Goal: Task Accomplishment & Management: Manage account settings

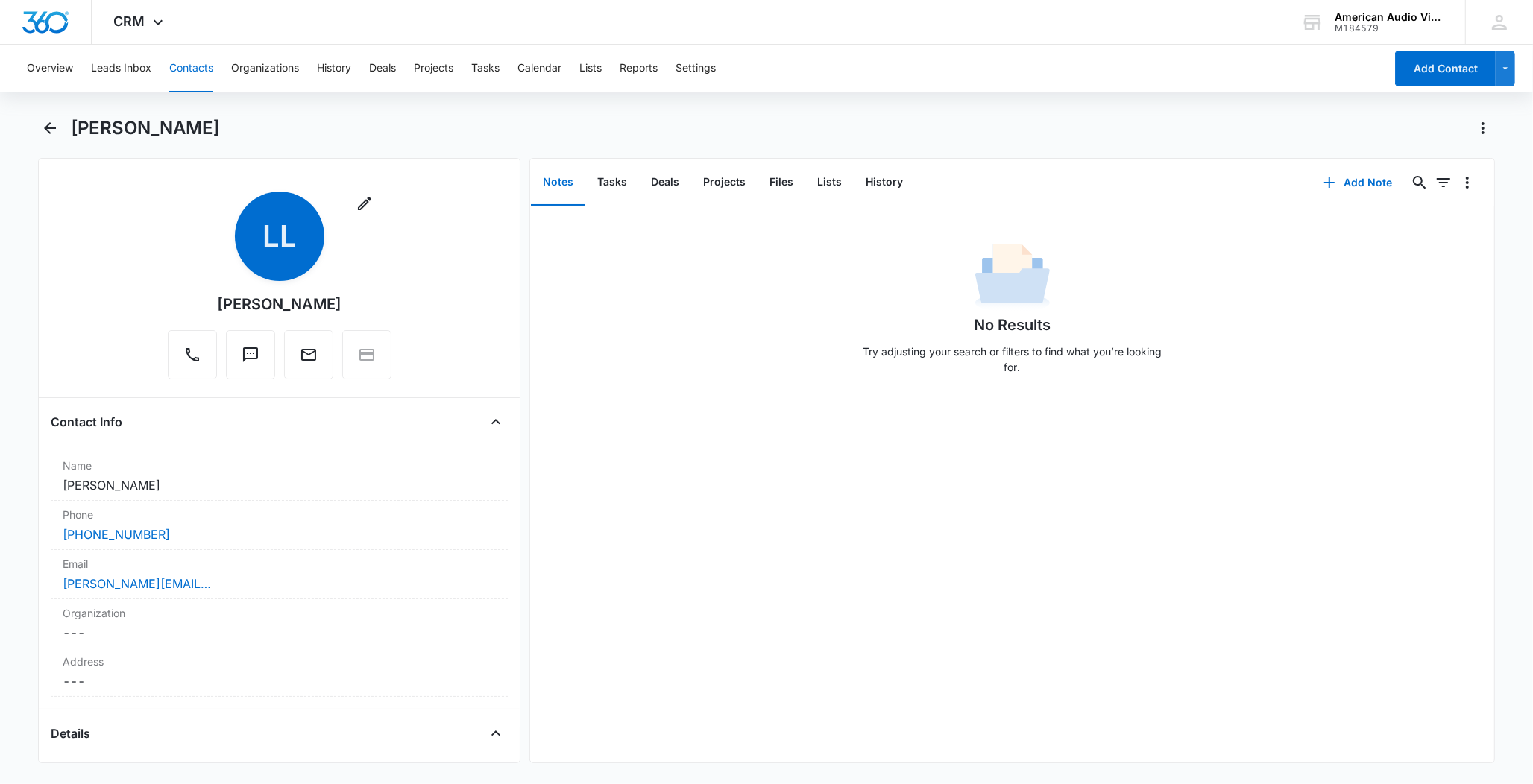
scroll to position [1704, 0]
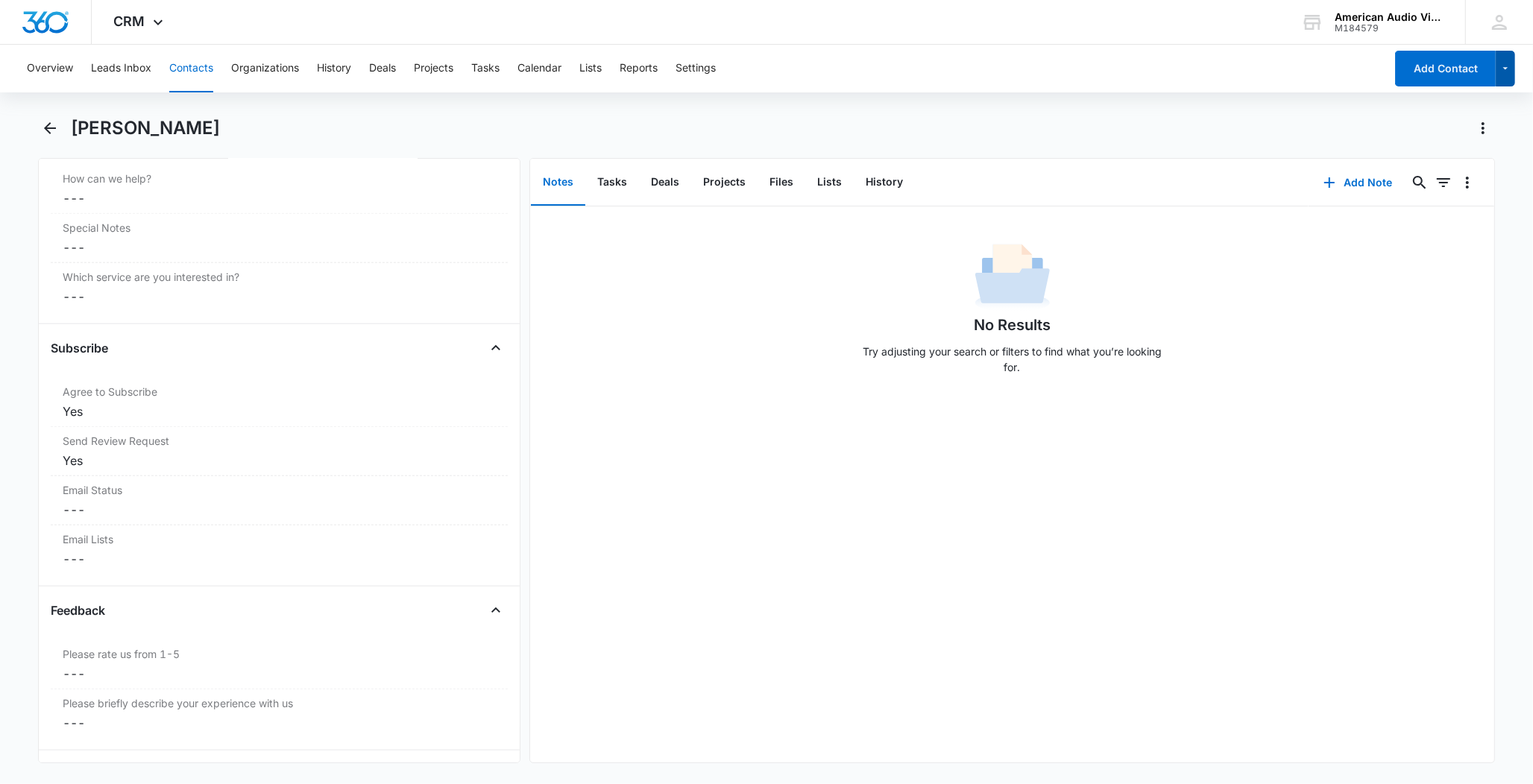
click at [1504, 66] on icon "button" at bounding box center [1506, 69] width 13 height 18
click at [1308, 62] on div "Overview Leads Inbox Contacts Organizations History Deals Projects Tasks Calend…" at bounding box center [701, 69] width 1367 height 48
click at [205, 70] on button "Contacts" at bounding box center [191, 69] width 44 height 48
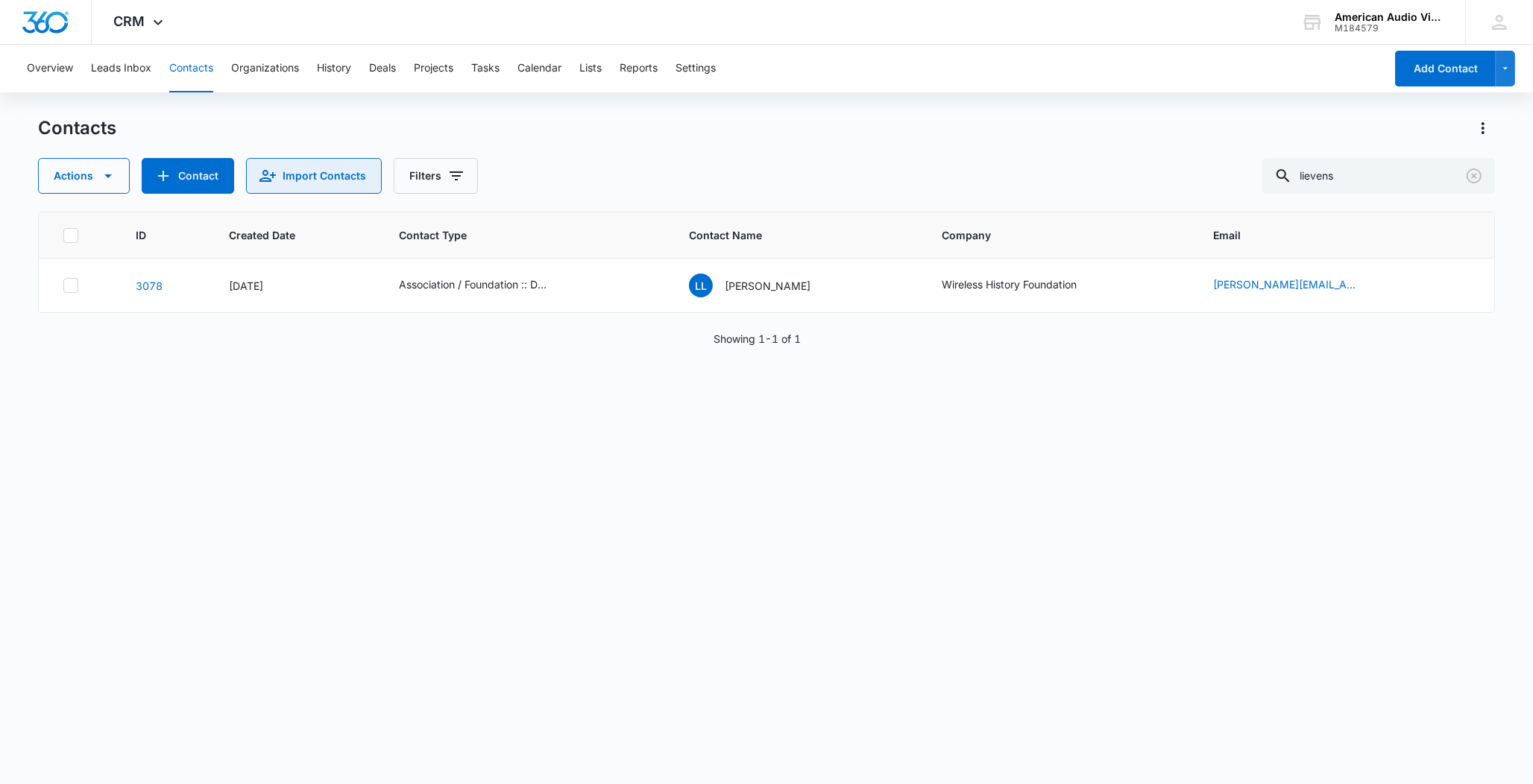
click at [266, 167] on icon "Import Contacts" at bounding box center [267, 176] width 18 height 18
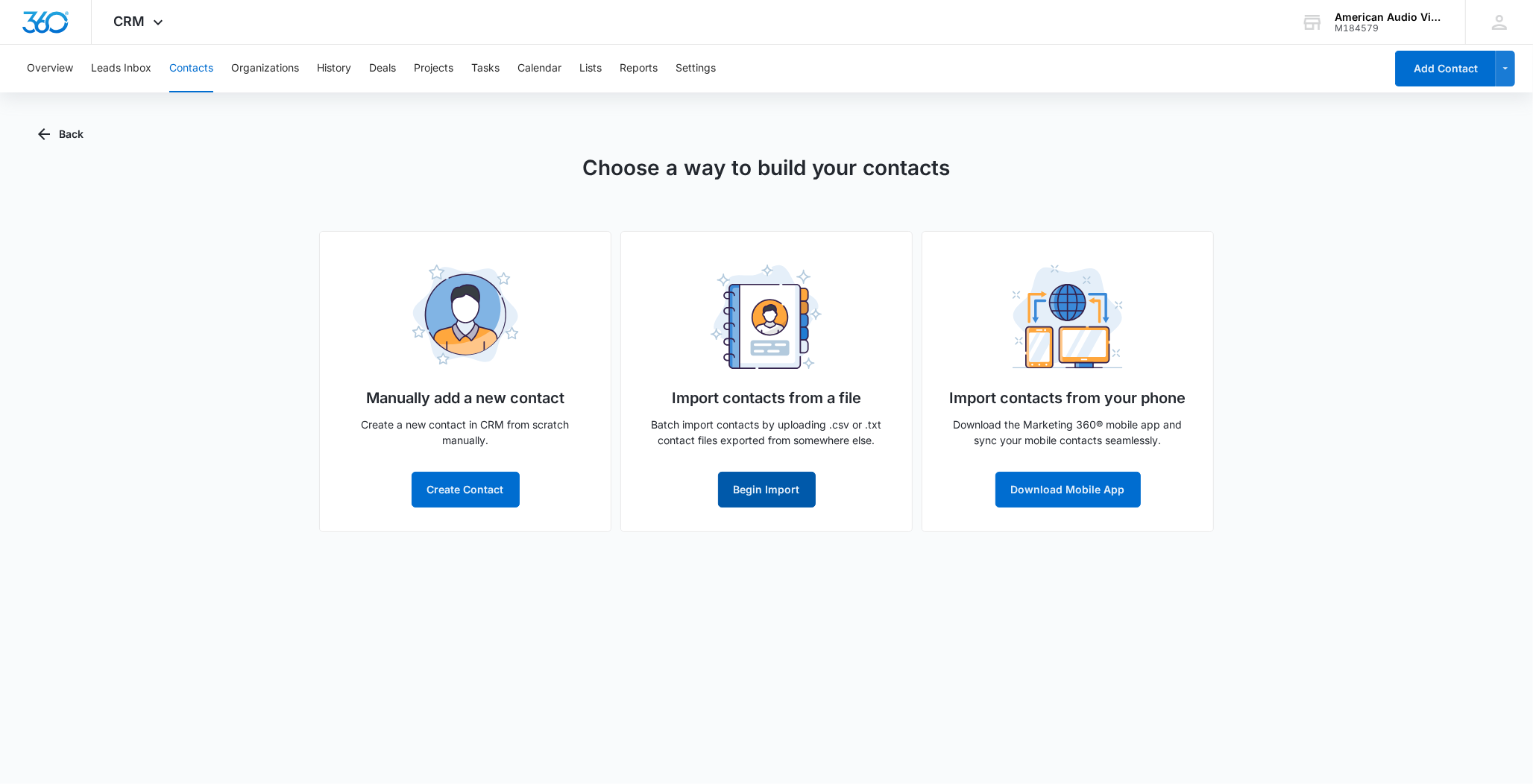
click at [765, 484] on button "Begin Import" at bounding box center [767, 490] width 98 height 36
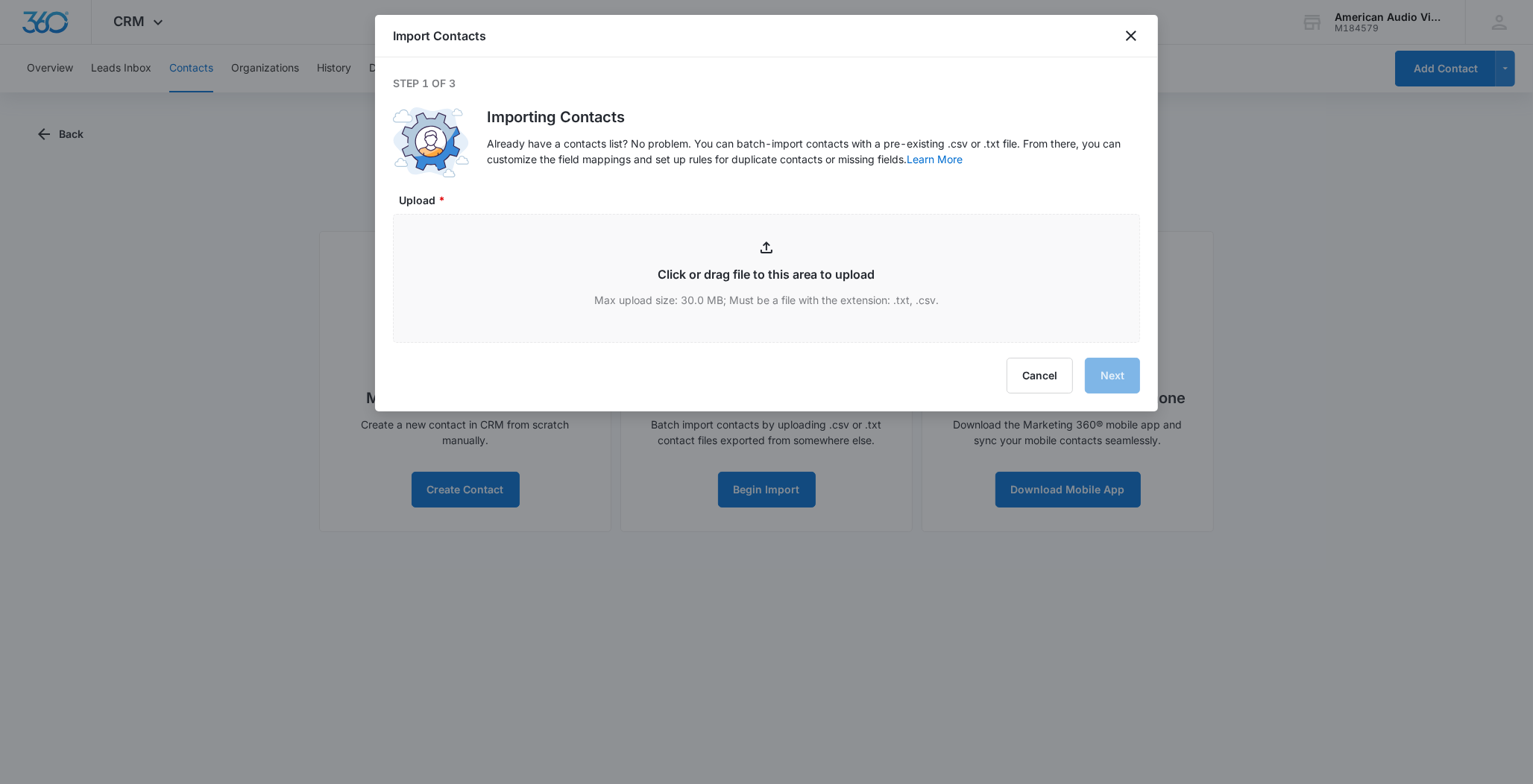
type input "C:\fakepath\HS -> M360 Upload 100625.csv"
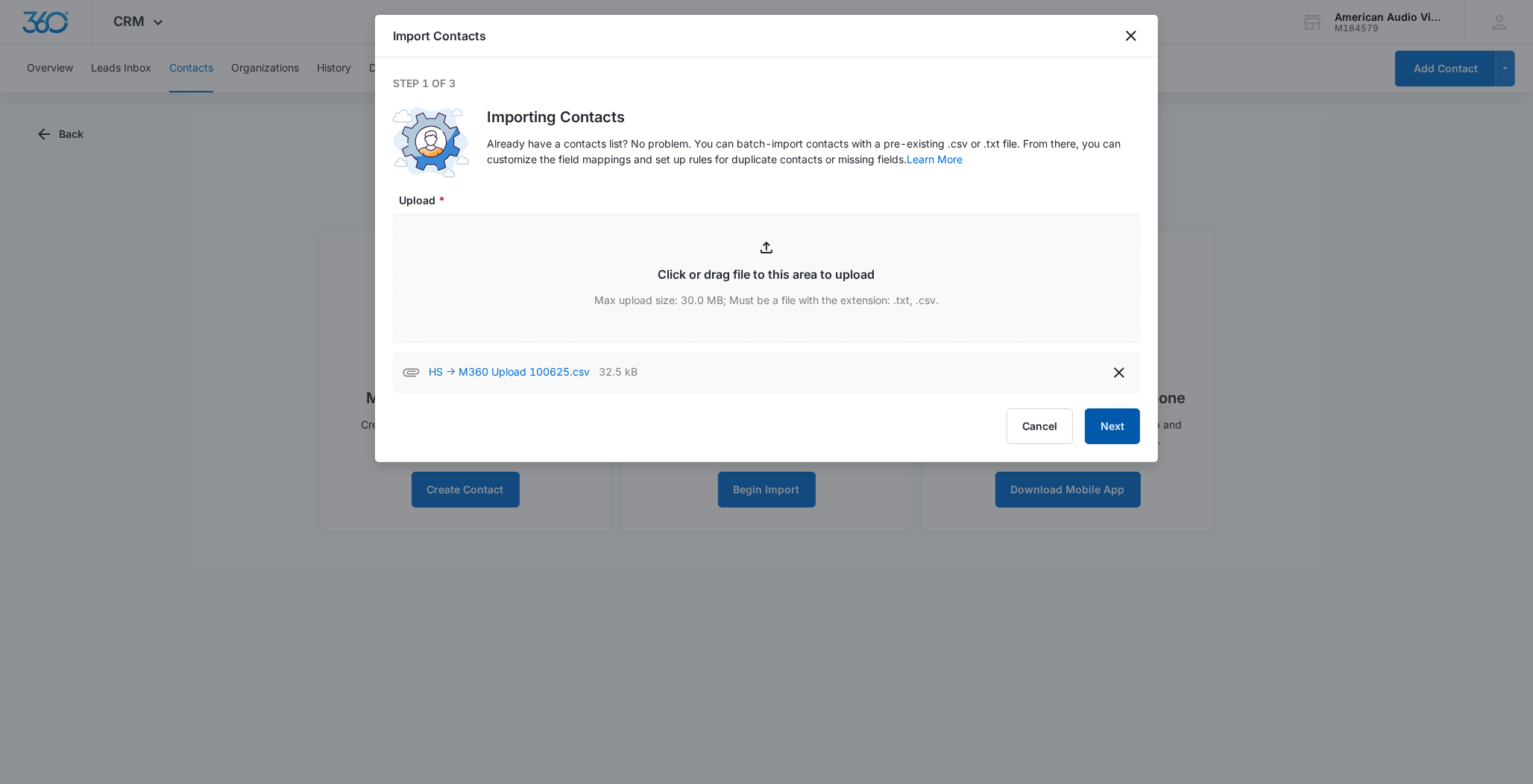
click at [1122, 431] on button "Next" at bounding box center [1112, 426] width 55 height 36
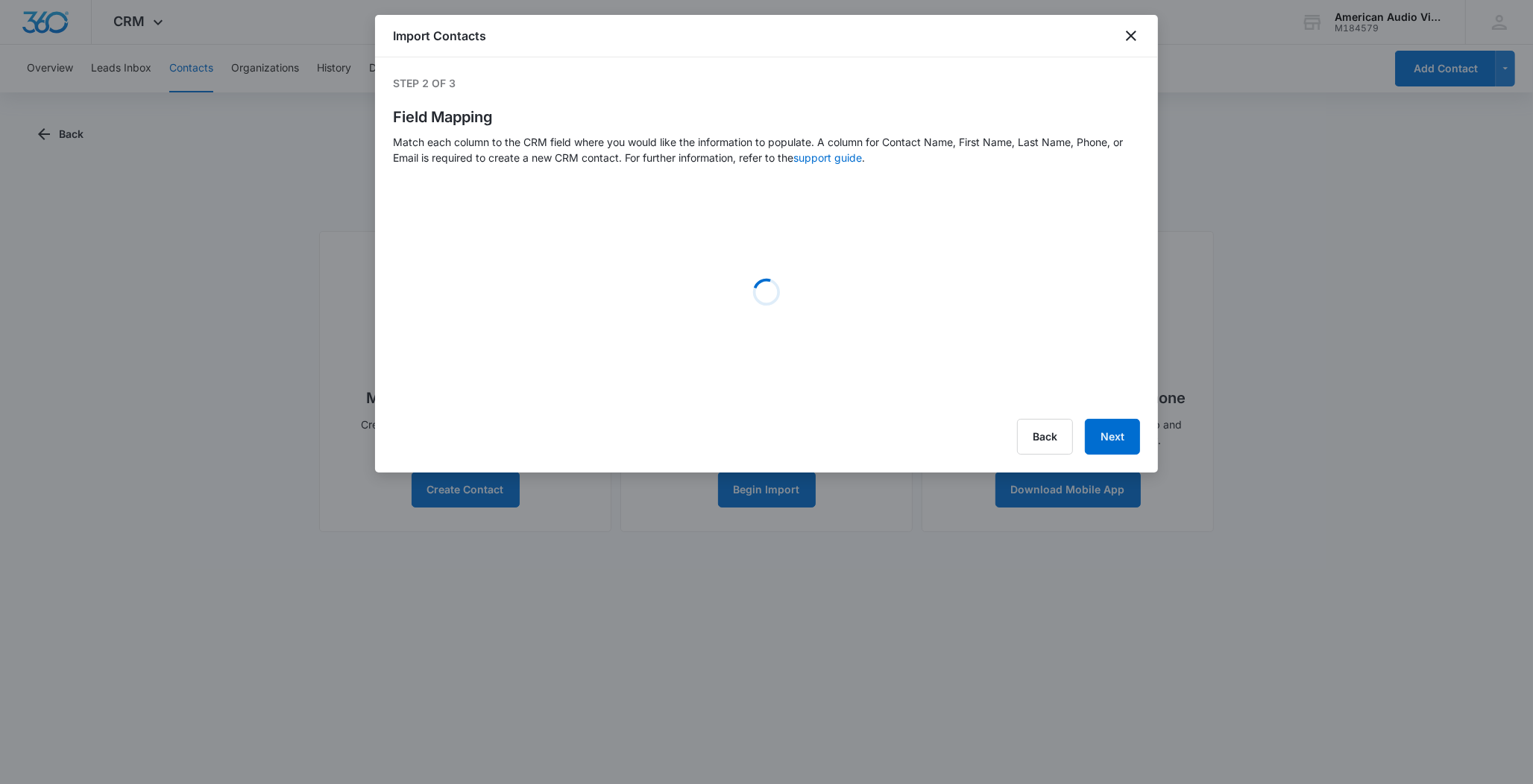
select select "78"
select select "79"
select select "185"
select select "360"
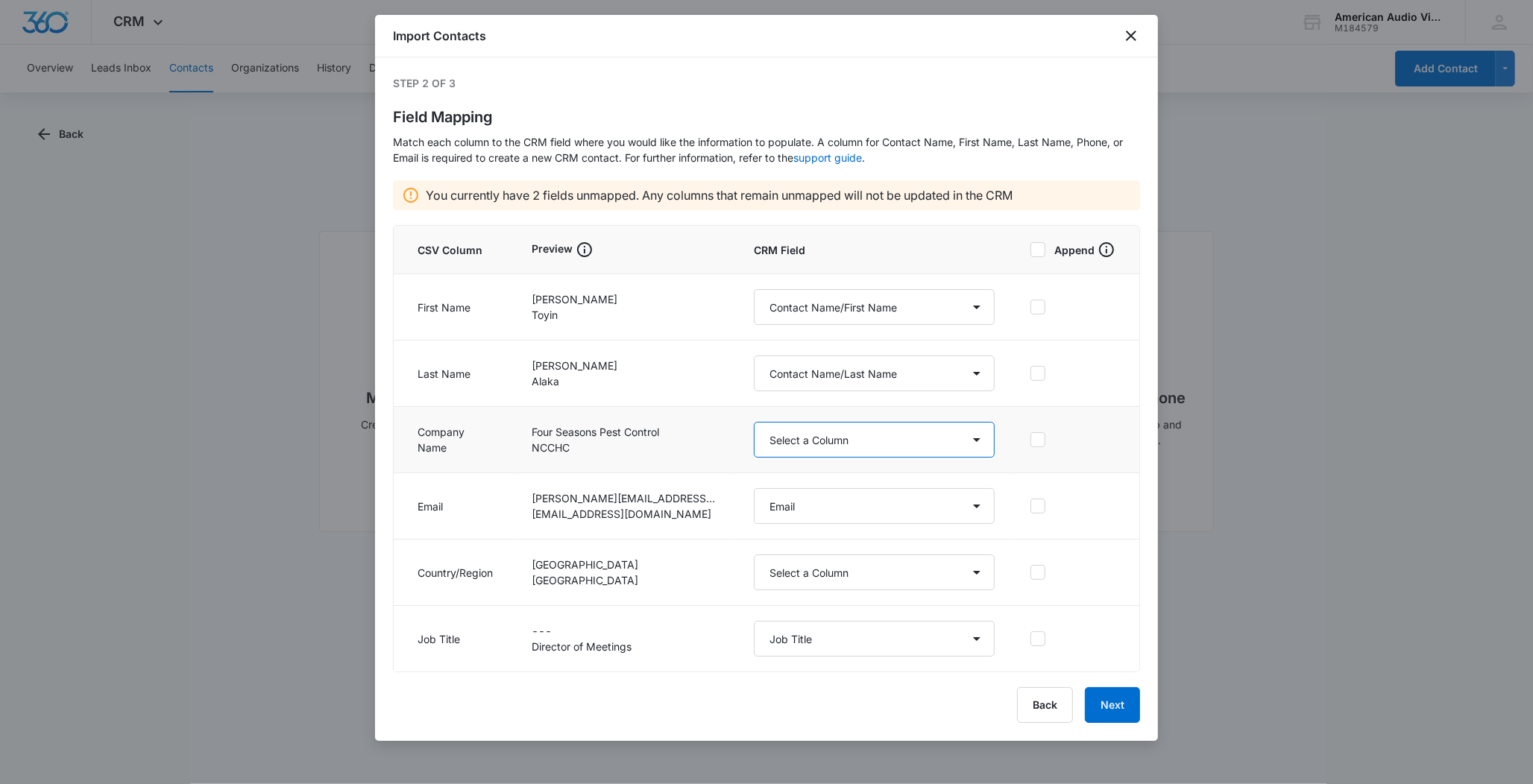
click at [973, 442] on select "Select a Column Address/City Address/Country Address/State Address/Street Addre…" at bounding box center [874, 440] width 241 height 36
select select "359"
click at [753, 423] on select "Select a Column Address/City Address/Country Address/State Address/Street Addre…" at bounding box center [874, 440] width 241 height 36
click at [974, 574] on select "Select a Column Address/City Address/Country Address/State Address/Street Addre…" at bounding box center [874, 573] width 241 height 36
select select "386"
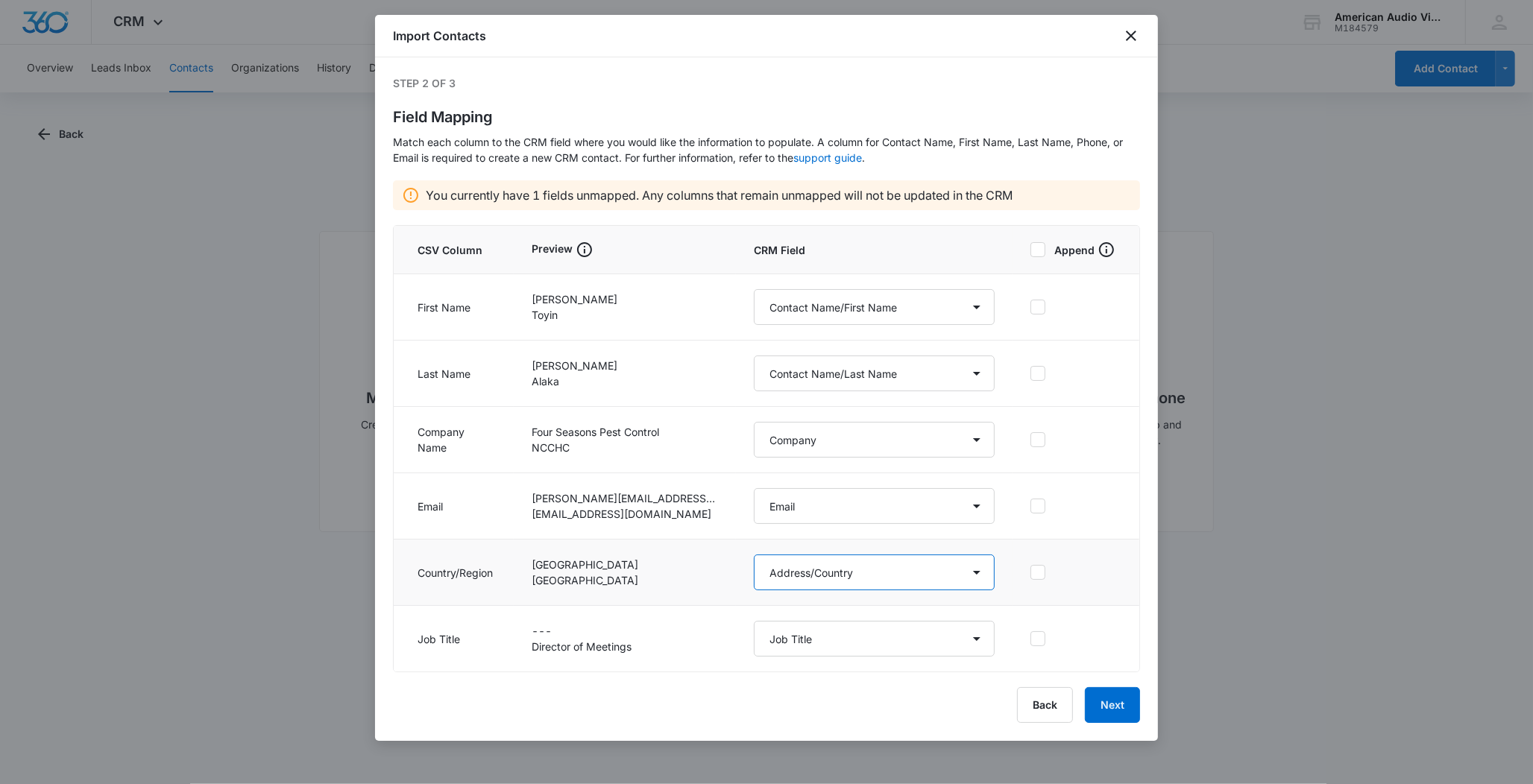
click at [753, 555] on select "Select a Column Address/City Address/Country Address/State Address/Street Addre…" at bounding box center [874, 573] width 241 height 36
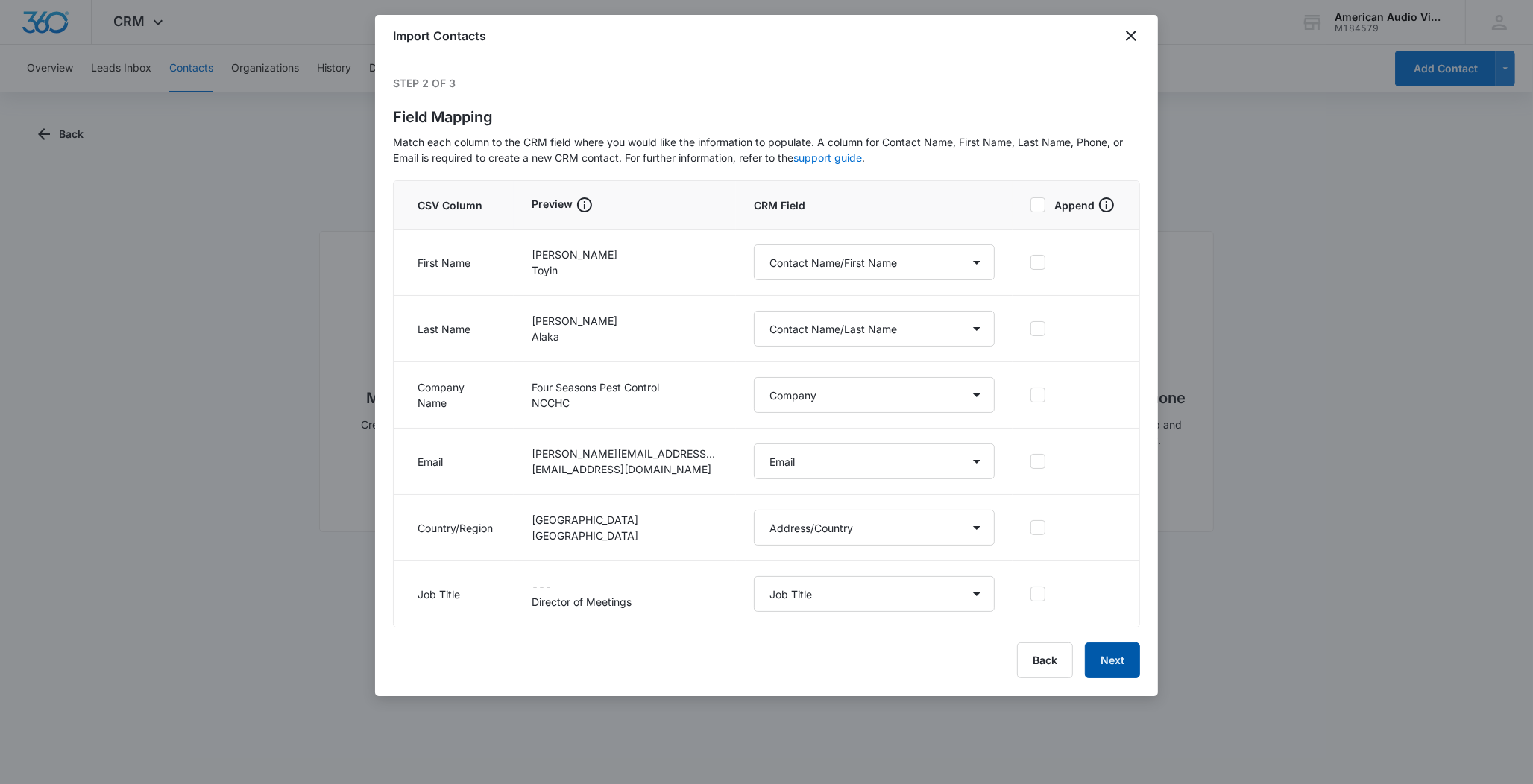
click at [1103, 663] on button "Next" at bounding box center [1112, 660] width 55 height 36
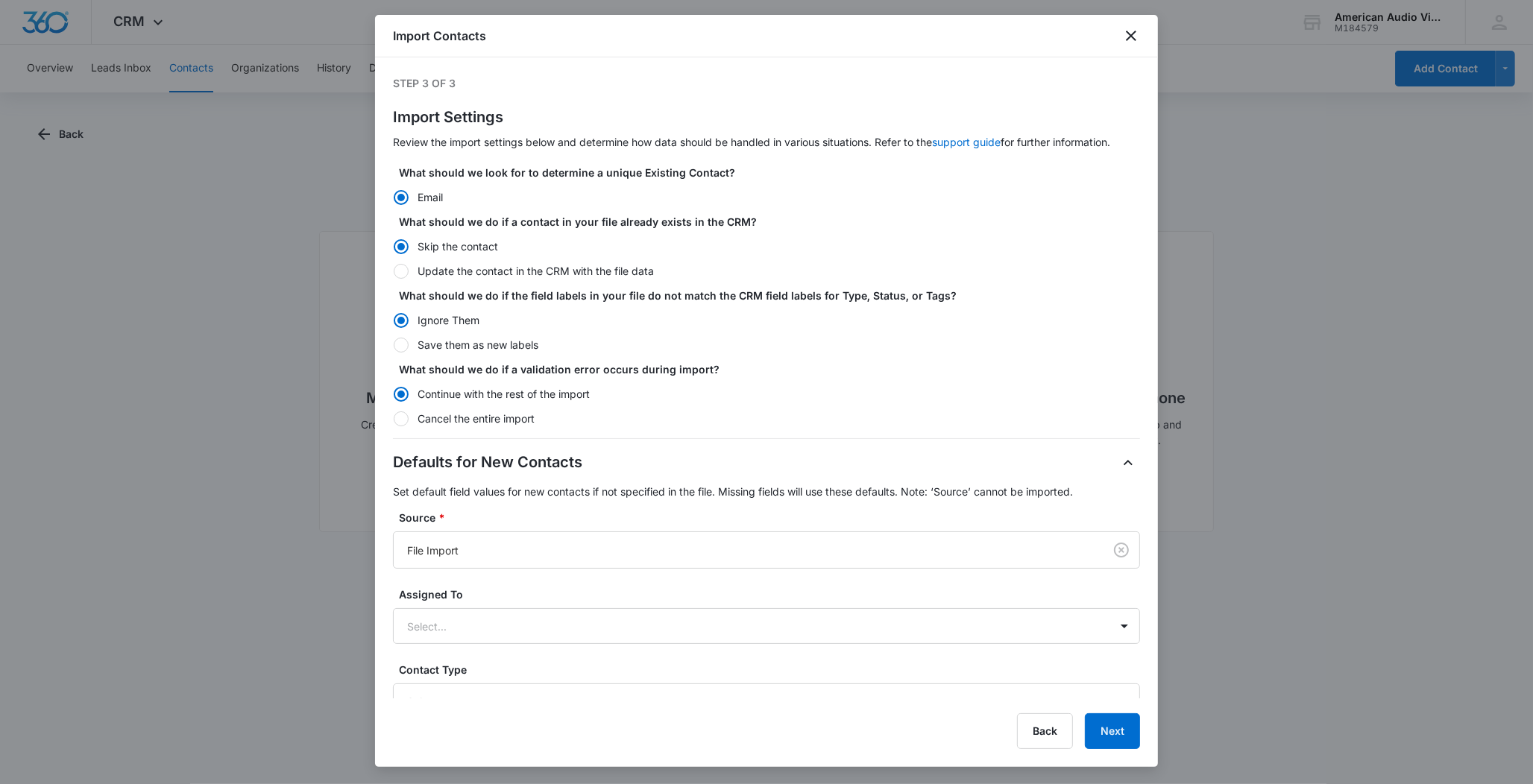
click at [403, 273] on div at bounding box center [401, 271] width 15 height 15
click at [394, 271] on input "Update the contact in the CRM with the file data" at bounding box center [393, 271] width 1 height 1
radio input "false"
radio input "true"
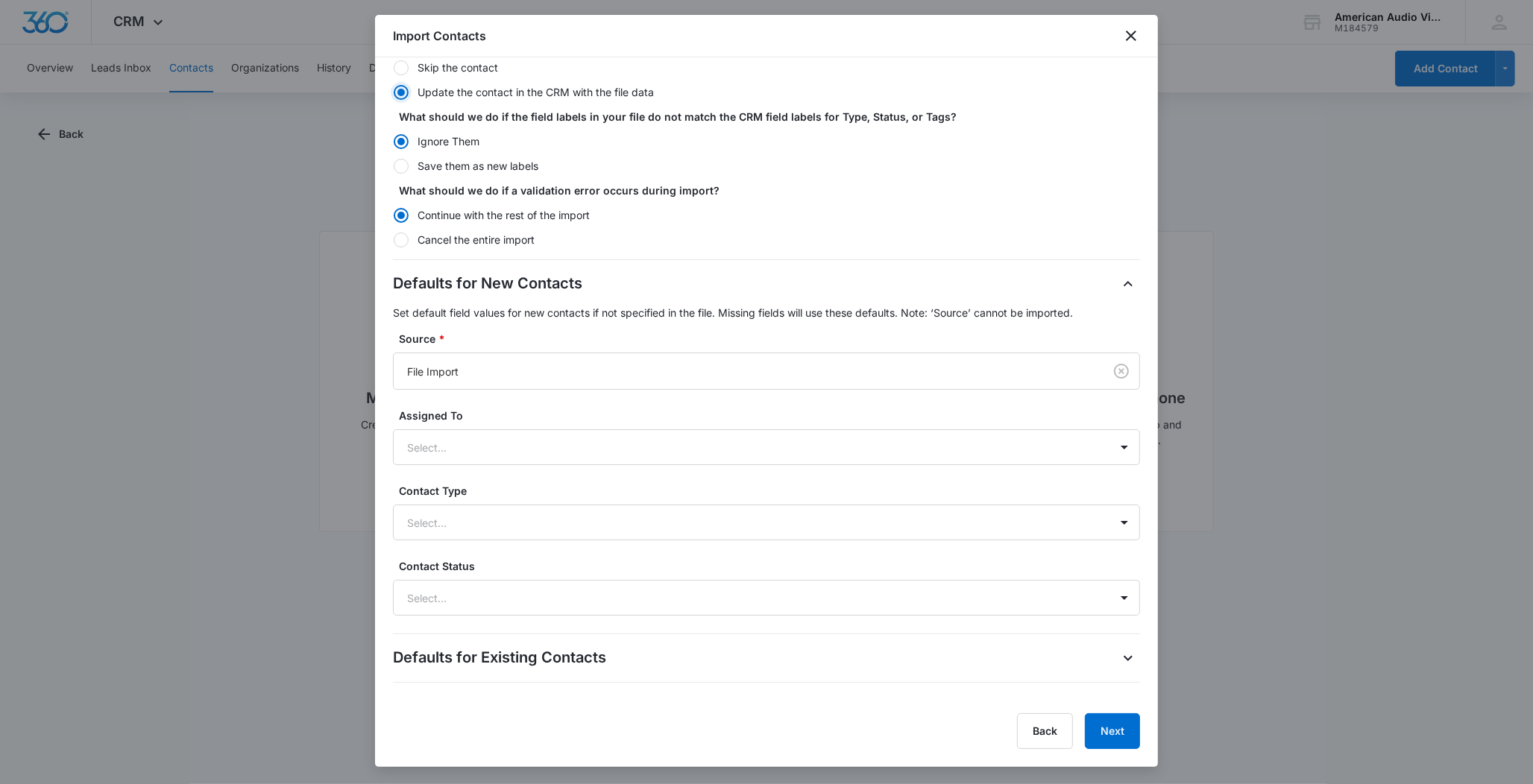
scroll to position [191, 0]
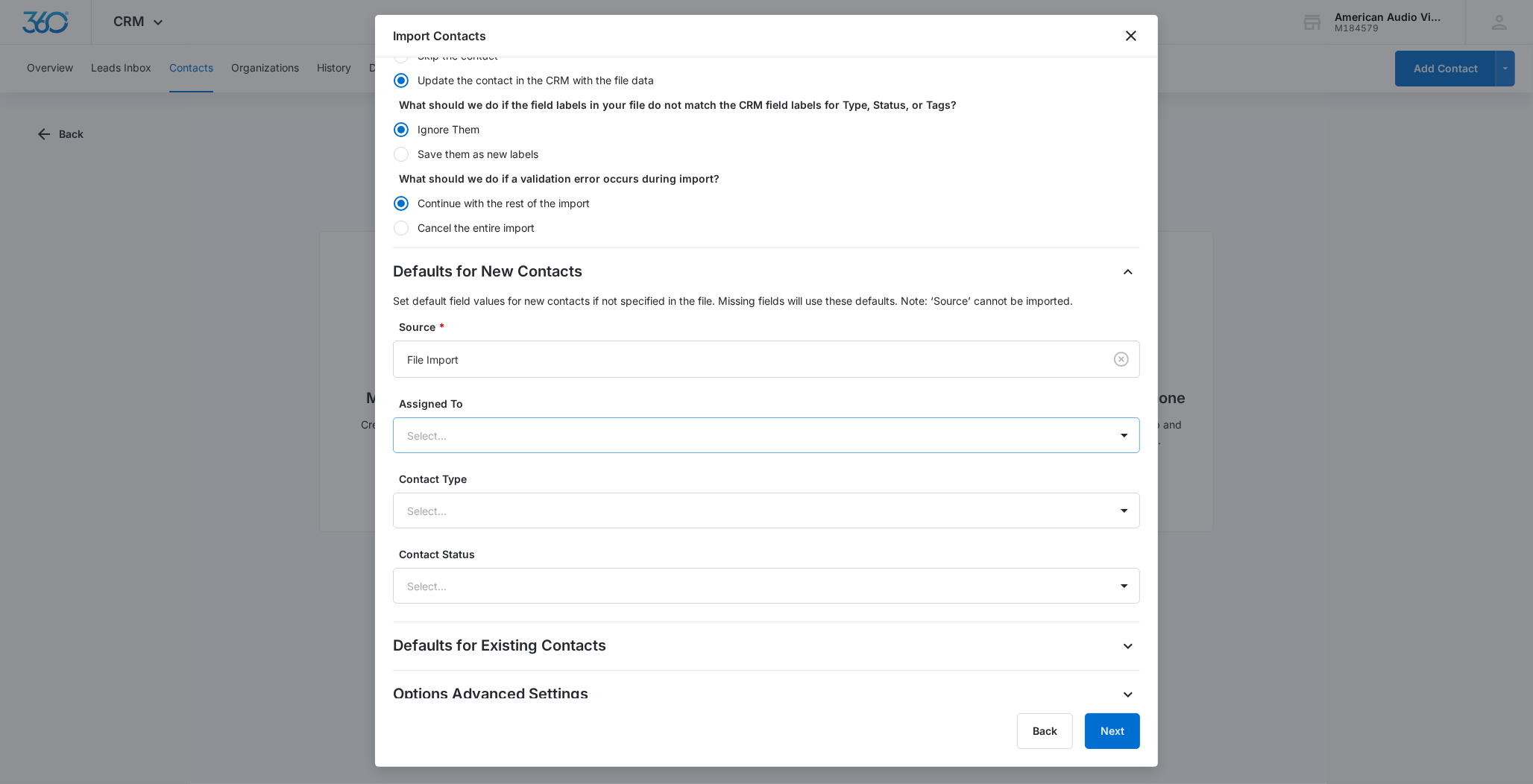
click at [591, 437] on div at bounding box center [749, 435] width 683 height 19
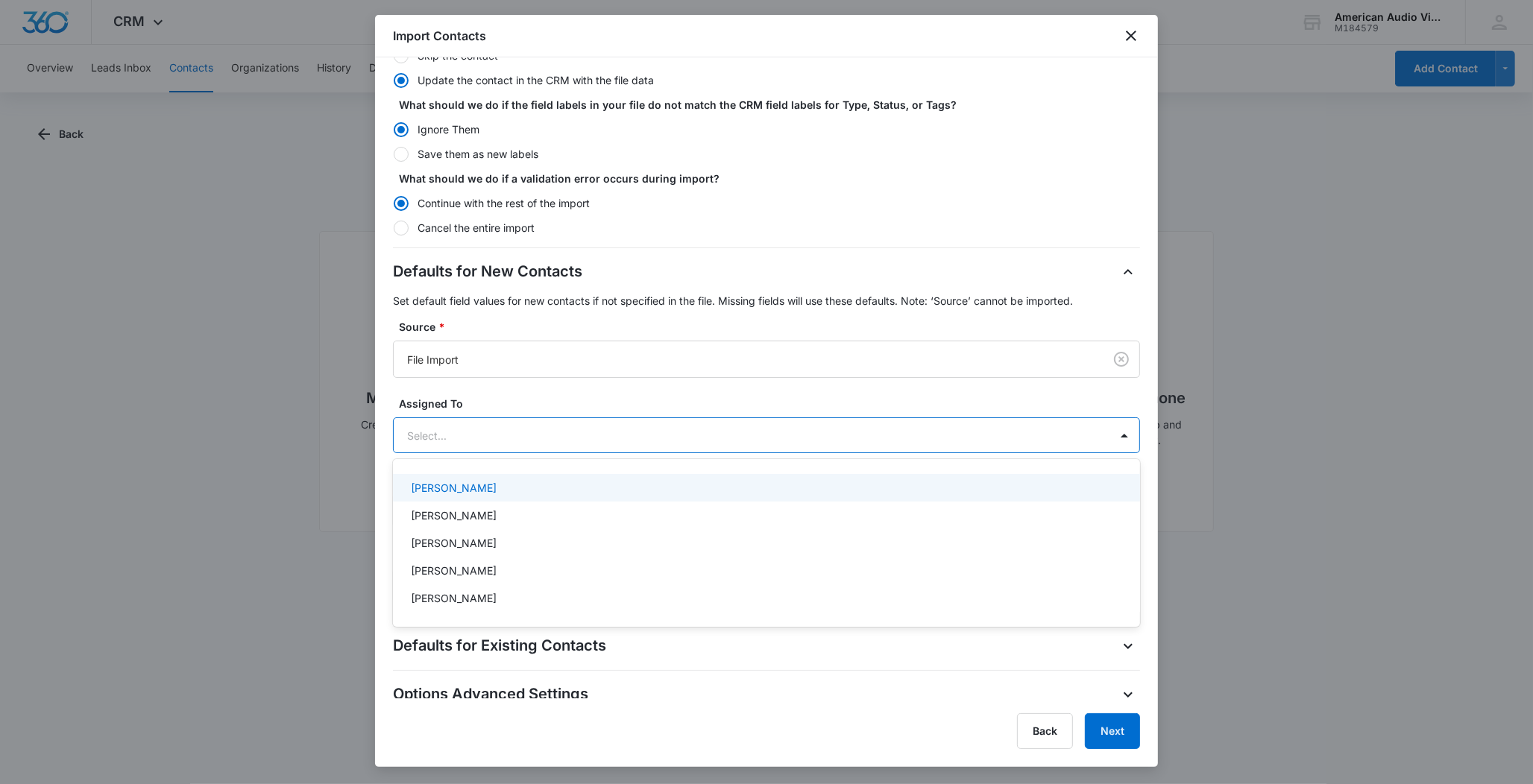
click at [579, 401] on label "Assigned To" at bounding box center [772, 403] width 747 height 15
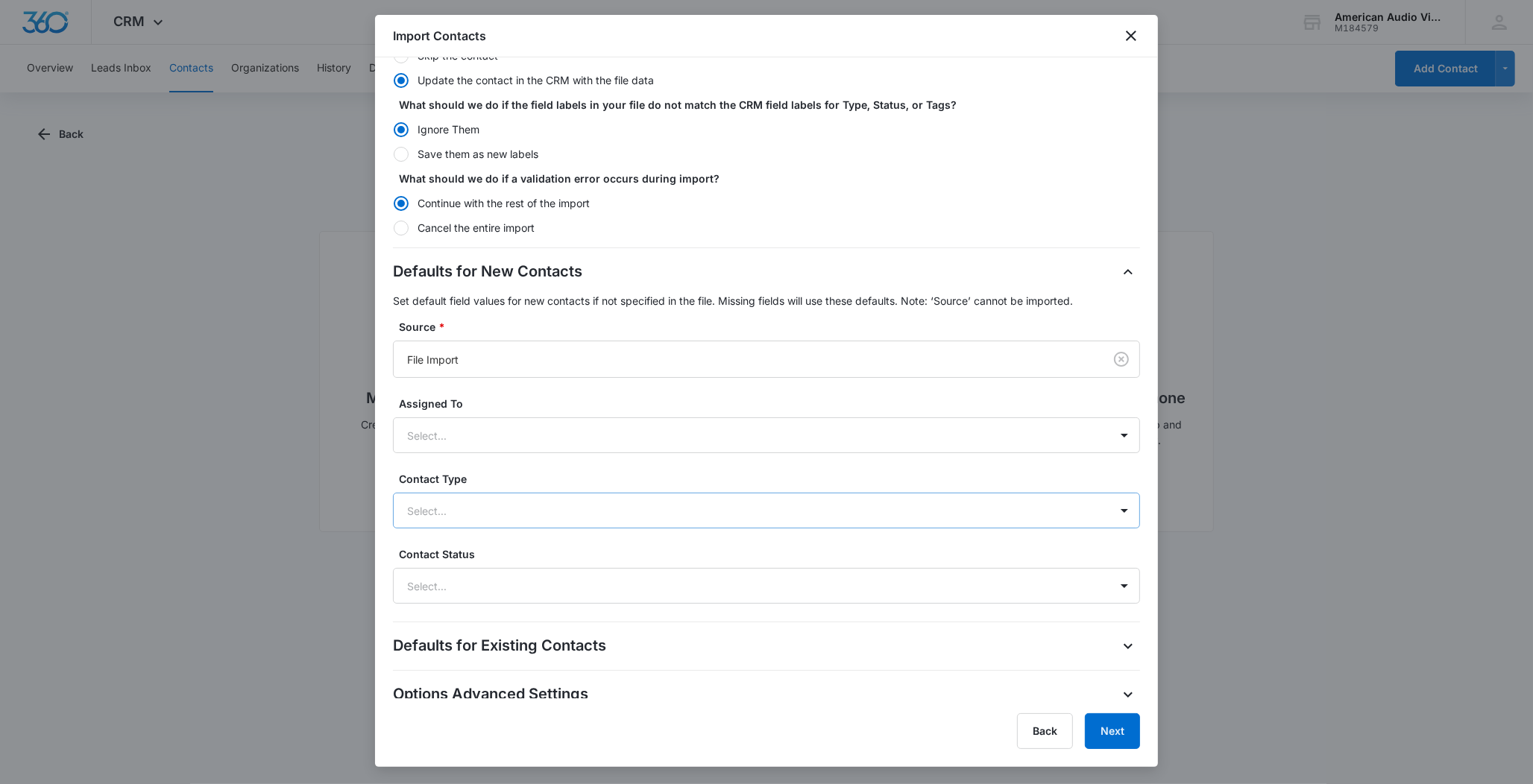
click at [581, 514] on div at bounding box center [749, 510] width 683 height 19
click at [587, 471] on label "Contact Type" at bounding box center [772, 479] width 747 height 15
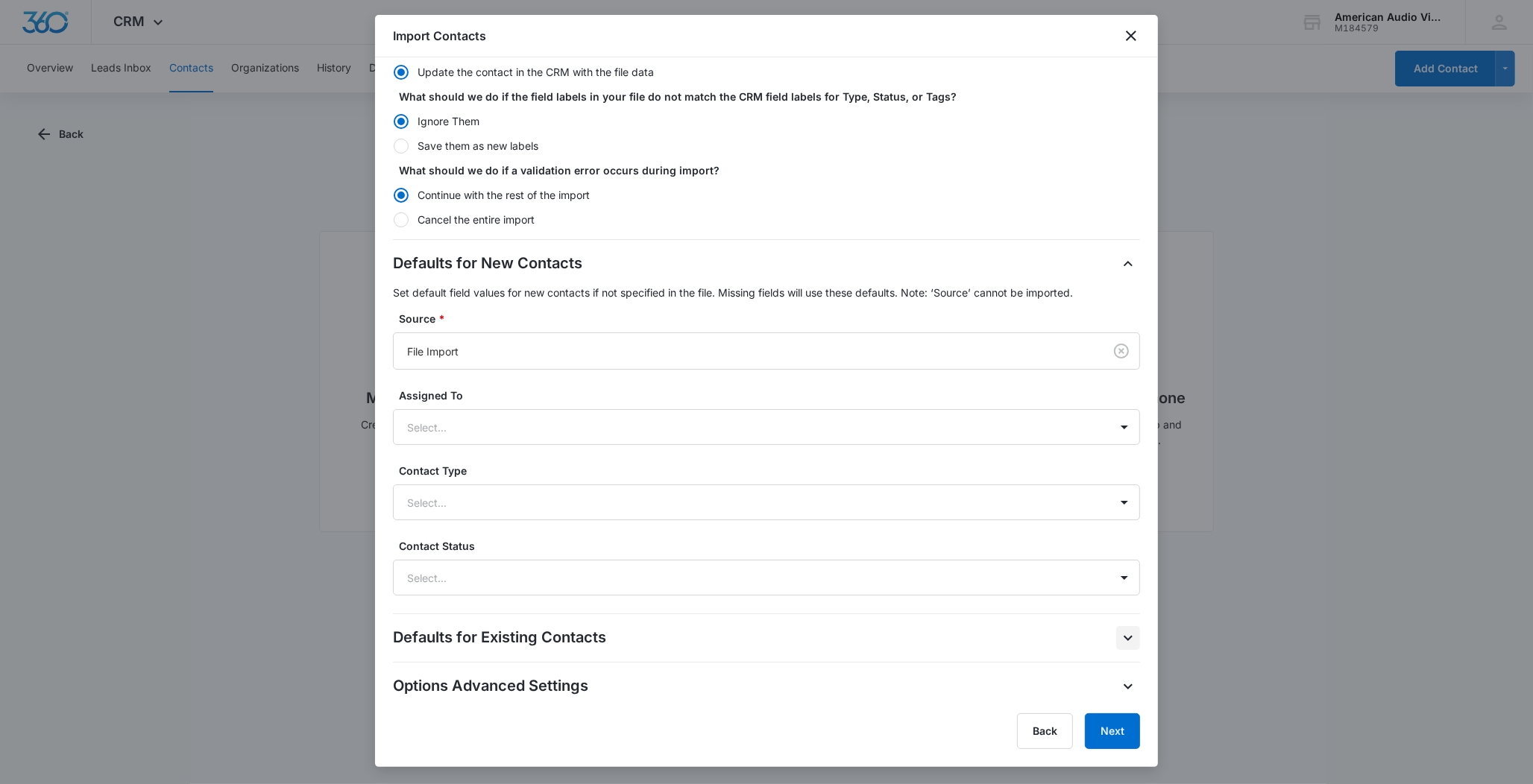
click at [1119, 640] on icon "button" at bounding box center [1128, 639] width 18 height 18
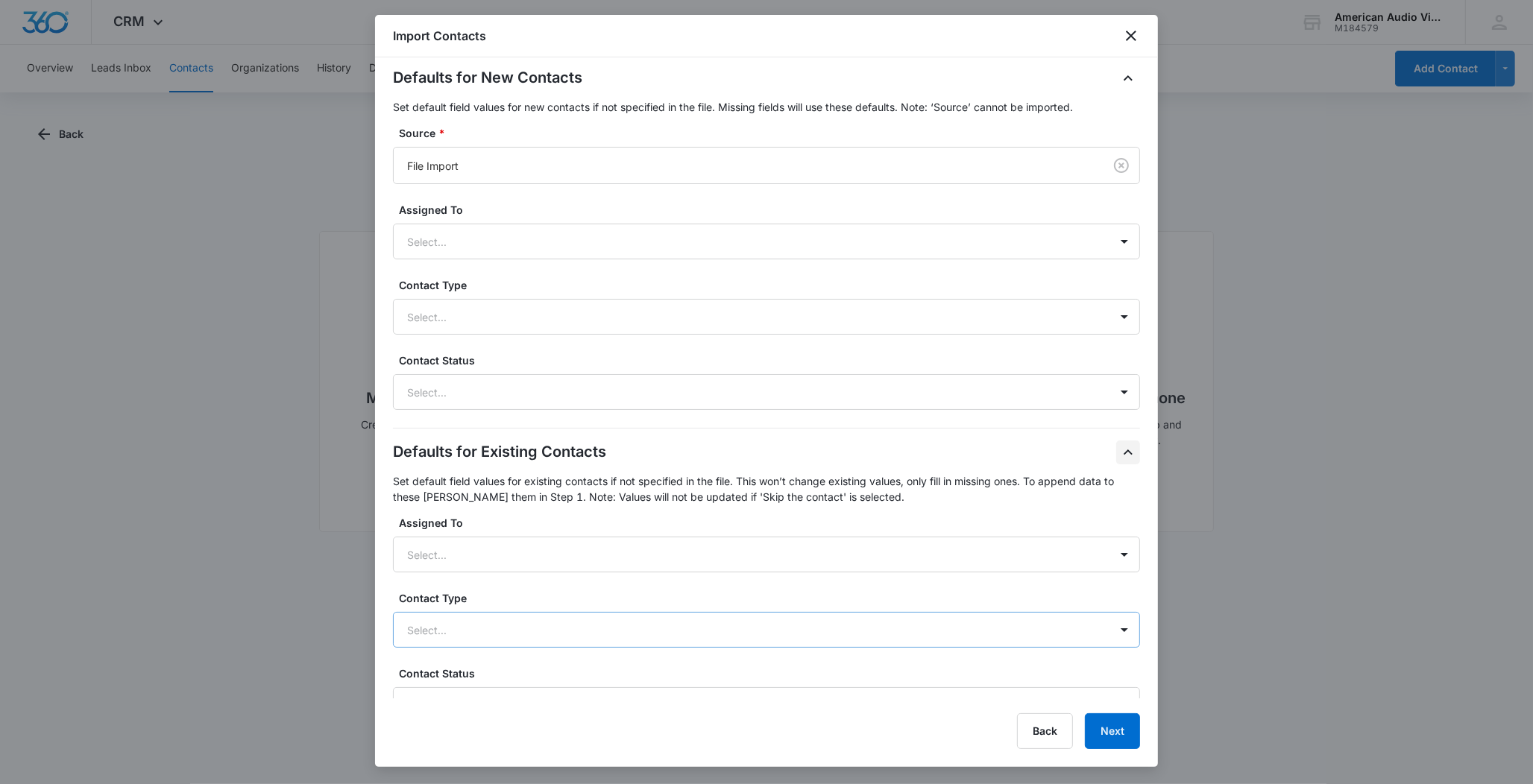
scroll to position [477, 0]
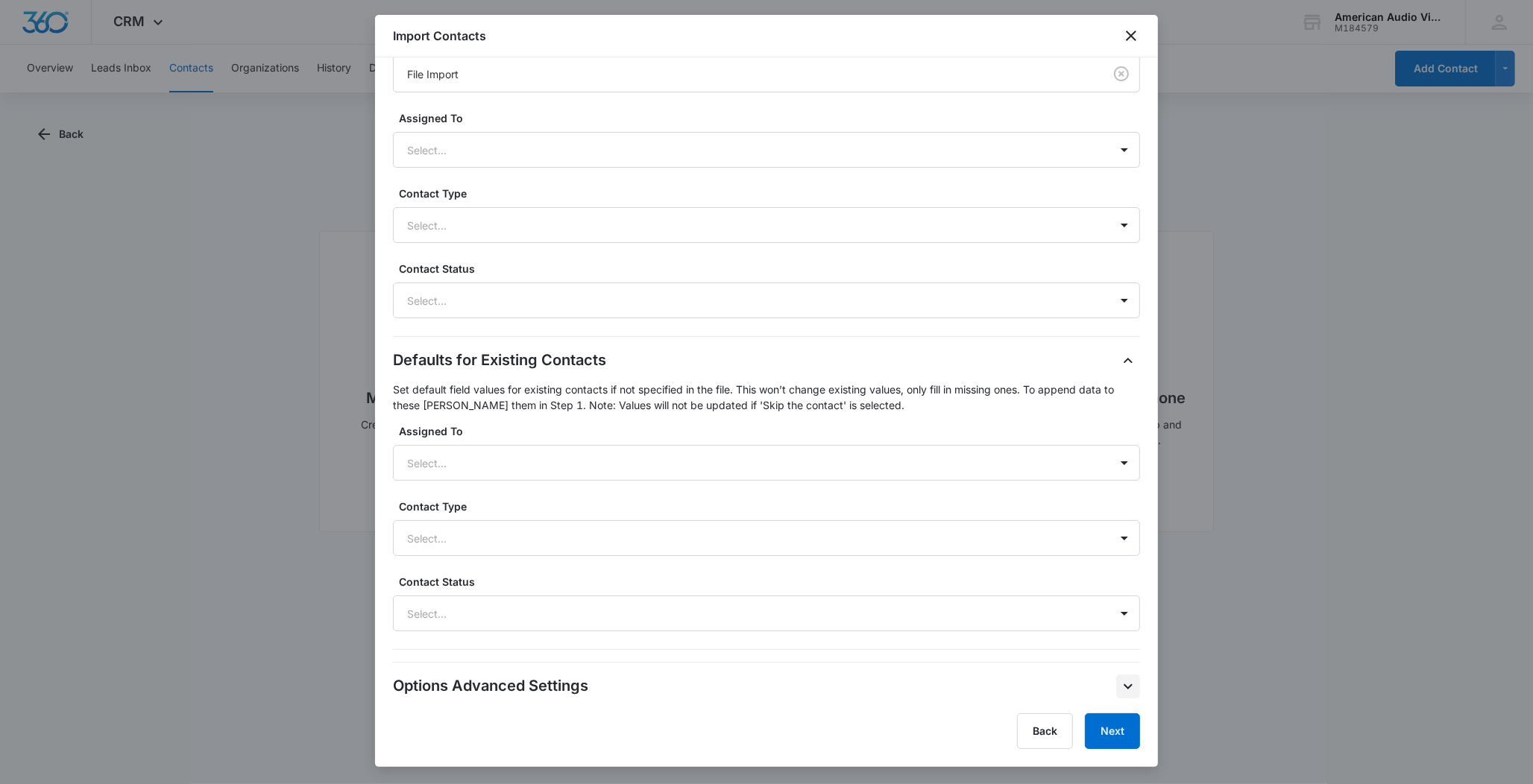
click at [1119, 688] on icon "button" at bounding box center [1128, 686] width 18 height 18
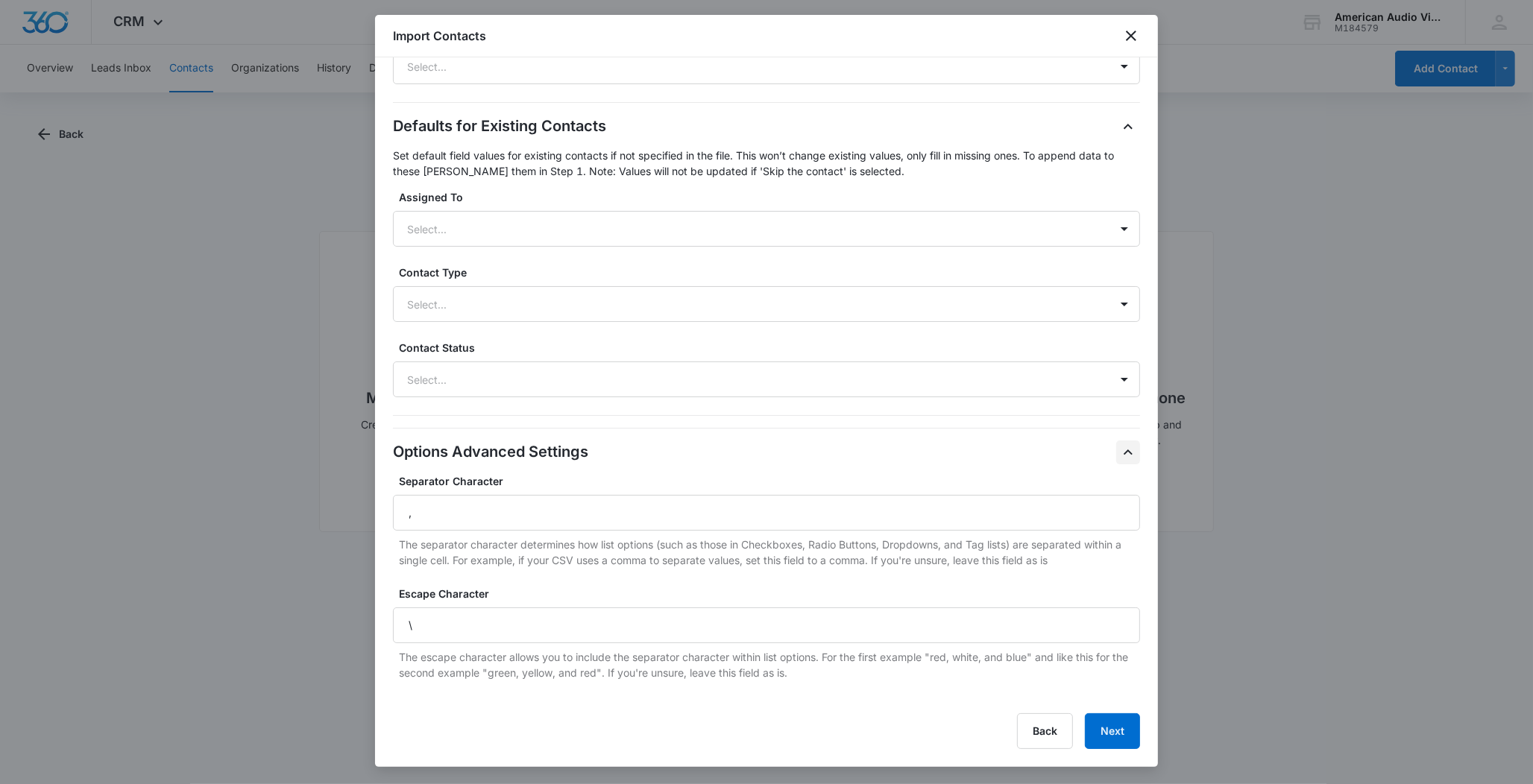
scroll to position [480, 0]
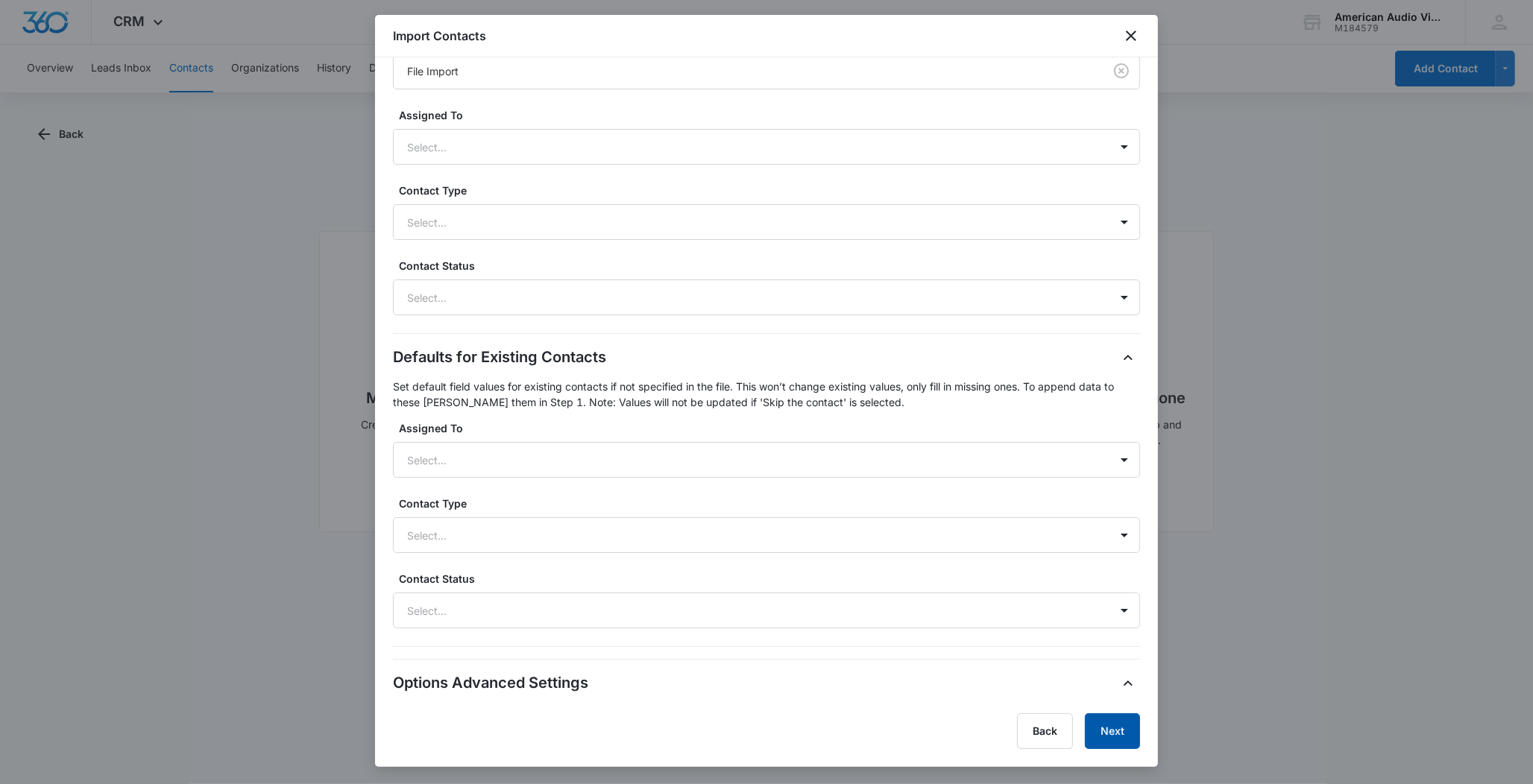
click at [1118, 736] on button "Next" at bounding box center [1112, 732] width 55 height 36
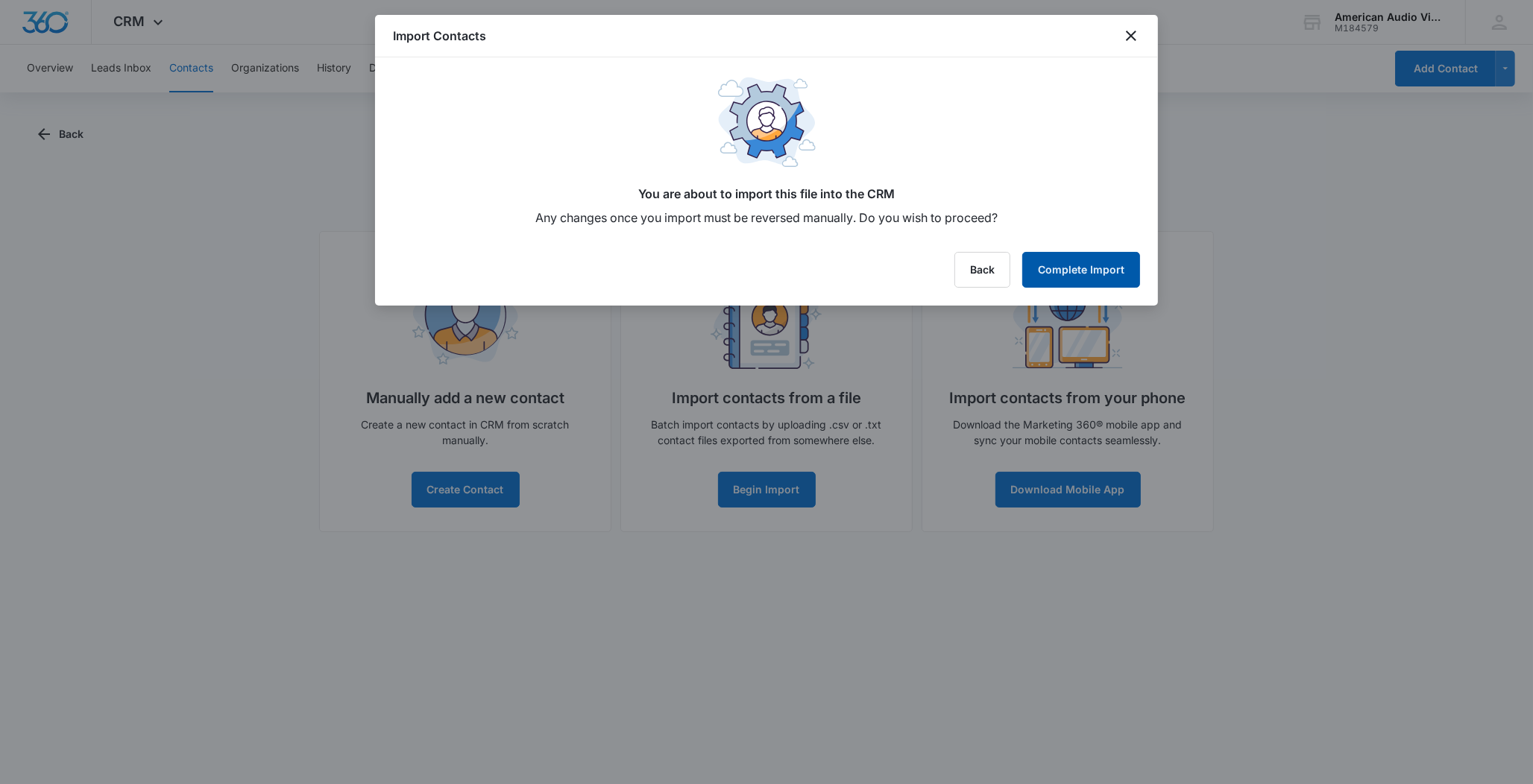
click at [1069, 253] on button "Complete Import" at bounding box center [1080, 270] width 117 height 36
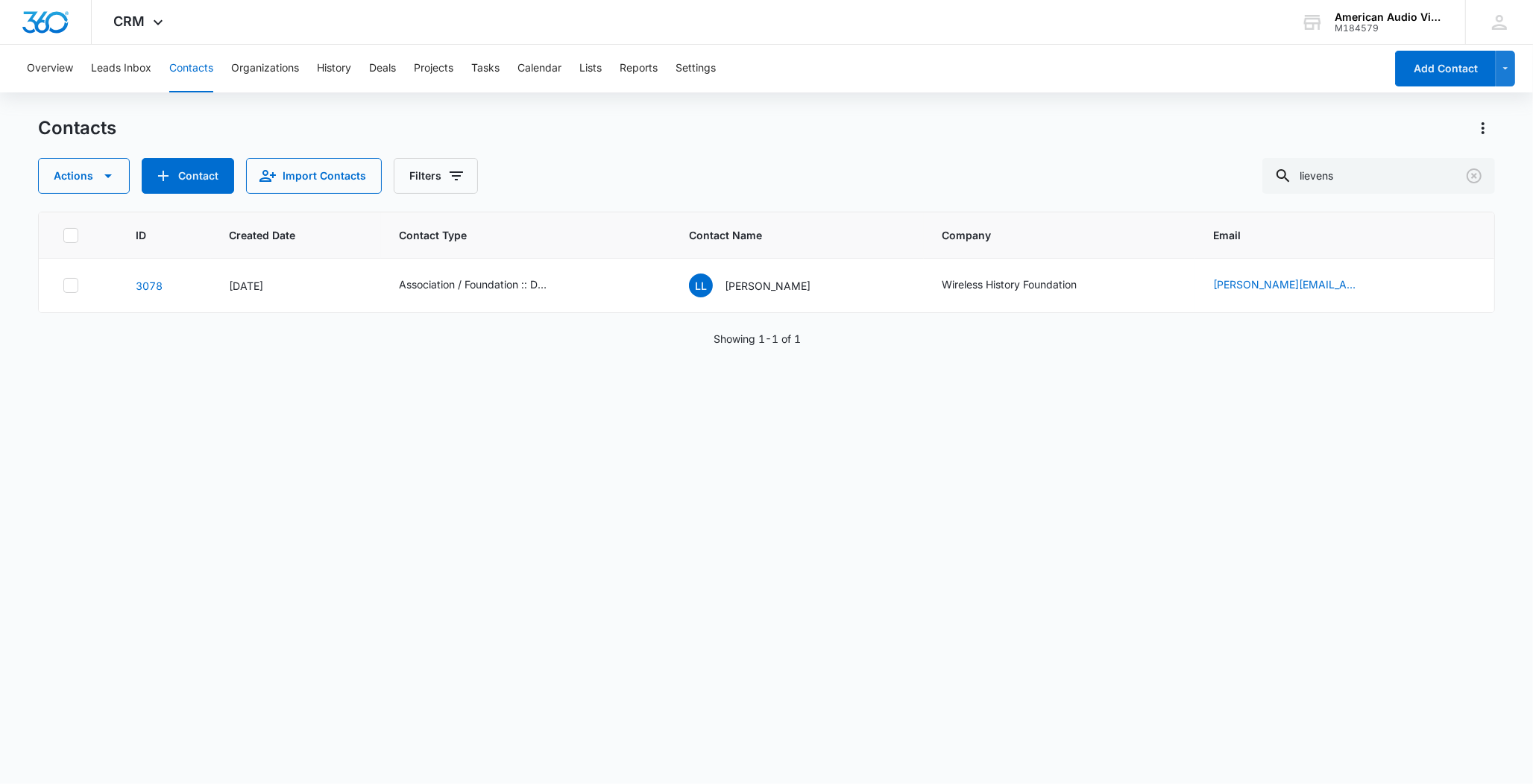
click at [566, 476] on div "ID Created Date Contact Type Contact Name Company Email 3078 [DATE] Association…" at bounding box center [766, 488] width 1456 height 553
click at [1475, 178] on icon "Clear" at bounding box center [1474, 176] width 18 height 18
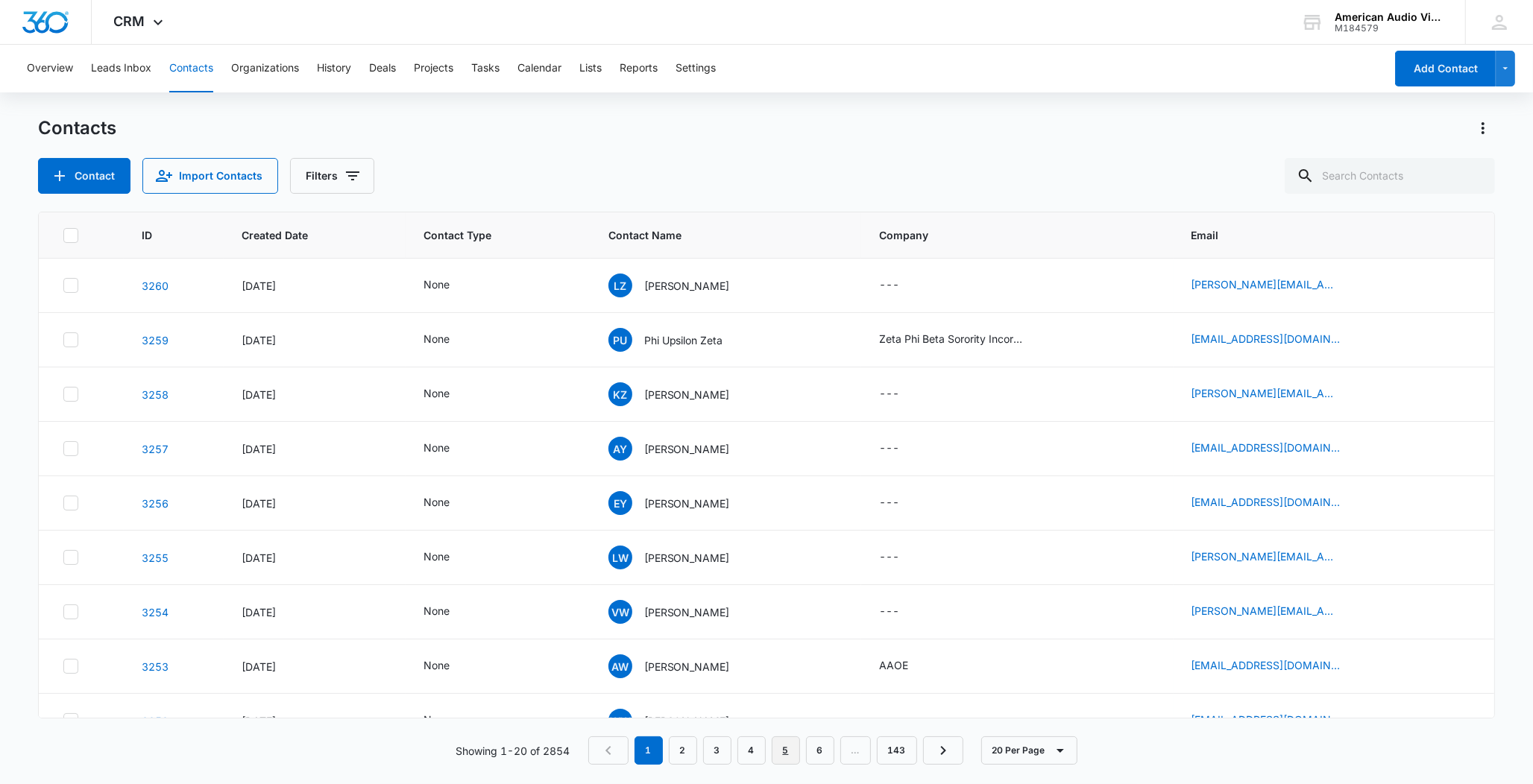
click at [782, 750] on link "5" at bounding box center [785, 750] width 28 height 28
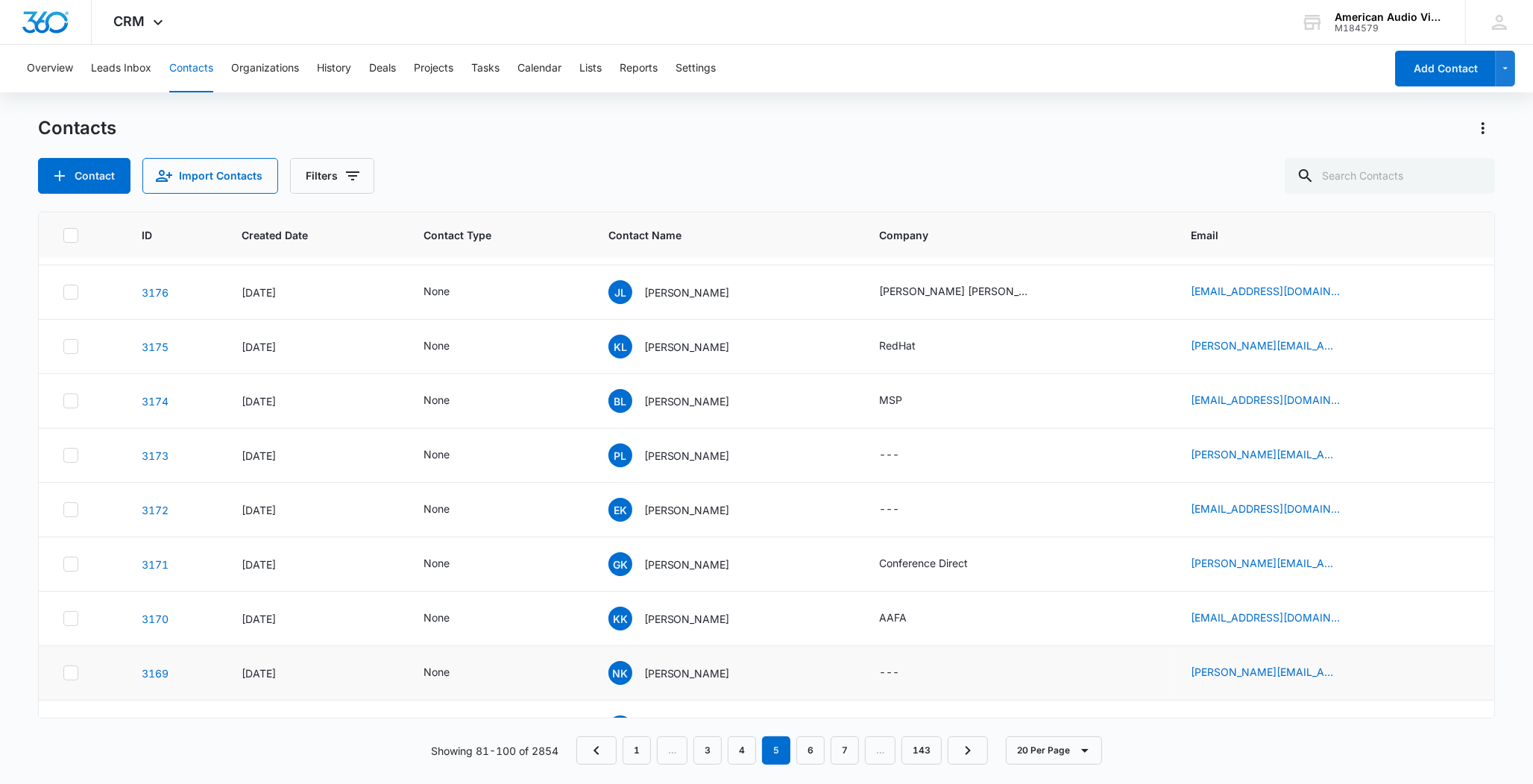
scroll to position [224, 0]
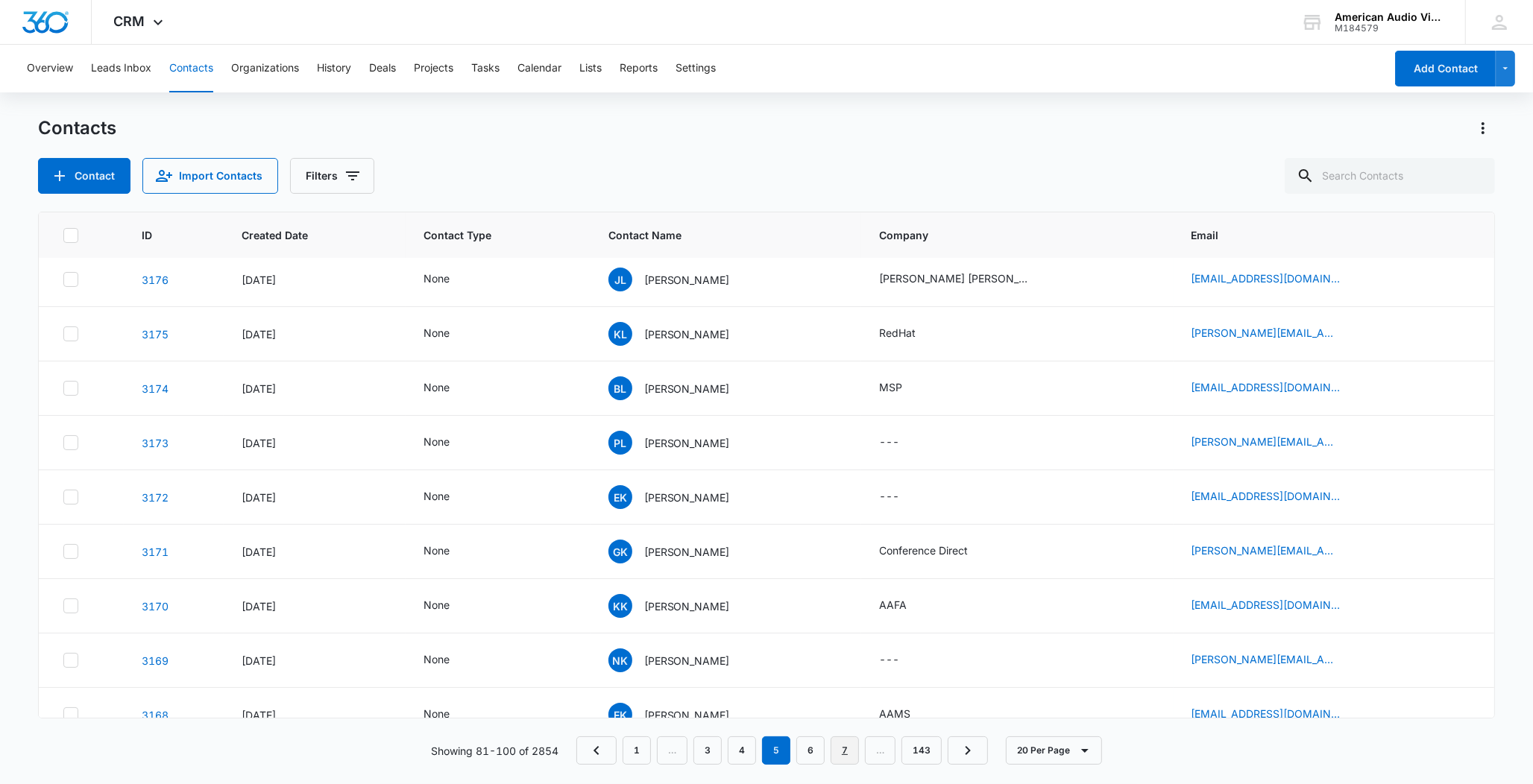
click at [845, 758] on link "7" at bounding box center [844, 750] width 28 height 28
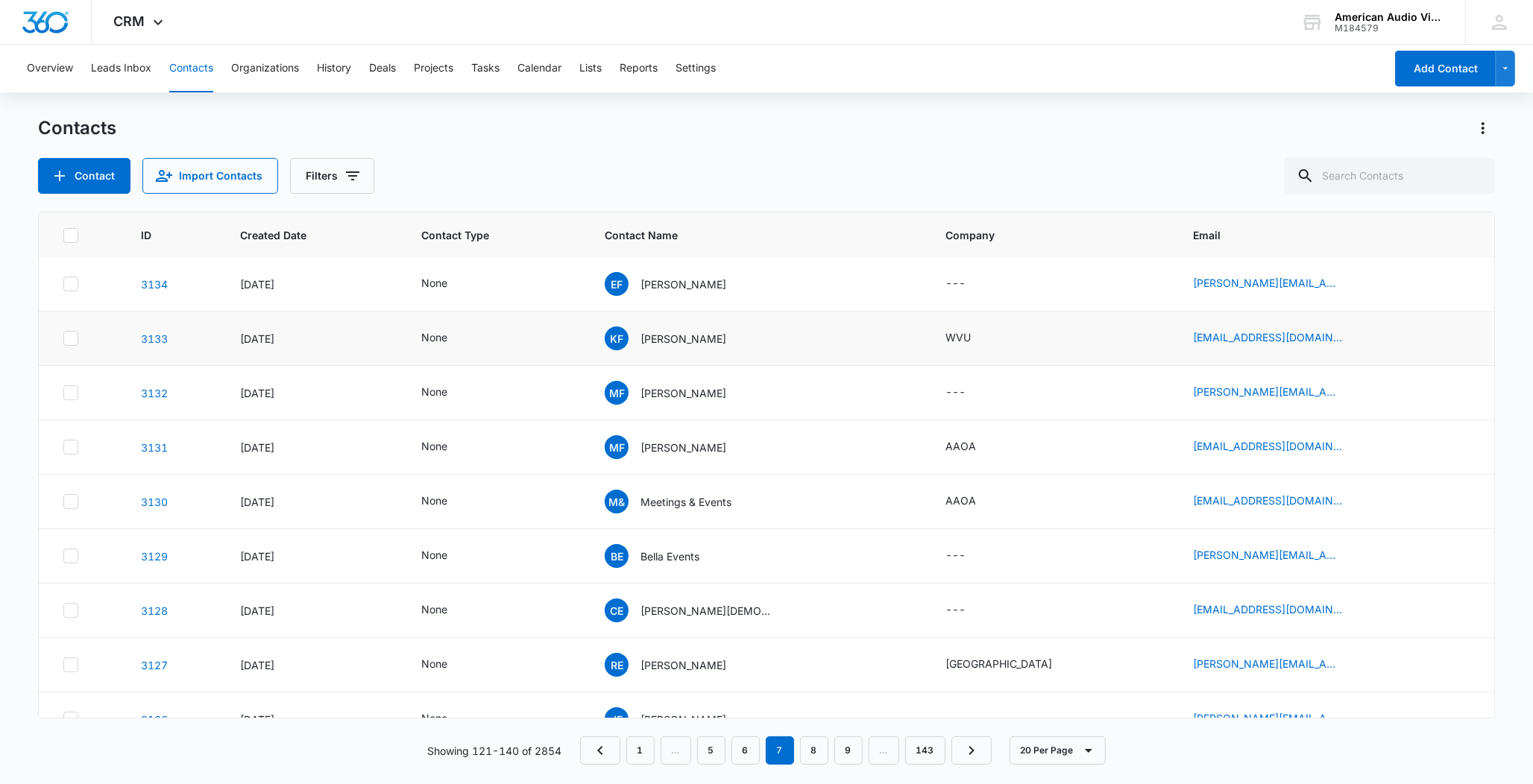
scroll to position [352, 0]
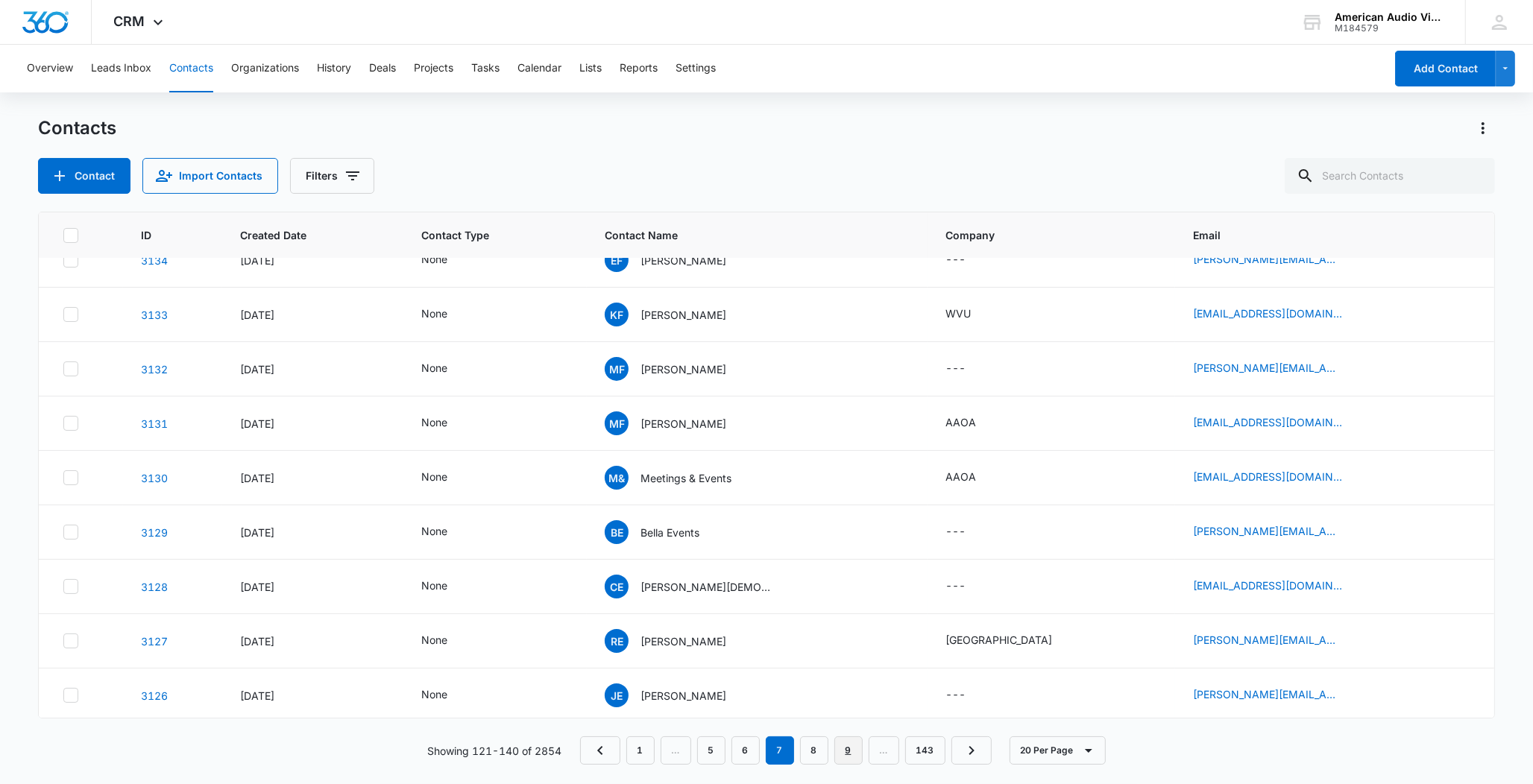
click at [853, 757] on link "9" at bounding box center [847, 750] width 28 height 28
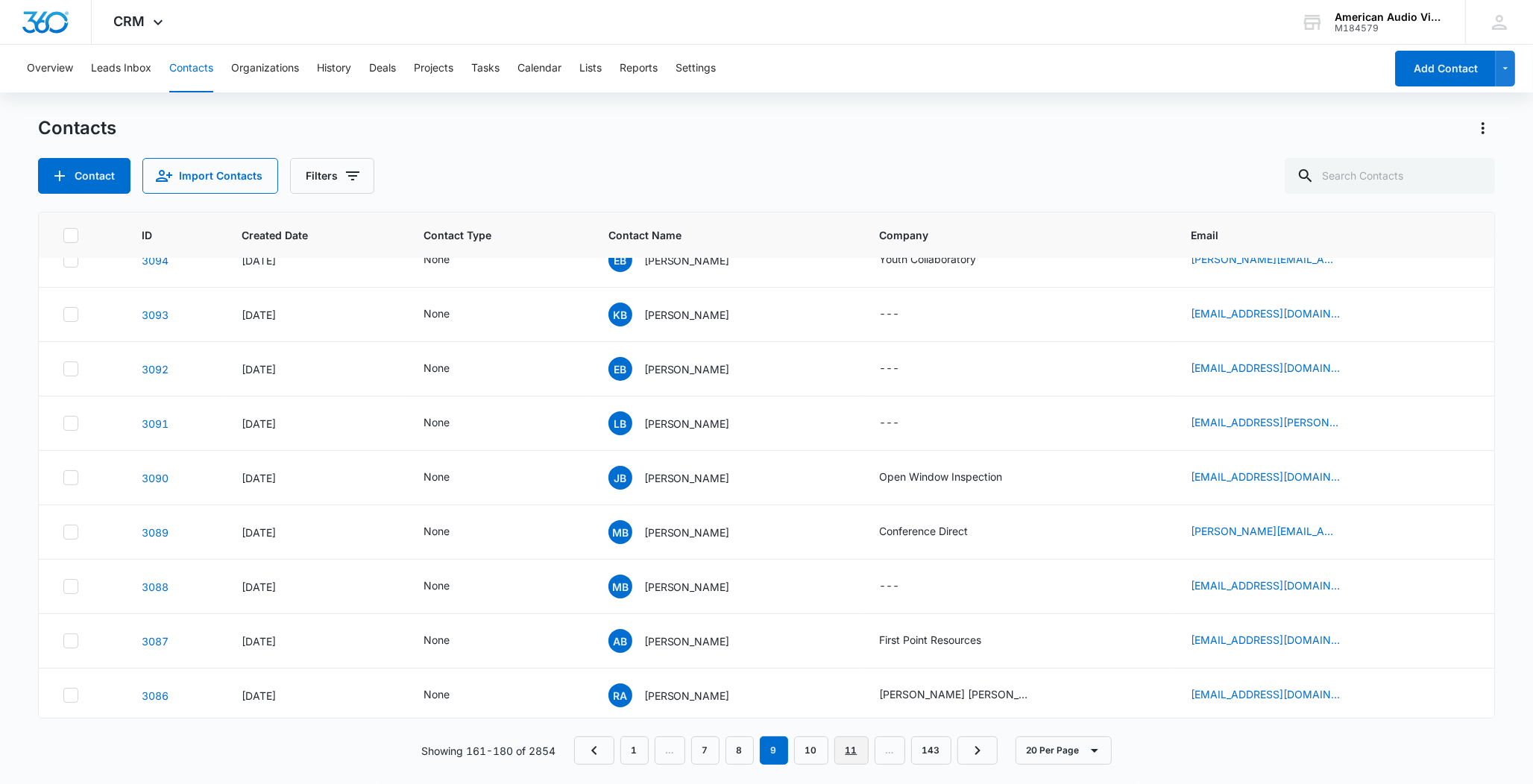
click at [860, 756] on link "11" at bounding box center [851, 750] width 34 height 28
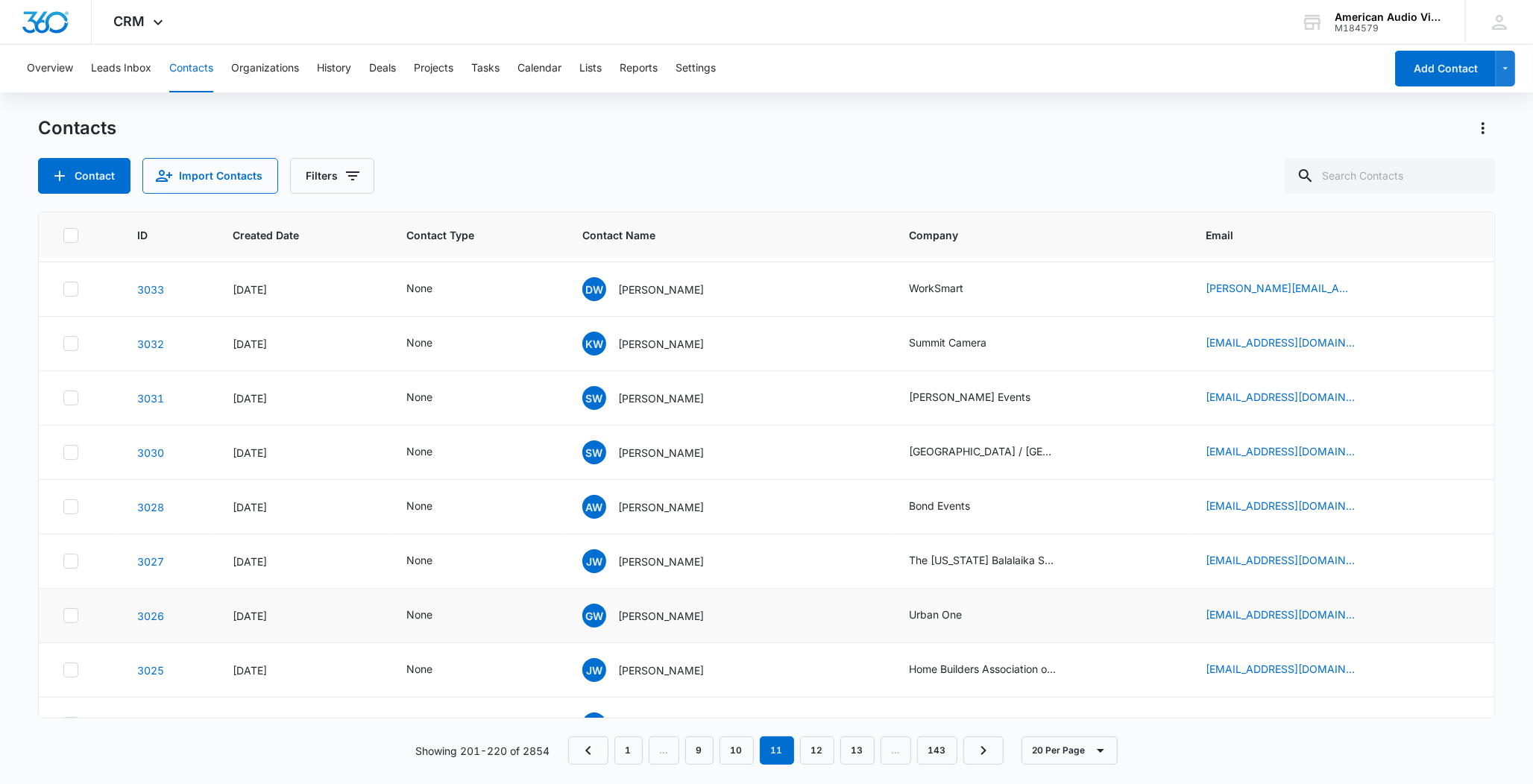
scroll to position [0, 0]
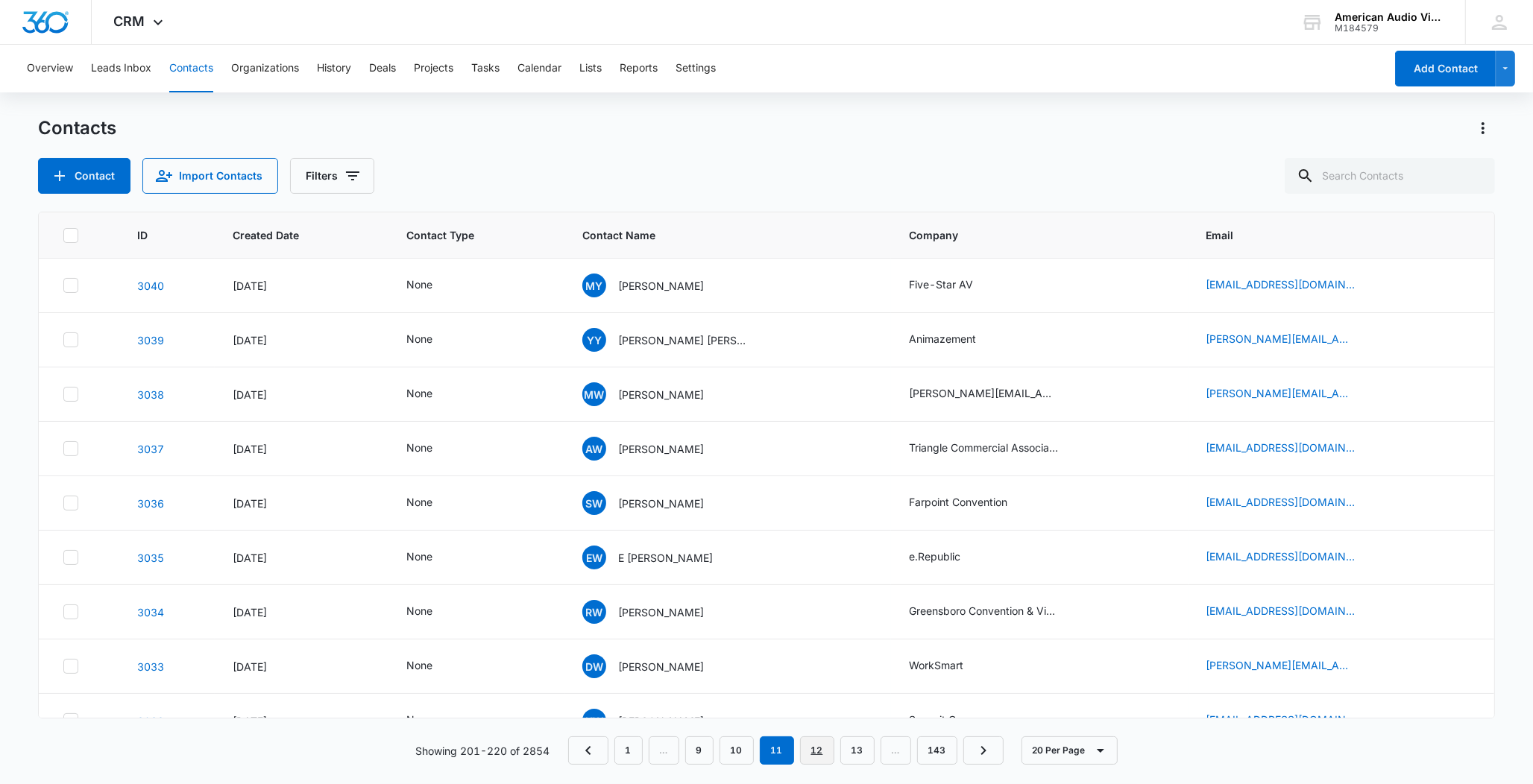
click at [813, 758] on link "12" at bounding box center [818, 750] width 34 height 28
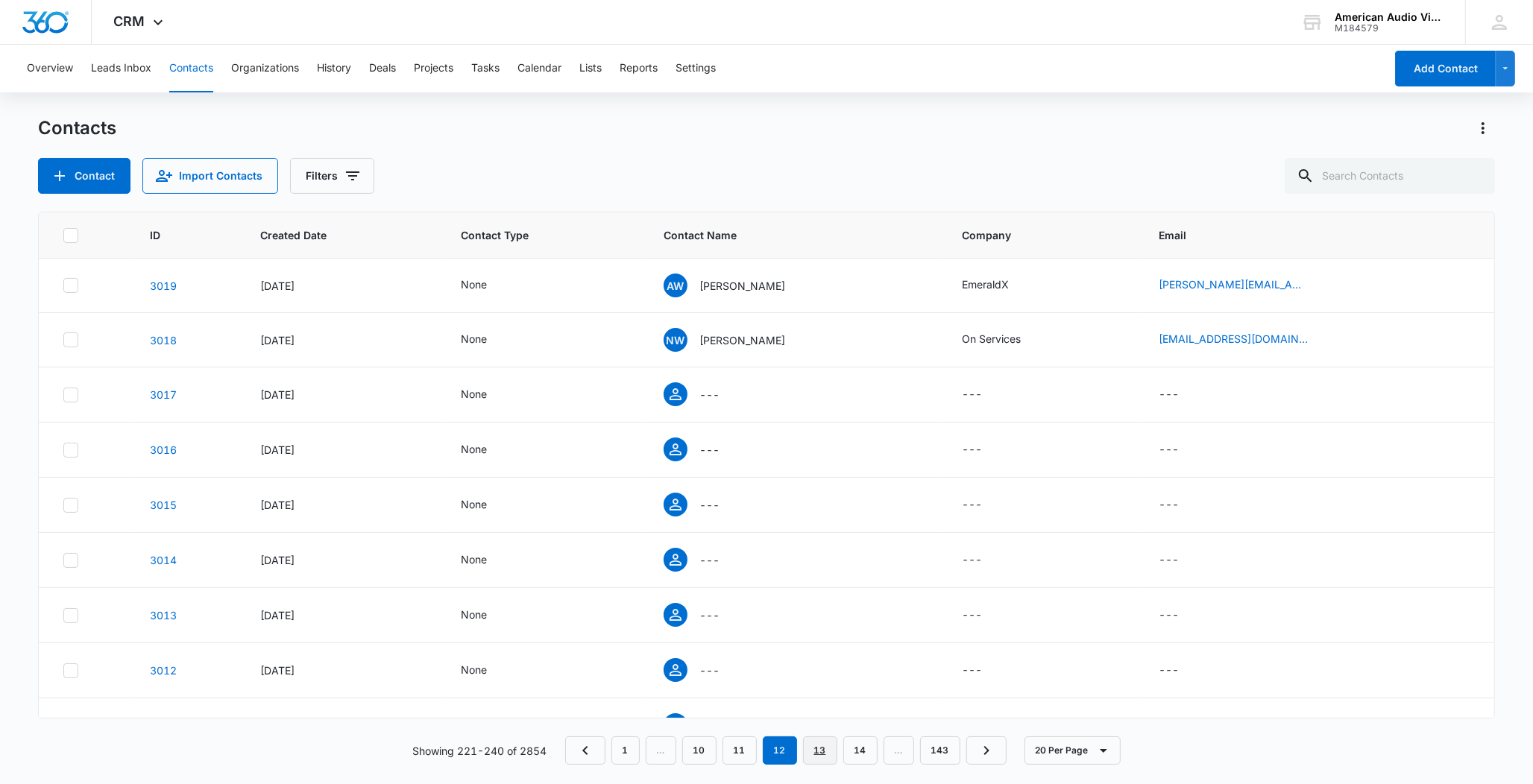
click at [816, 757] on link "13" at bounding box center [820, 750] width 34 height 28
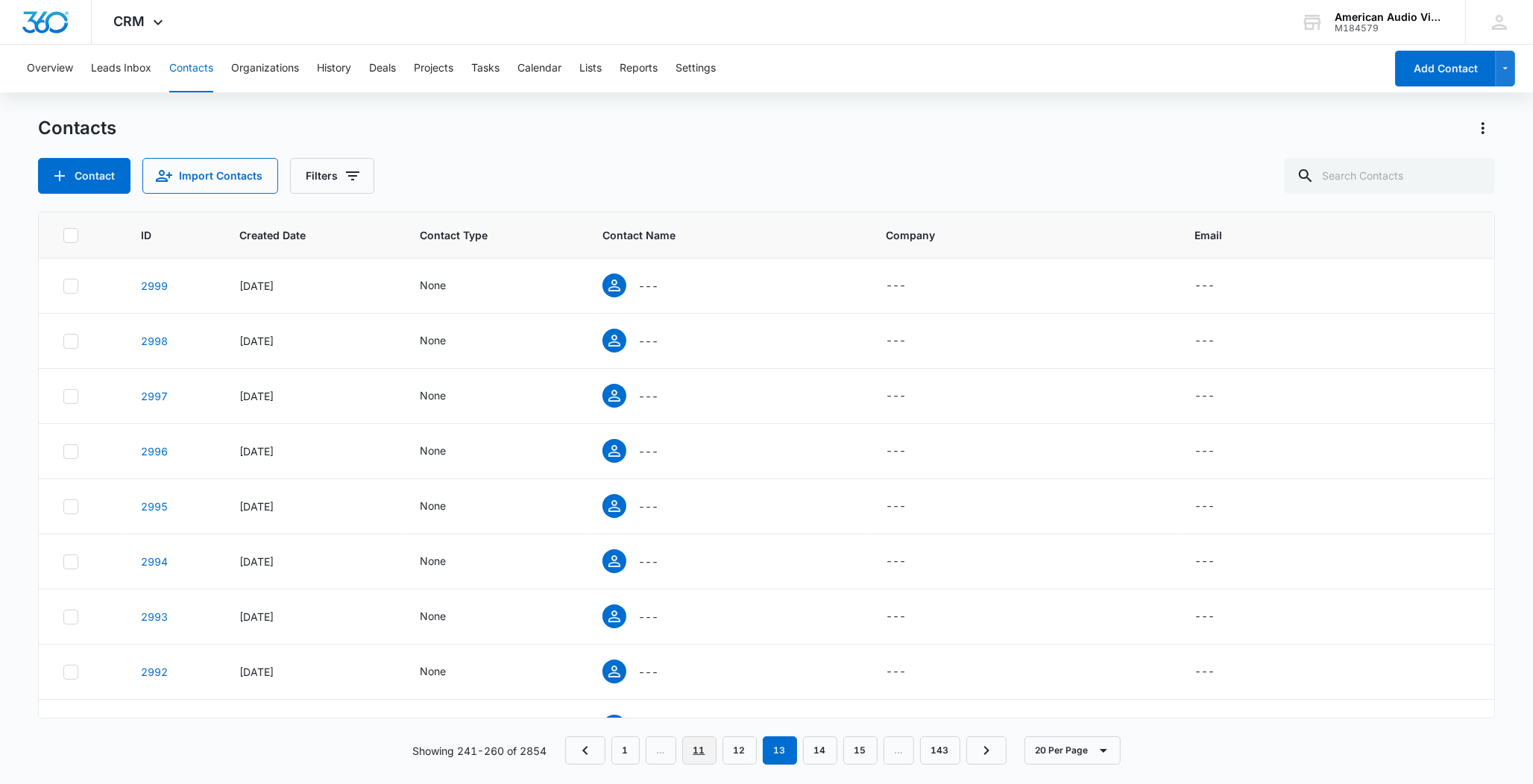
click at [695, 752] on link "11" at bounding box center [699, 750] width 34 height 28
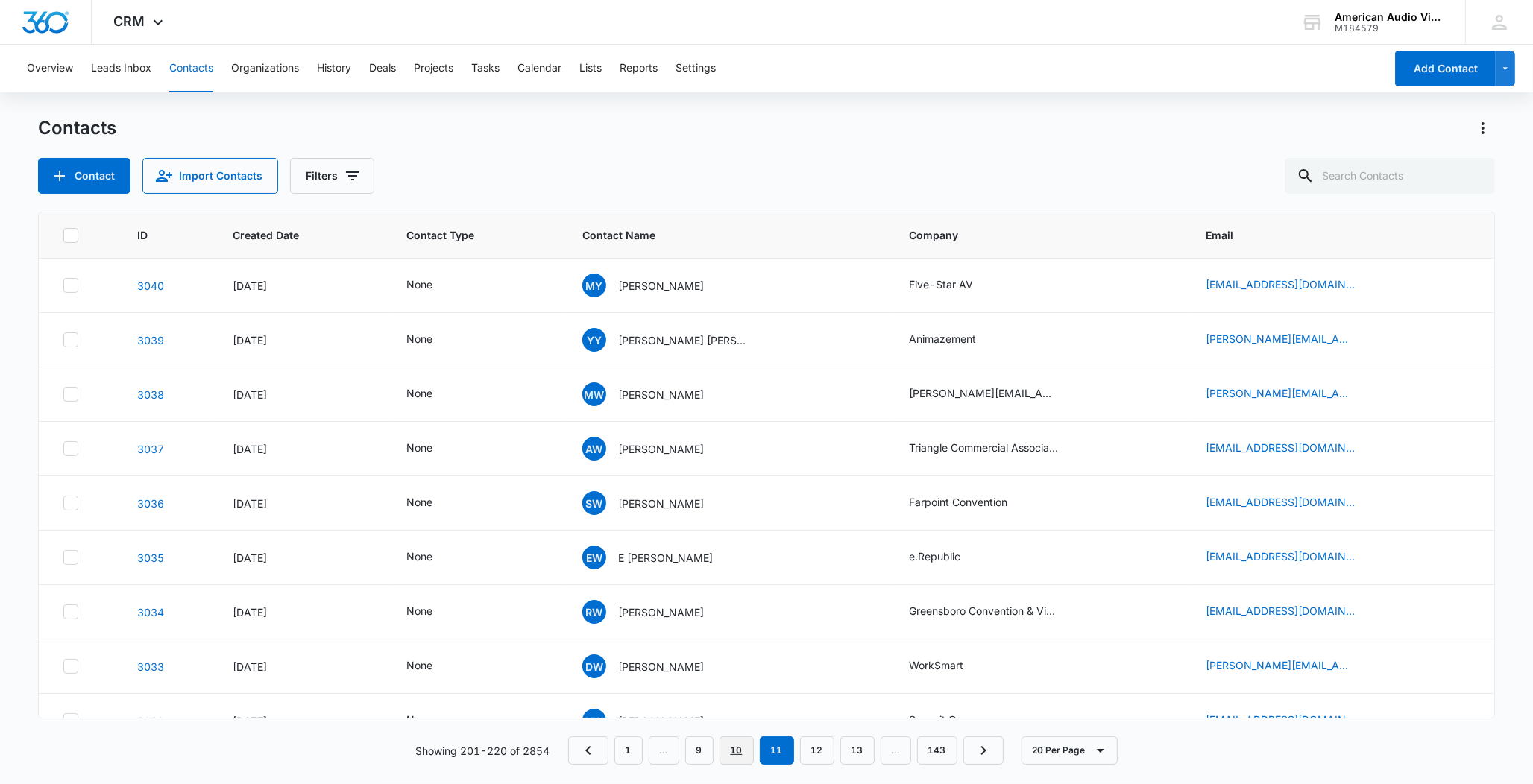
click at [747, 752] on link "10" at bounding box center [736, 750] width 34 height 28
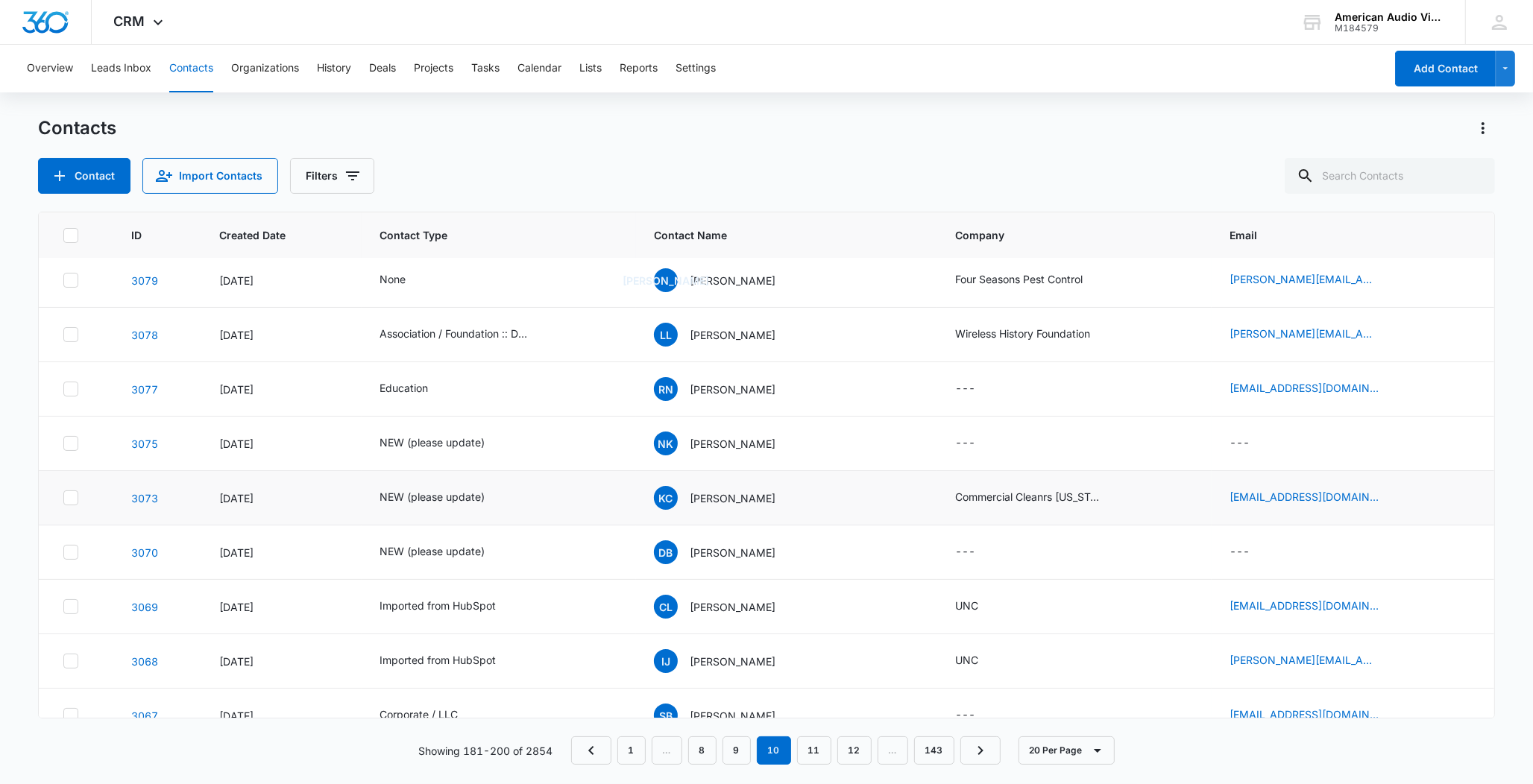
scroll to position [71, 0]
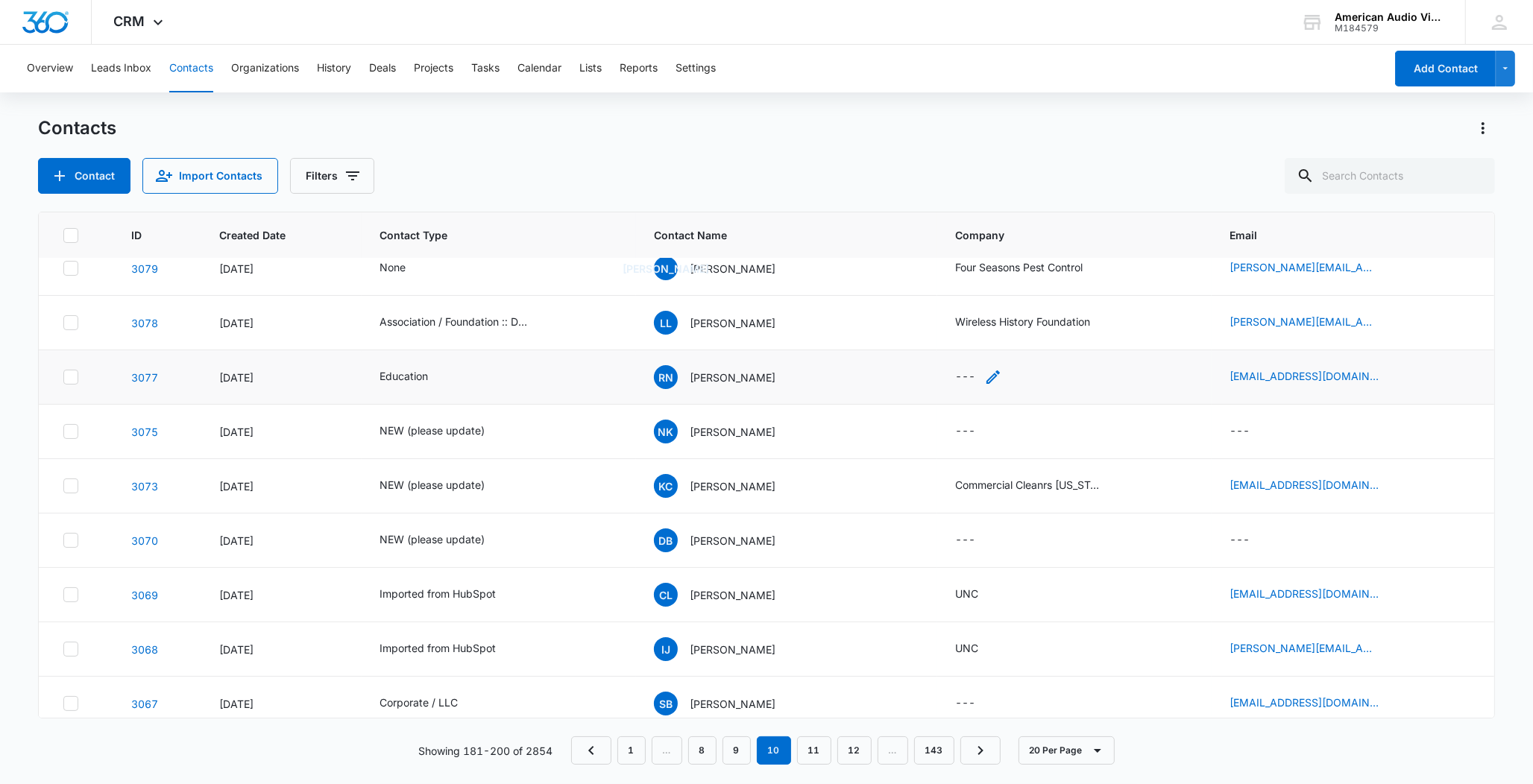
click at [955, 375] on div "---" at bounding box center [965, 378] width 20 height 18
click at [963, 288] on input "Company" at bounding box center [971, 283] width 188 height 36
type input "[US_STATE][GEOGRAPHIC_DATA]"
click at [1022, 322] on button "Save" at bounding box center [1043, 329] width 44 height 28
click at [139, 435] on link "3075" at bounding box center [145, 432] width 27 height 13
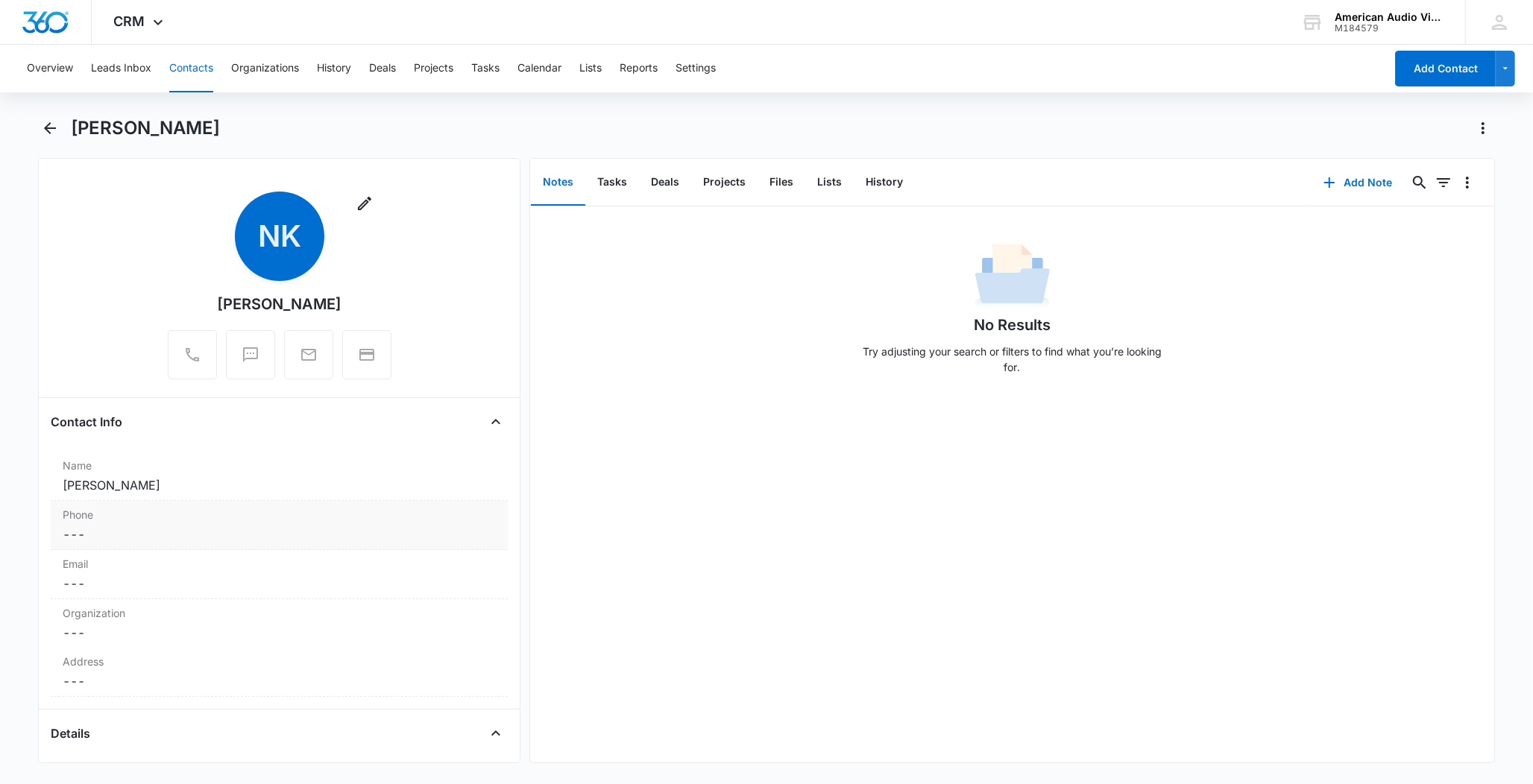
click at [123, 532] on dd "Cancel Save Changes ---" at bounding box center [278, 535] width 433 height 18
click at [122, 648] on dd "Cancel Save Changes ---" at bounding box center [278, 645] width 433 height 18
click at [122, 648] on input "Email" at bounding box center [279, 657] width 439 height 36
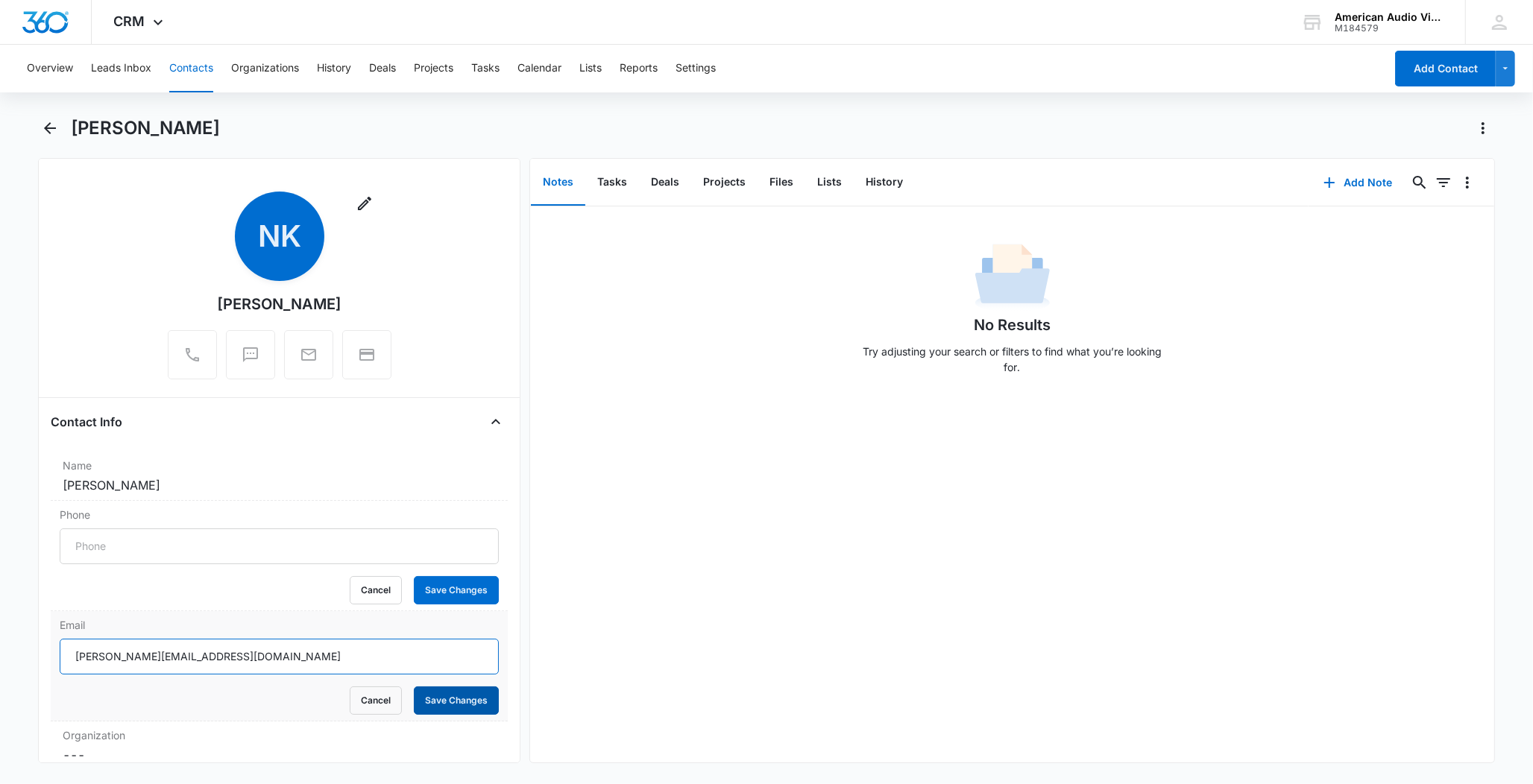
type input "[PERSON_NAME][EMAIL_ADDRESS][DOMAIN_NAME]"
click at [432, 689] on button "Save Changes" at bounding box center [456, 700] width 85 height 28
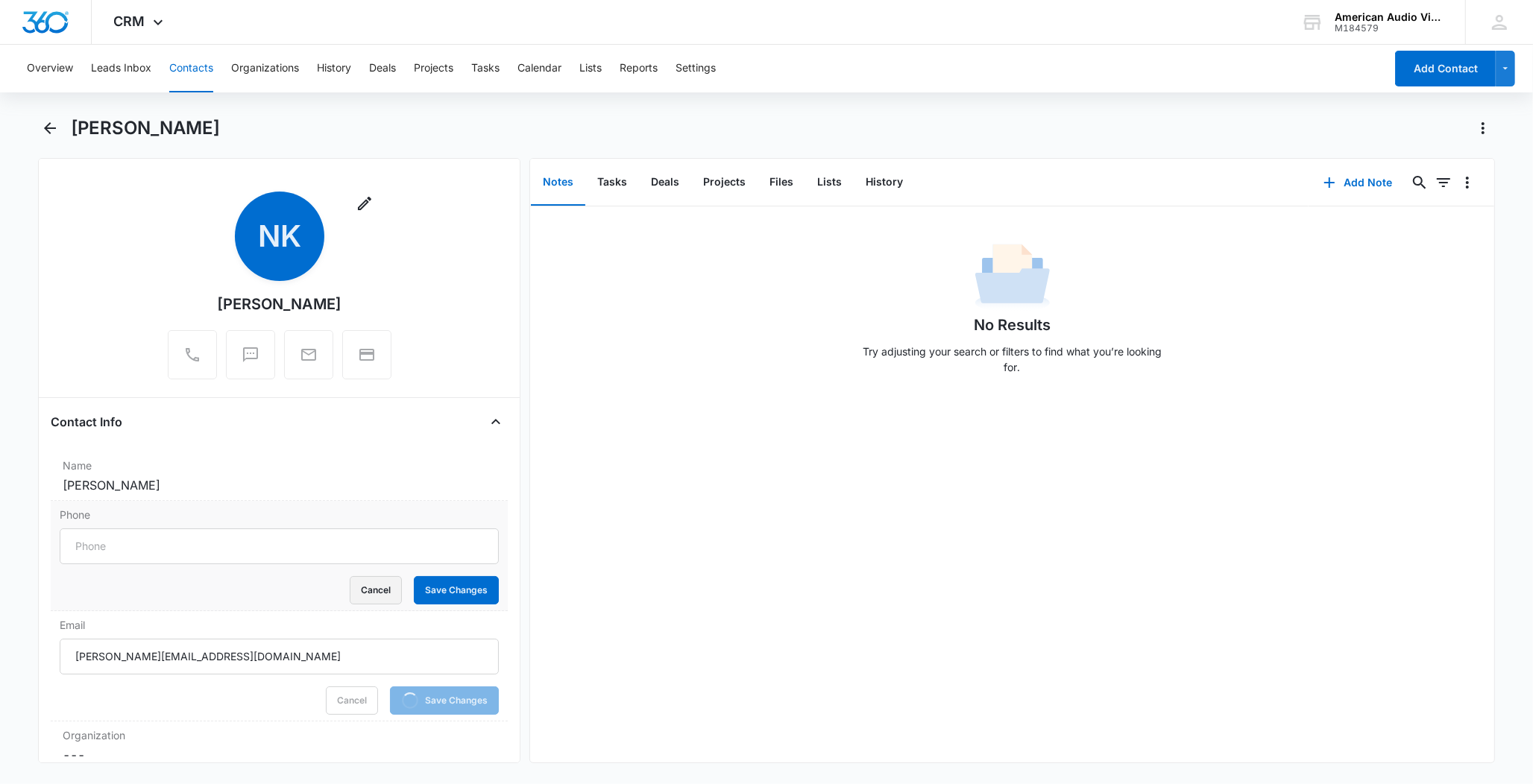
click at [371, 596] on button "Cancel" at bounding box center [376, 590] width 52 height 28
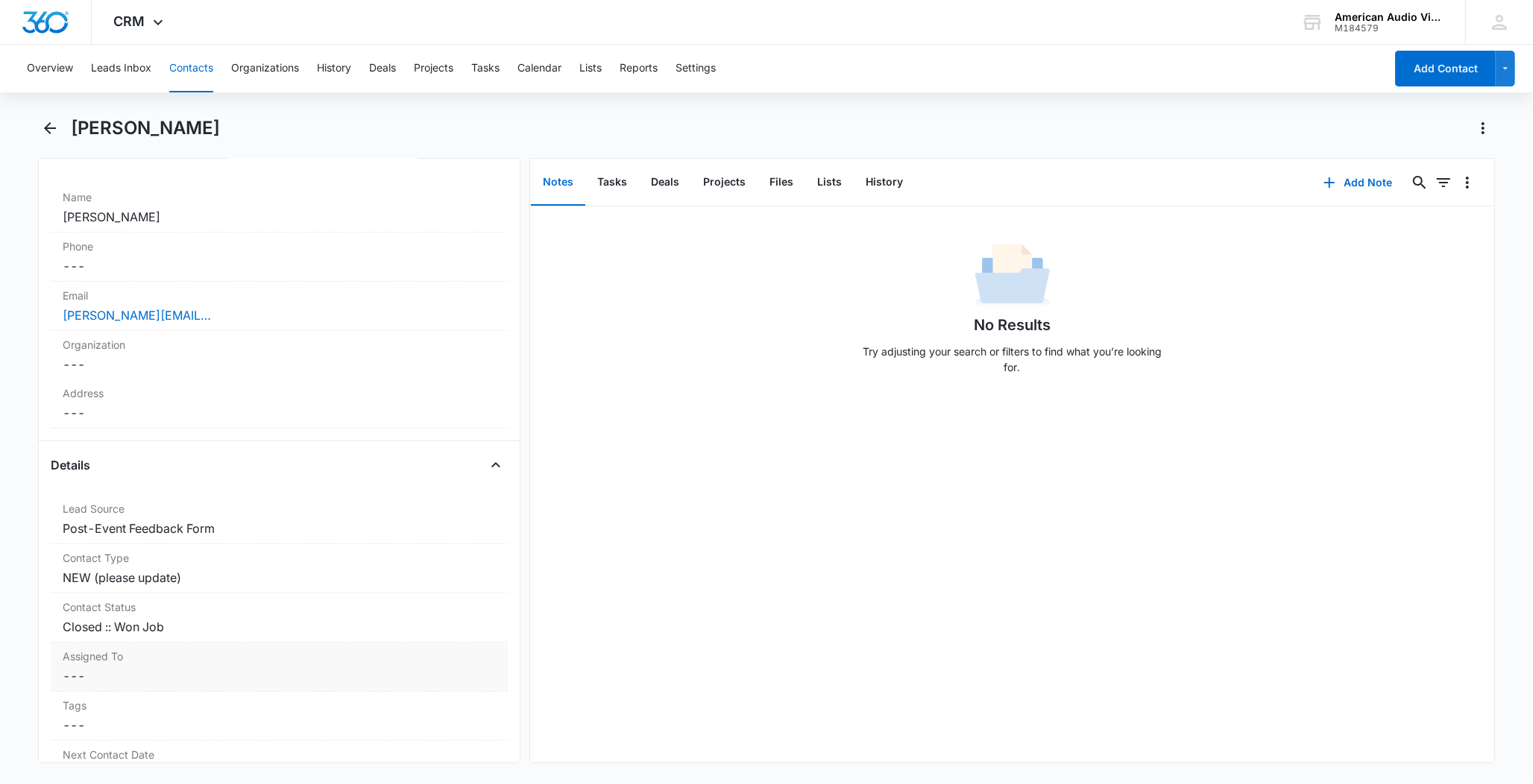
scroll to position [308, 0]
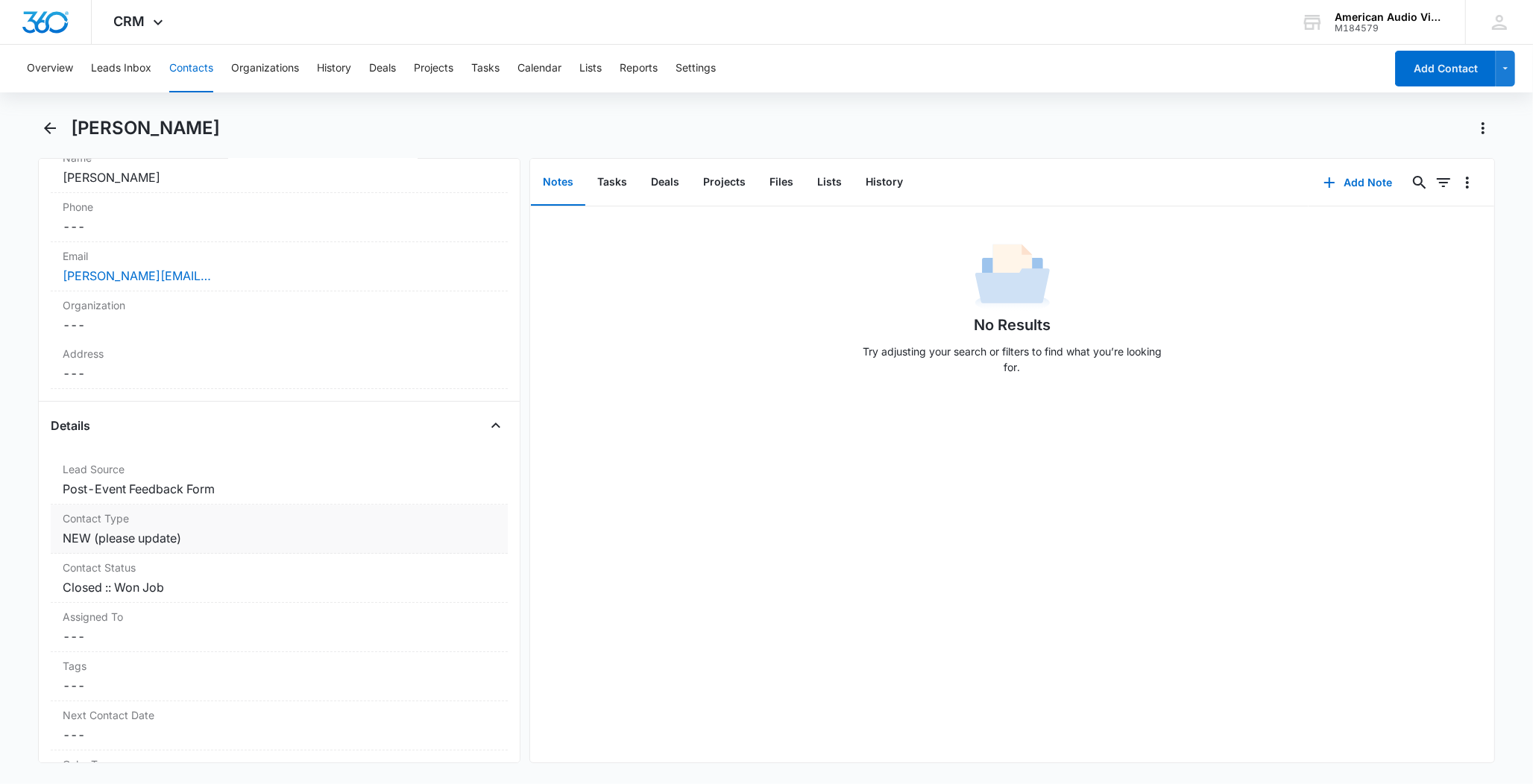
click at [127, 536] on dd "Cancel Save Changes NEW (please update)" at bounding box center [278, 538] width 433 height 18
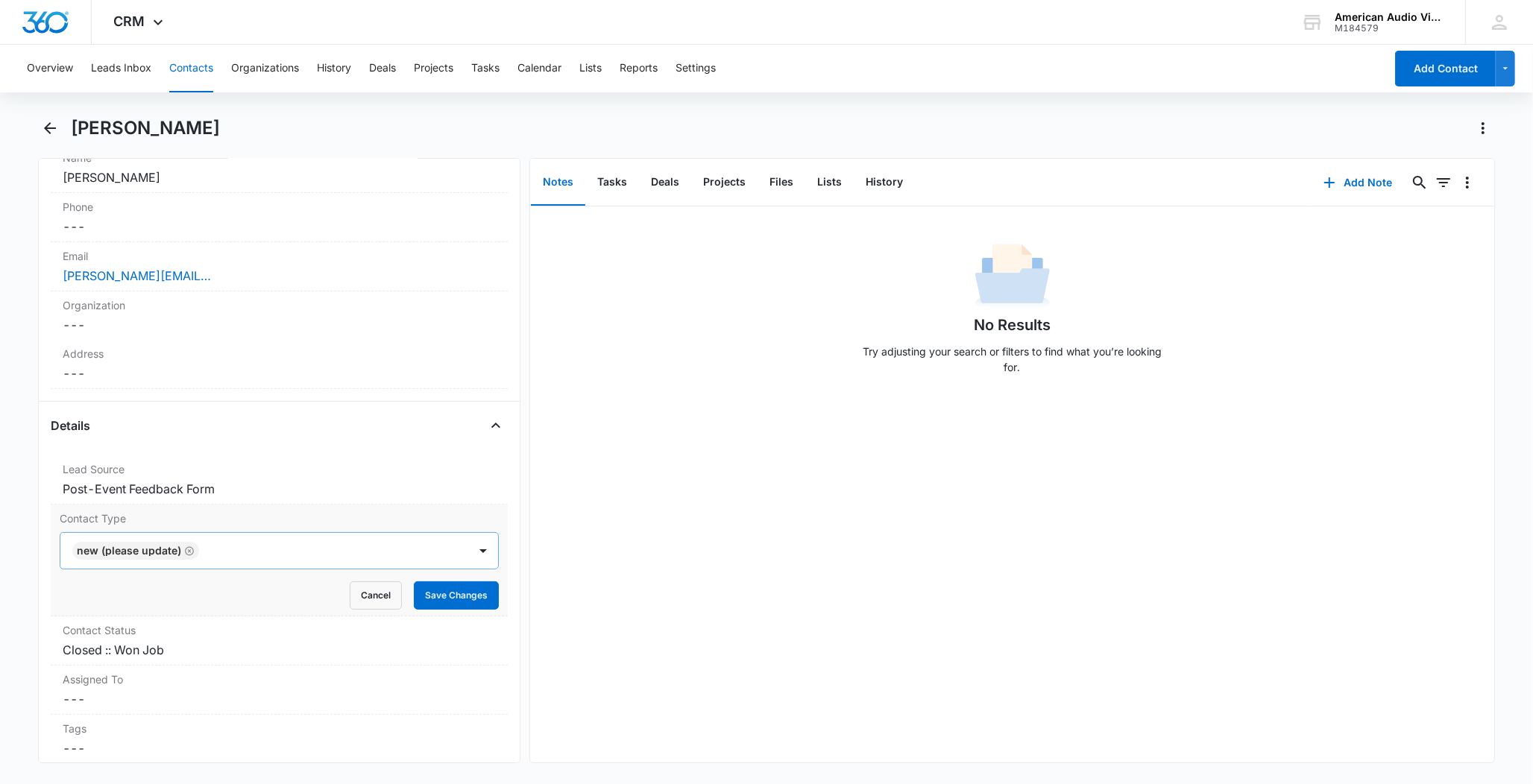
click at [147, 550] on div "NEW (please update)" at bounding box center [129, 551] width 105 height 11
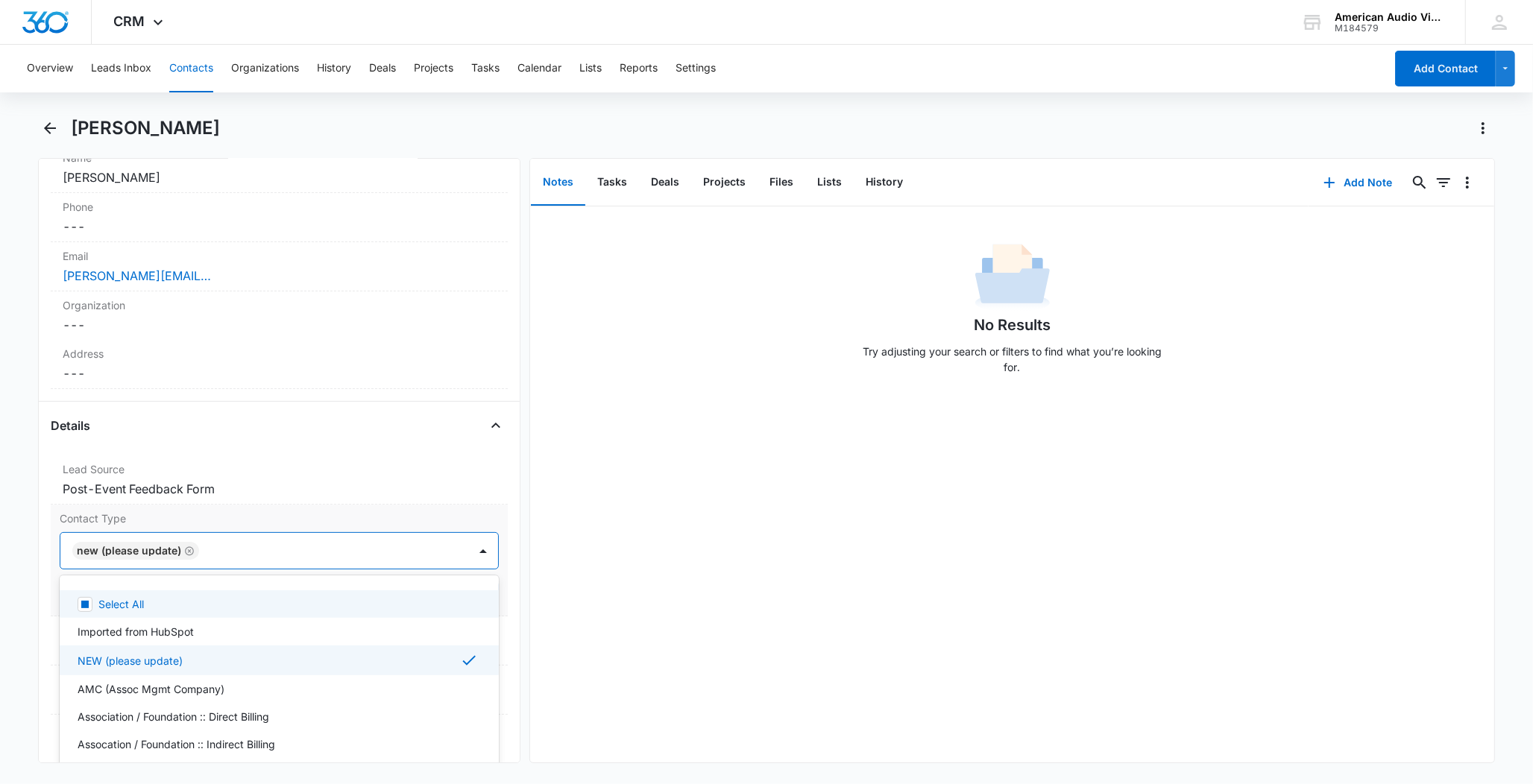
click at [190, 553] on icon "Remove NEW (please update)" at bounding box center [190, 551] width 9 height 9
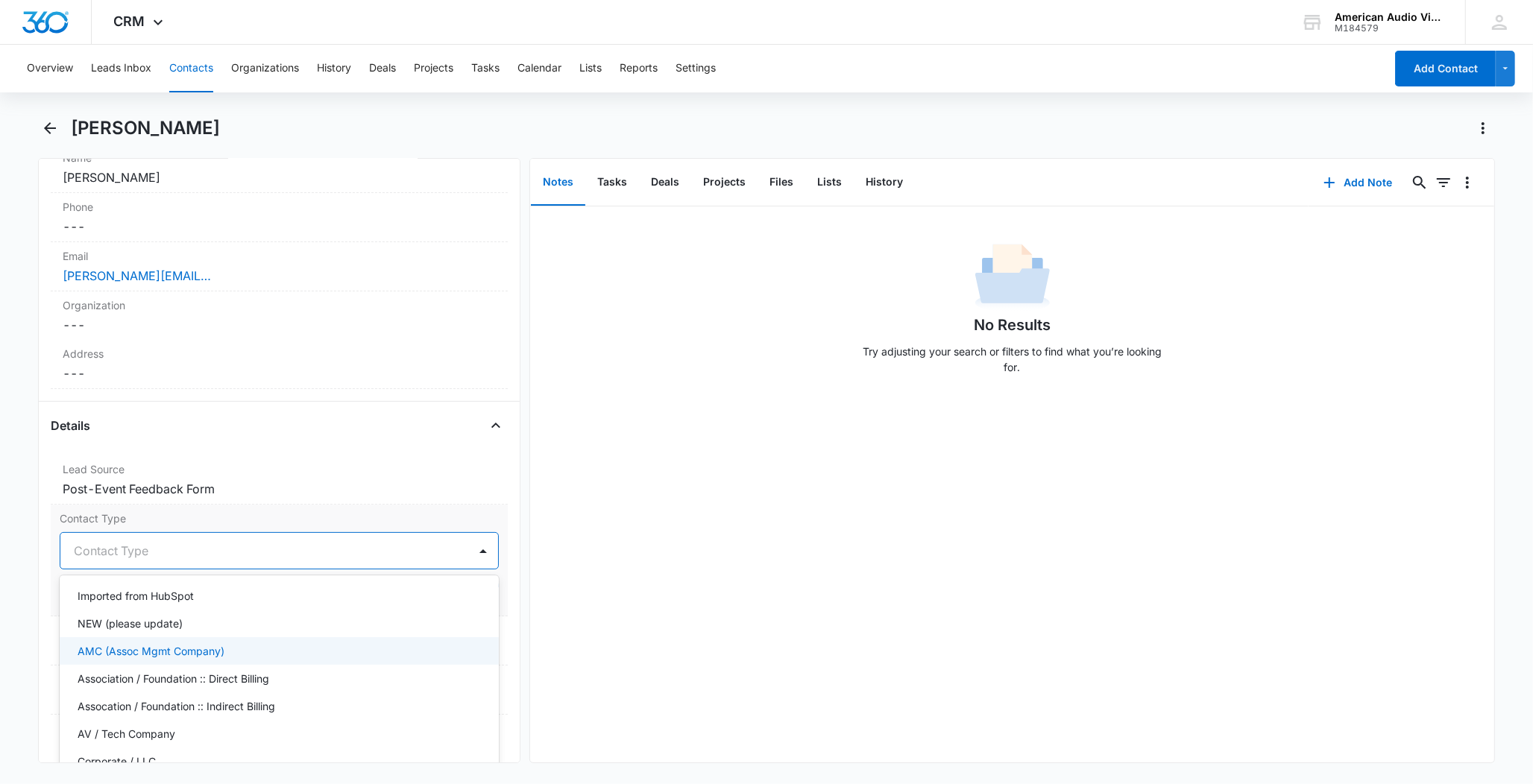
scroll to position [49, 0]
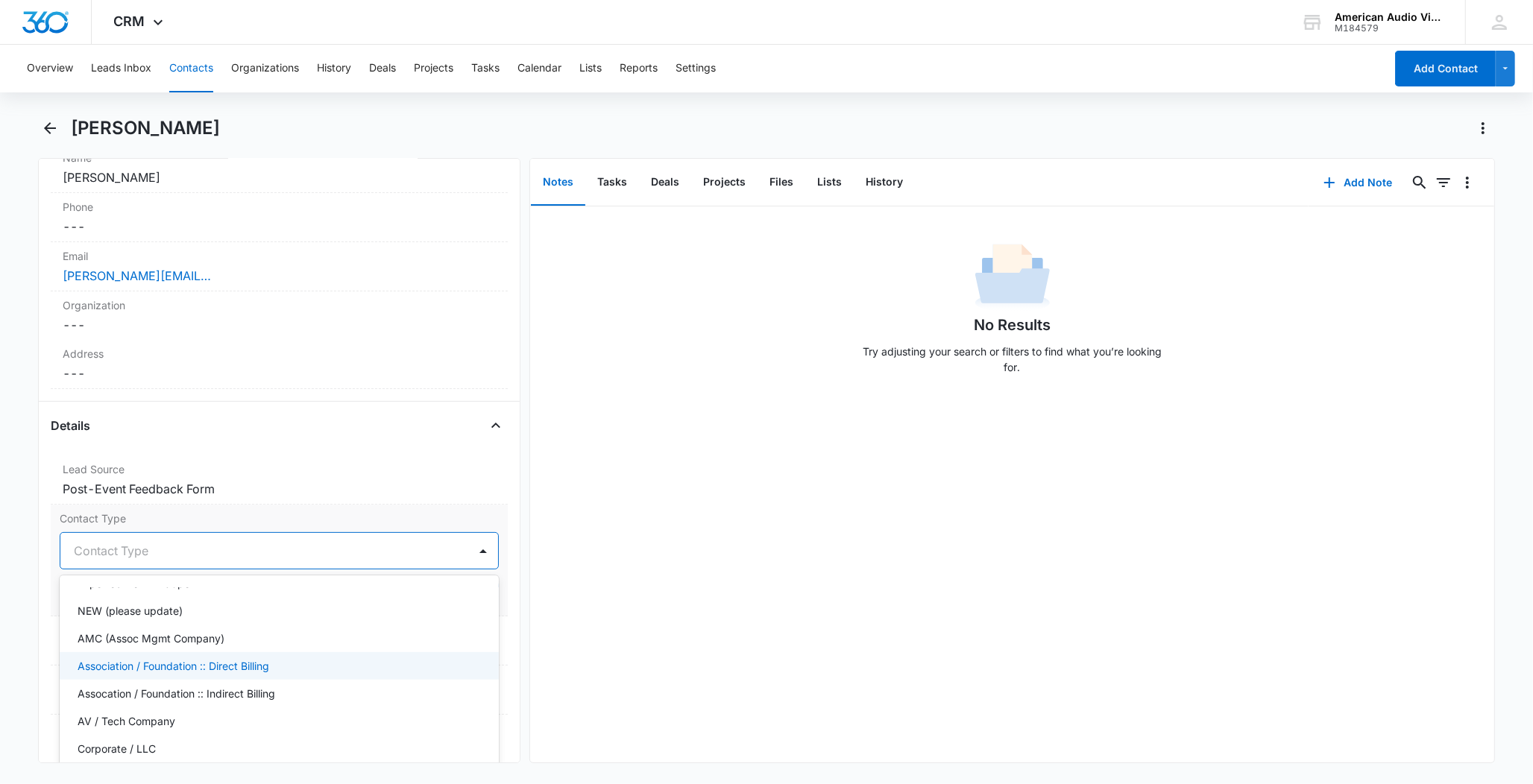
click at [189, 667] on p "Association / Foundation :: Direct Billing" at bounding box center [173, 666] width 192 height 15
click at [490, 489] on div "Lead Source Cancel Save Changes Post-Event Feedback Form" at bounding box center [279, 480] width 457 height 49
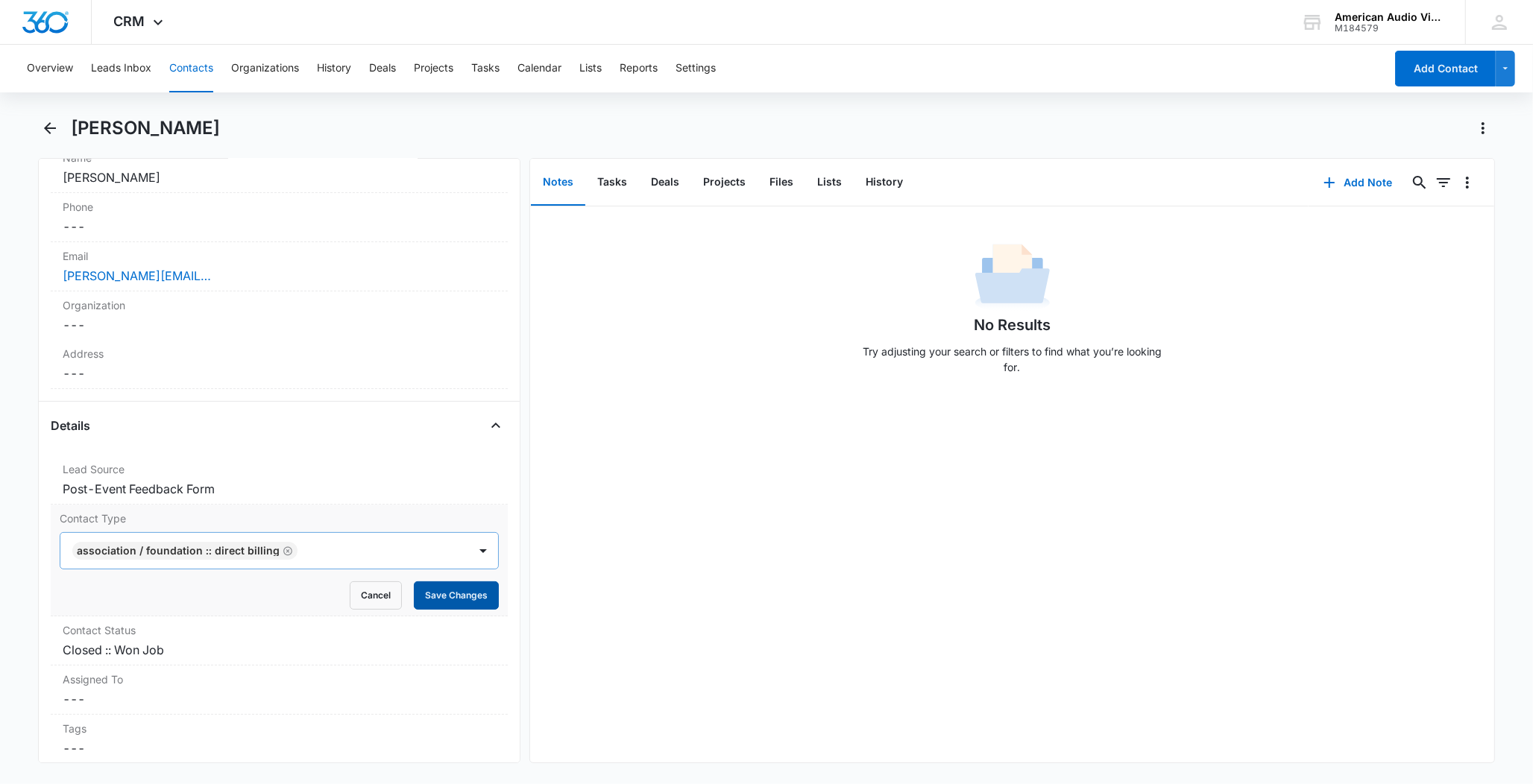
click at [446, 607] on button "Save Changes" at bounding box center [456, 595] width 85 height 28
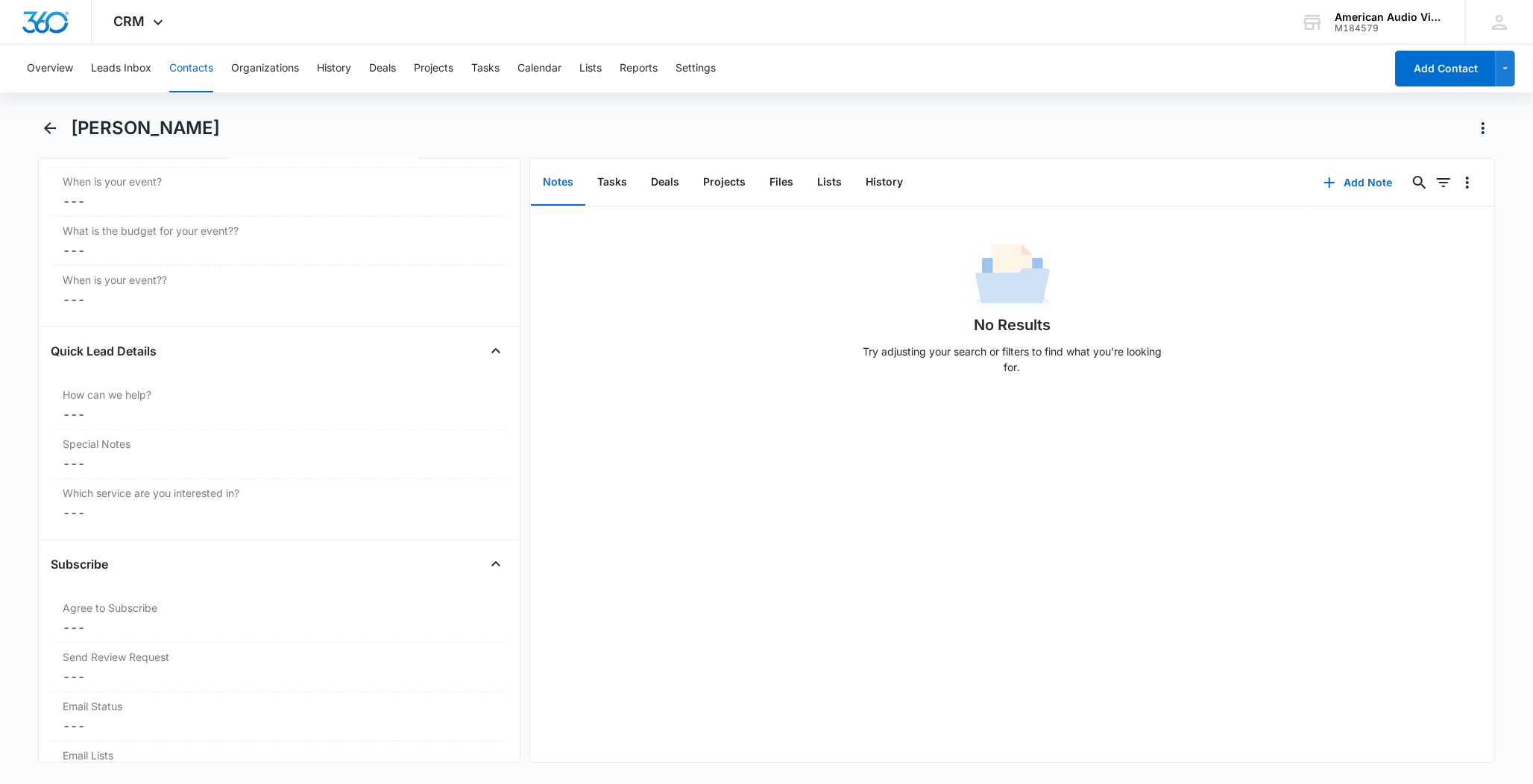
scroll to position [1686, 0]
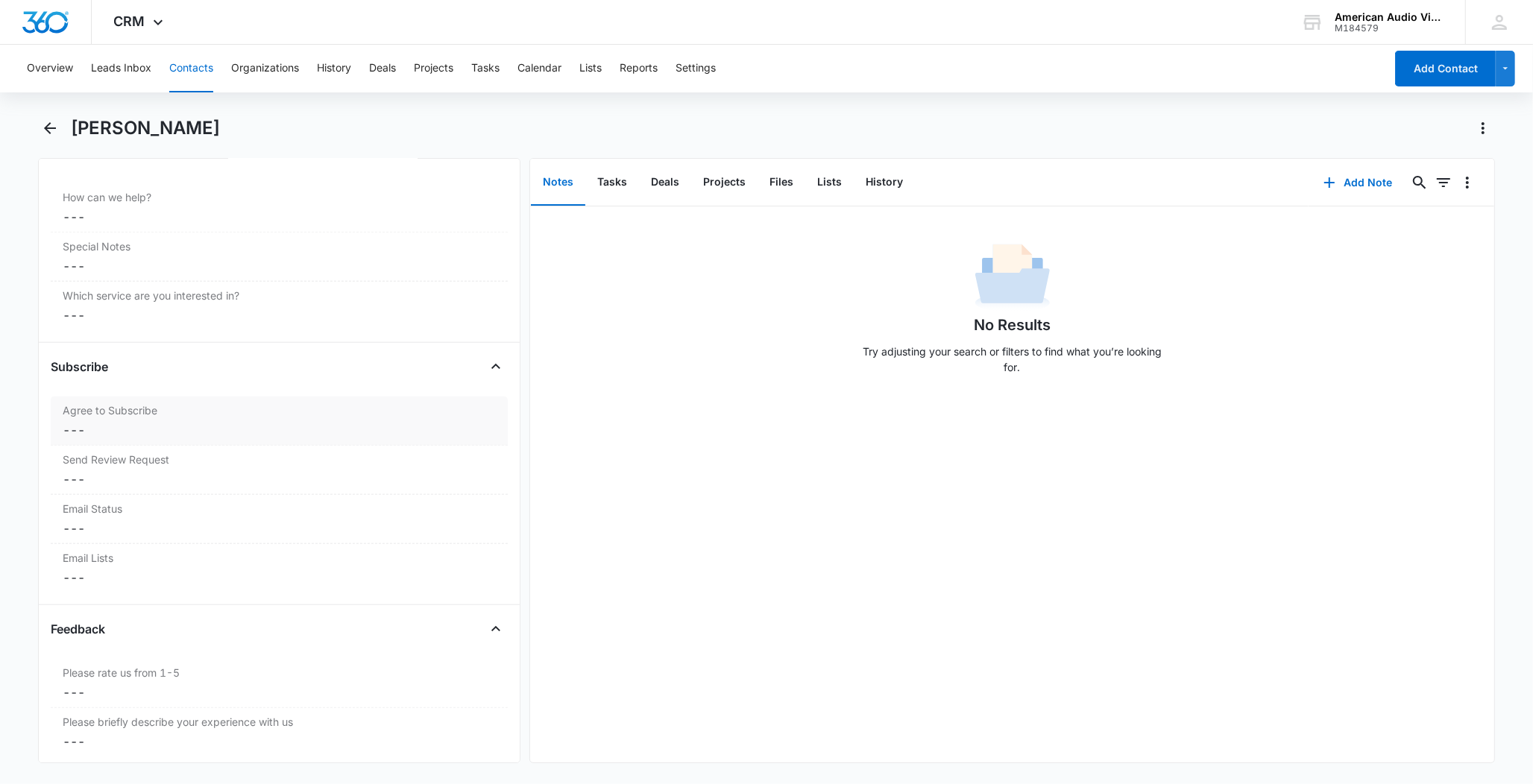
click at [85, 434] on dd "Cancel Save Changes ---" at bounding box center [278, 430] width 433 height 18
click at [180, 451] on div at bounding box center [261, 443] width 375 height 21
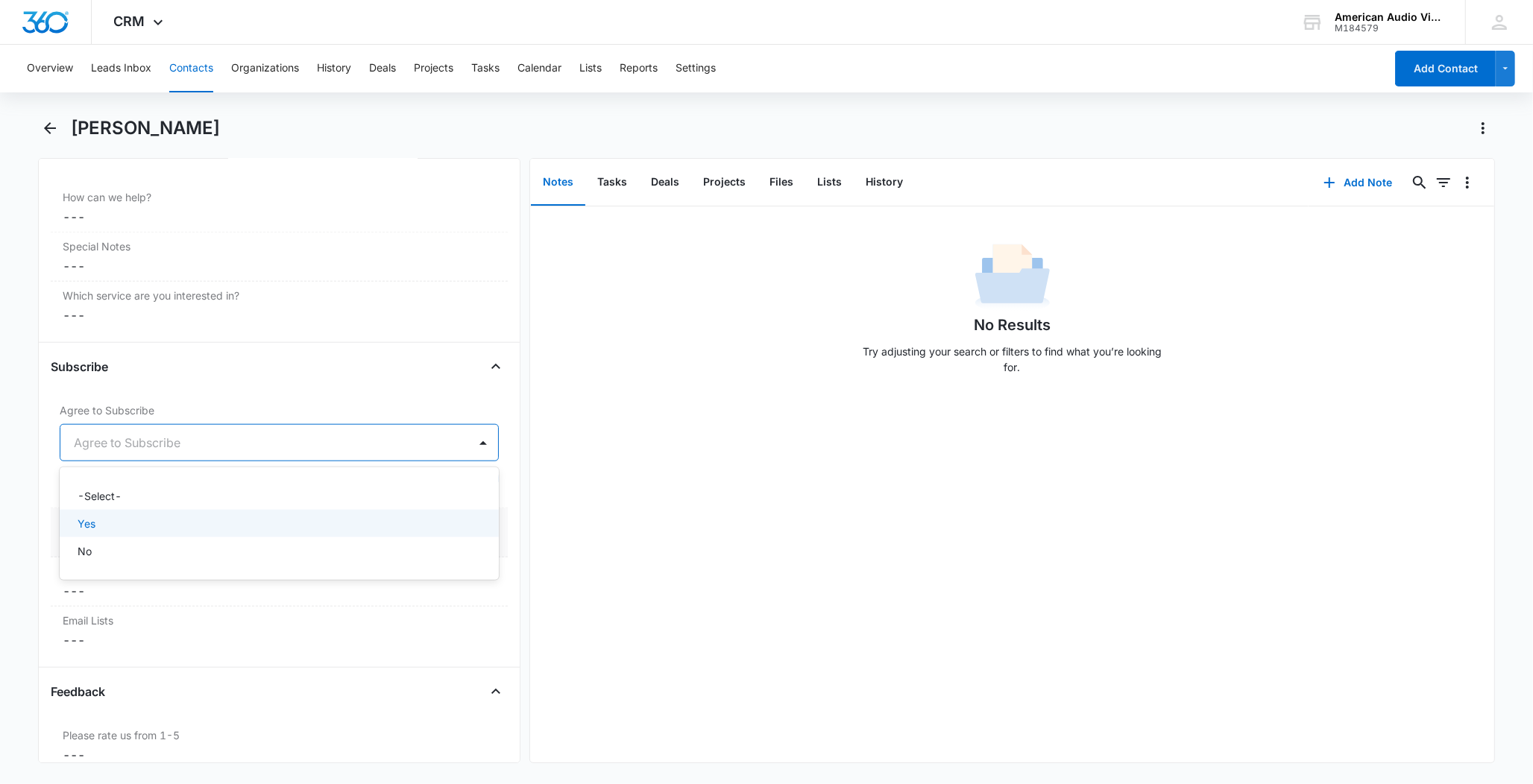
drag, startPoint x: 98, startPoint y: 525, endPoint x: 152, endPoint y: 514, distance: 55.1
click at [100, 525] on div "Yes" at bounding box center [277, 523] width 400 height 15
click at [435, 488] on button "Save Changes" at bounding box center [456, 487] width 85 height 28
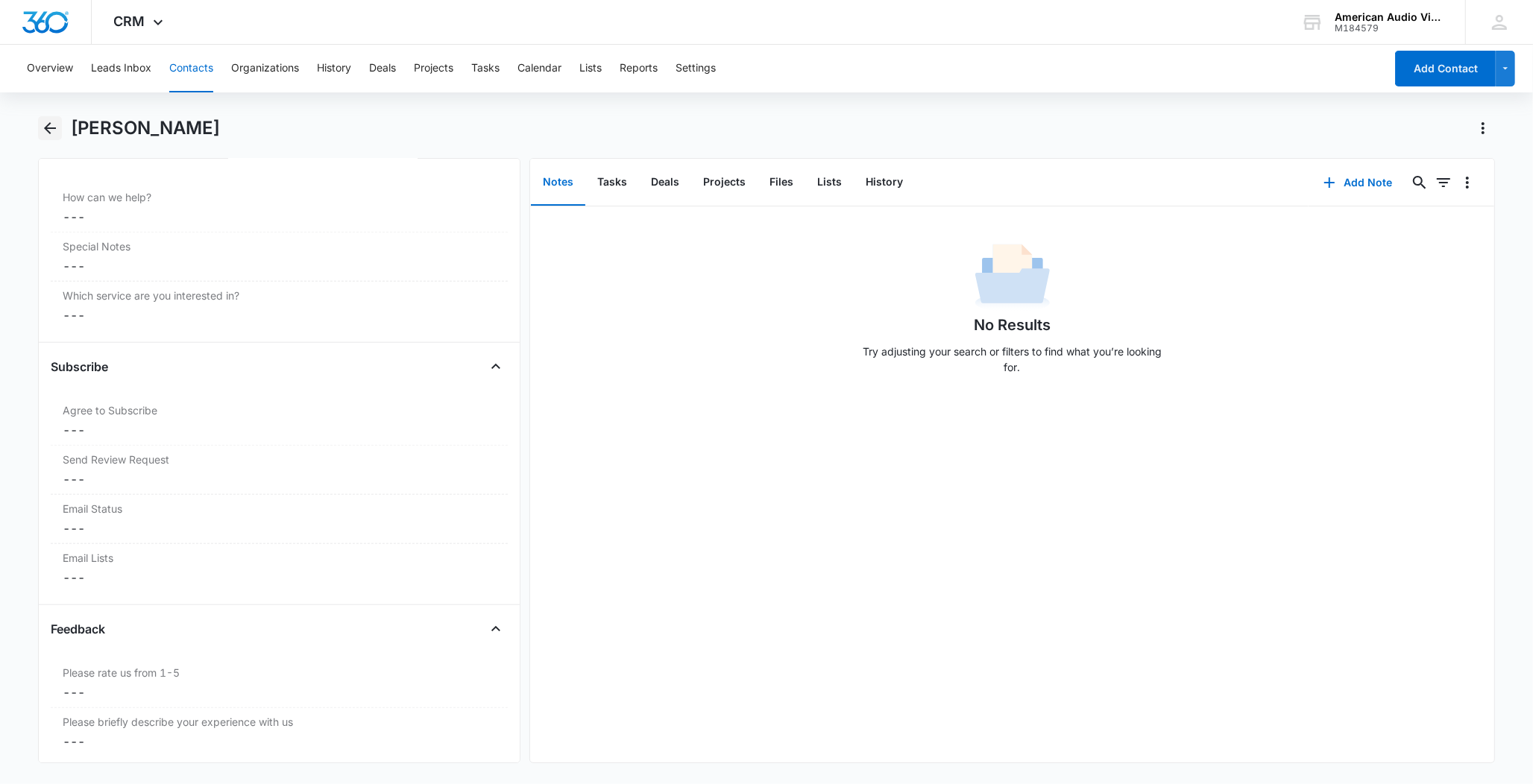
click at [49, 130] on icon "Back" at bounding box center [50, 128] width 18 height 18
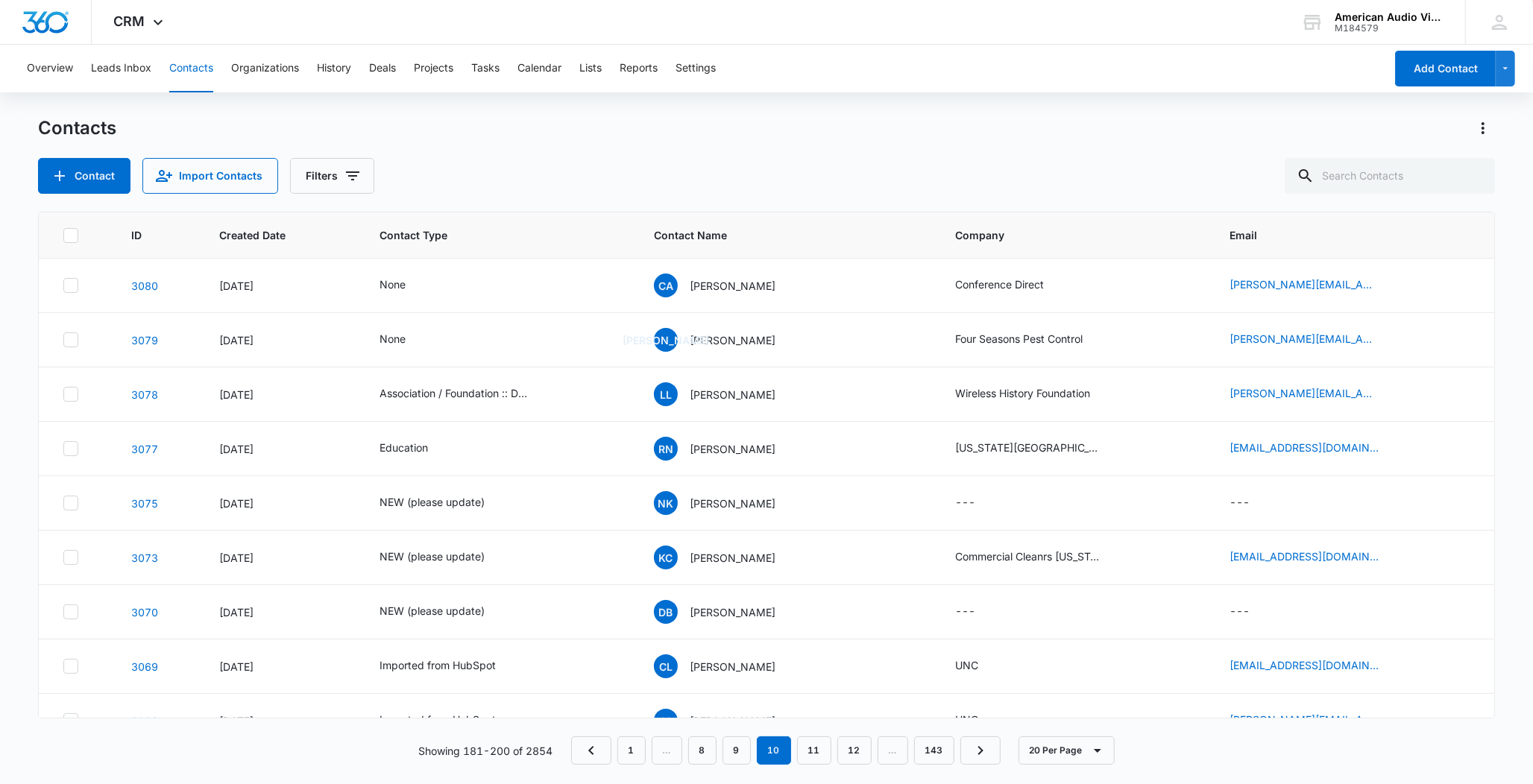
scroll to position [71, 0]
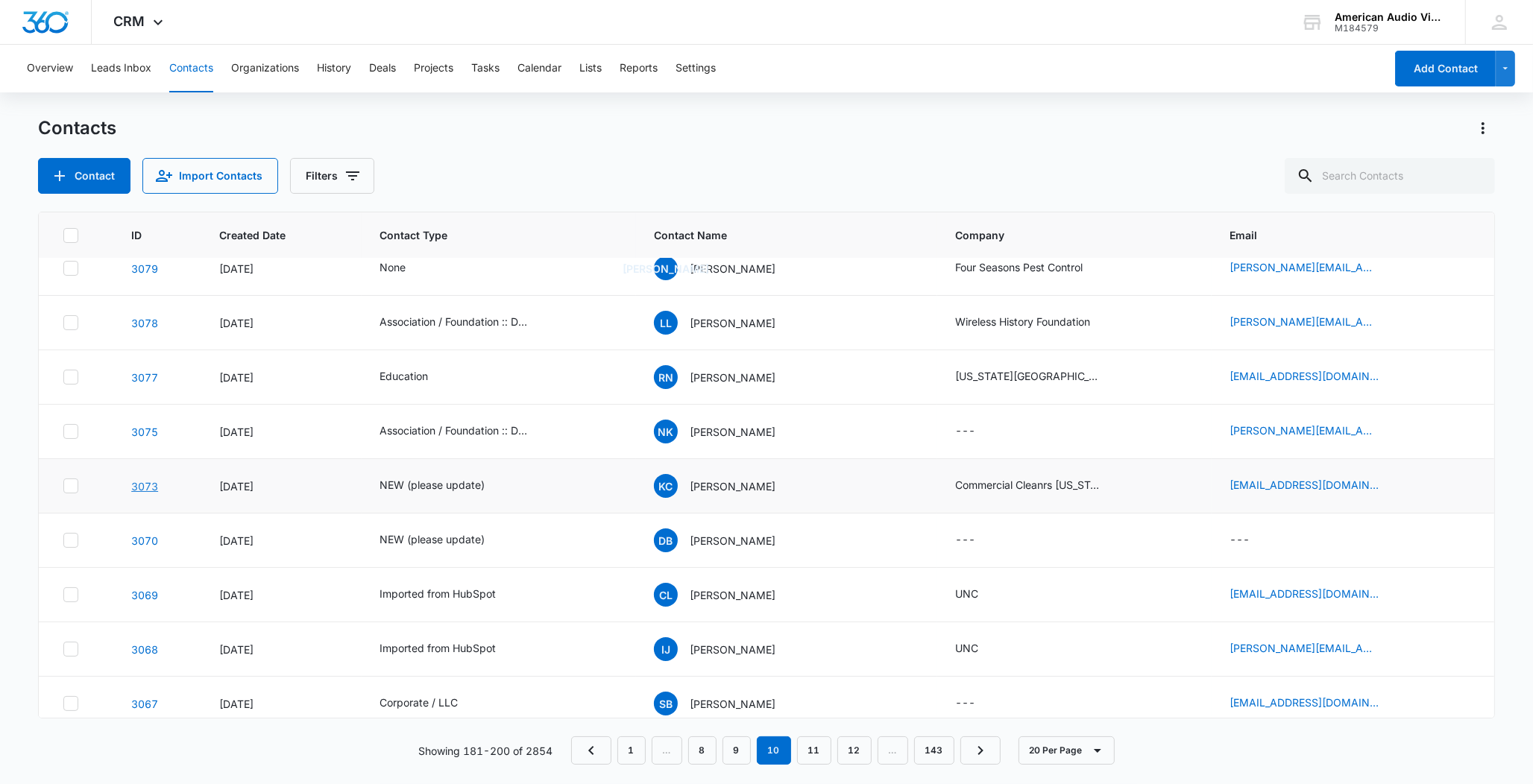
click at [135, 490] on link "3073" at bounding box center [145, 486] width 27 height 13
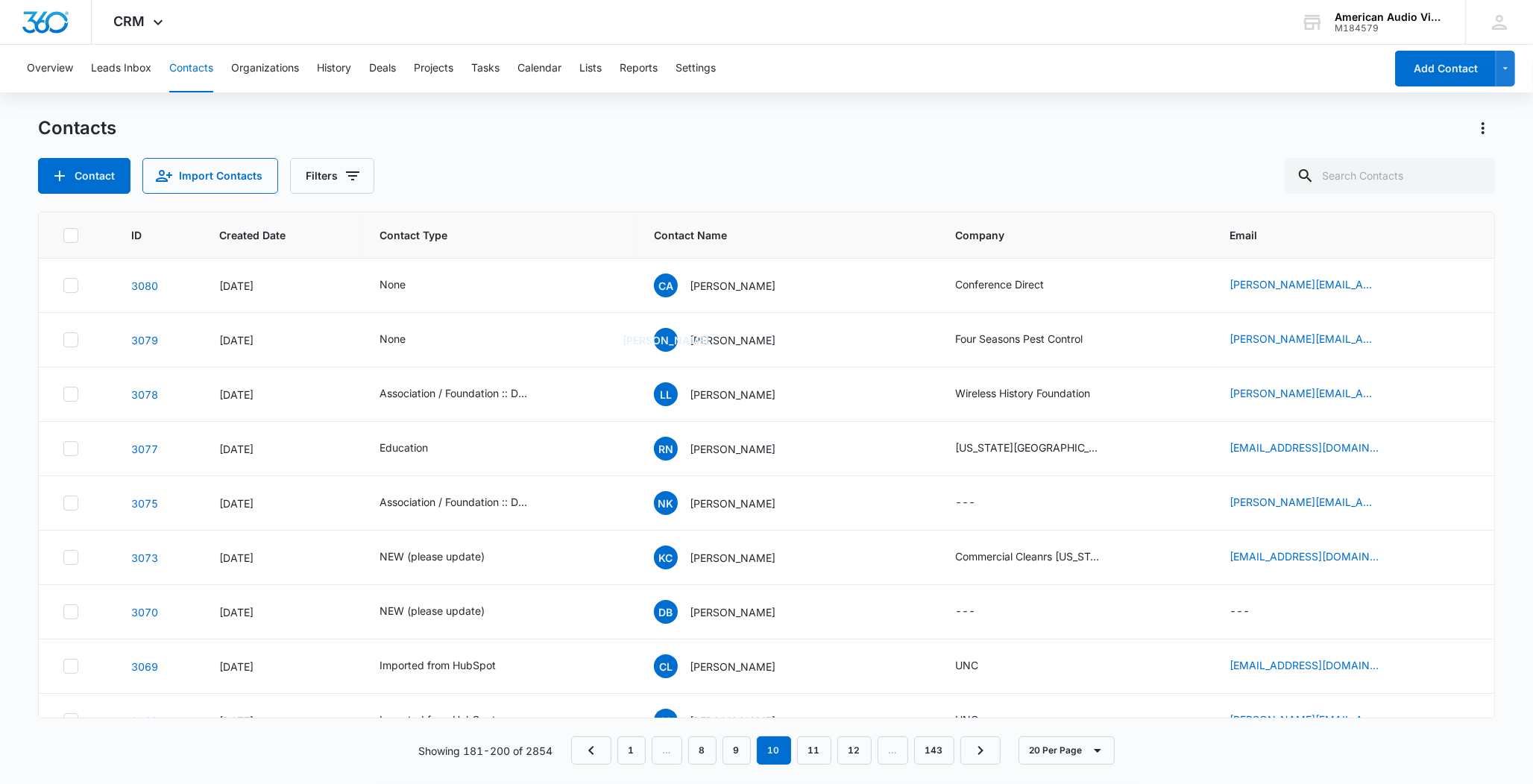
scroll to position [71, 0]
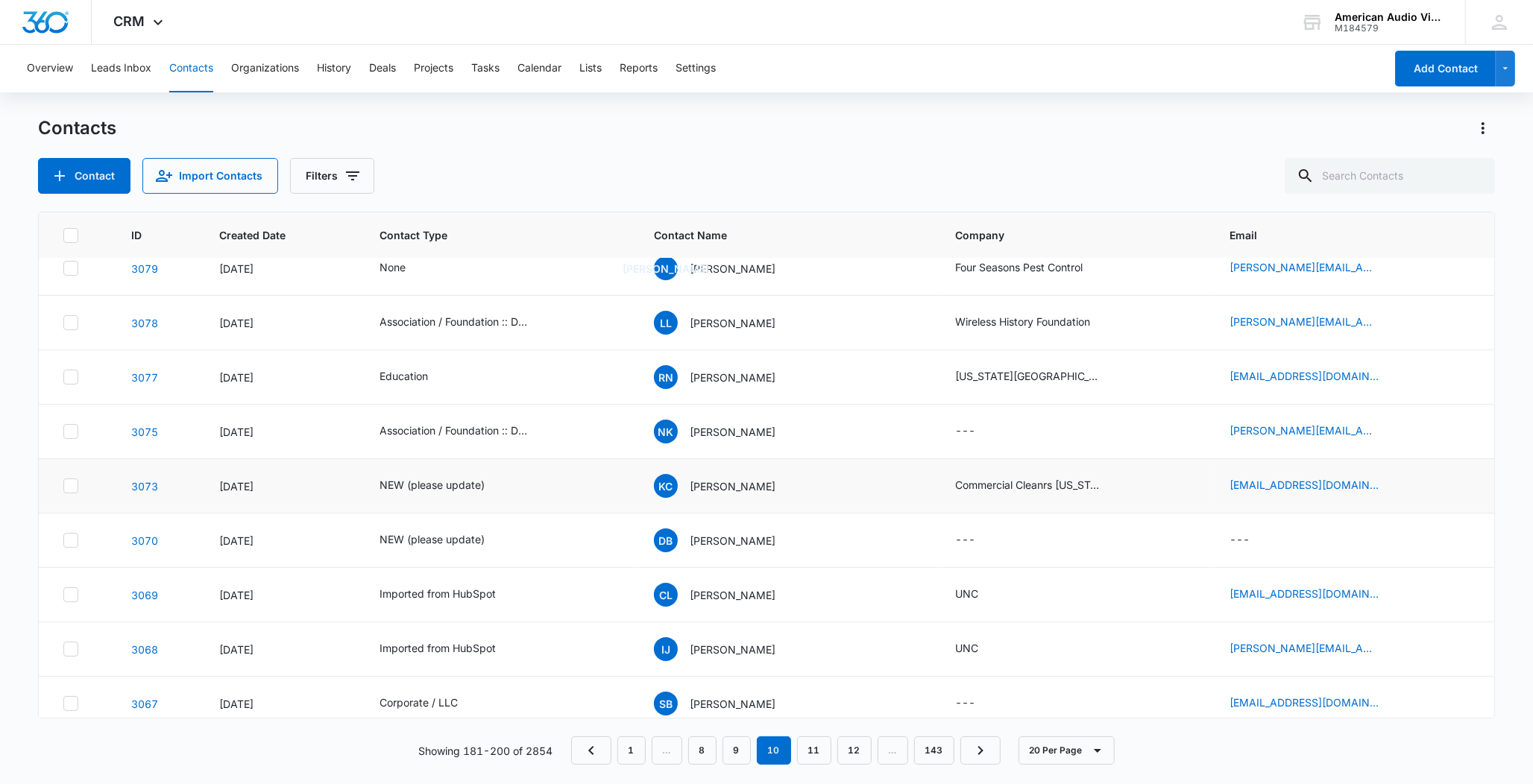
drag, startPoint x: 69, startPoint y: 486, endPoint x: 112, endPoint y: 476, distance: 44.1
click at [69, 486] on icon at bounding box center [70, 486] width 14 height 14
click at [63, 486] on input "checkbox" at bounding box center [62, 486] width 1 height 1
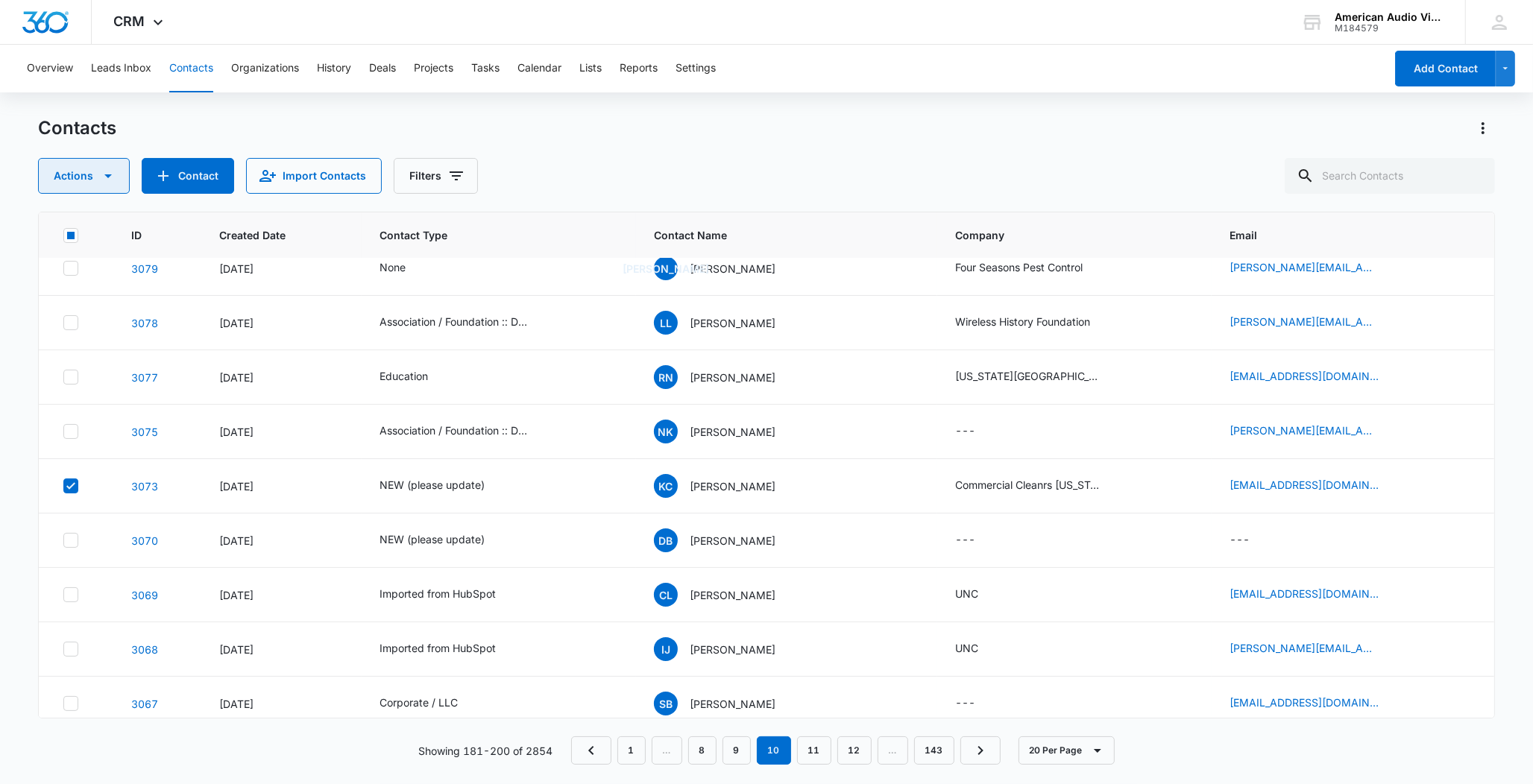
click at [97, 182] on button "Actions" at bounding box center [84, 176] width 92 height 36
click at [87, 311] on div "Delete" at bounding box center [90, 313] width 67 height 11
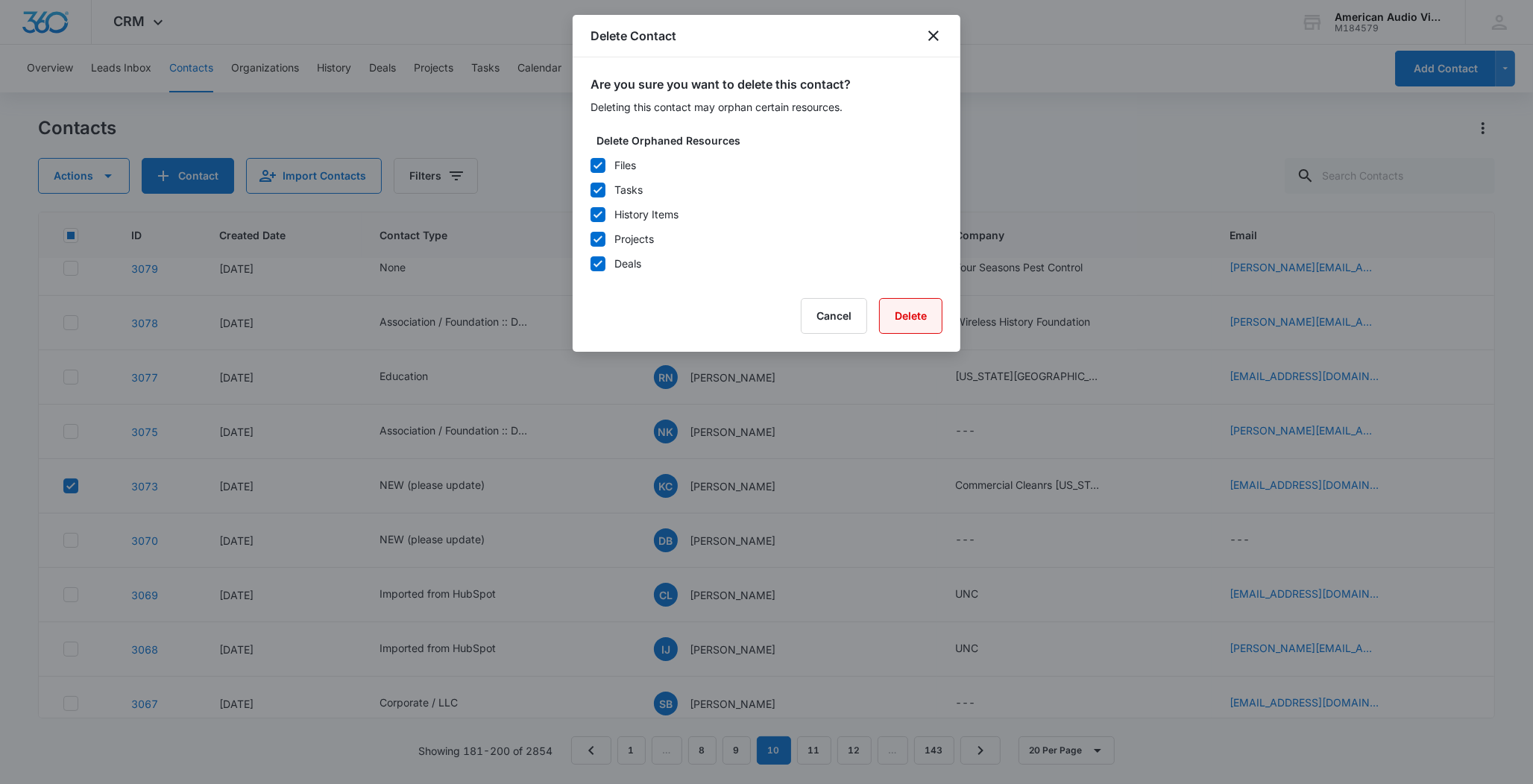
click at [888, 314] on button "Delete" at bounding box center [911, 316] width 63 height 36
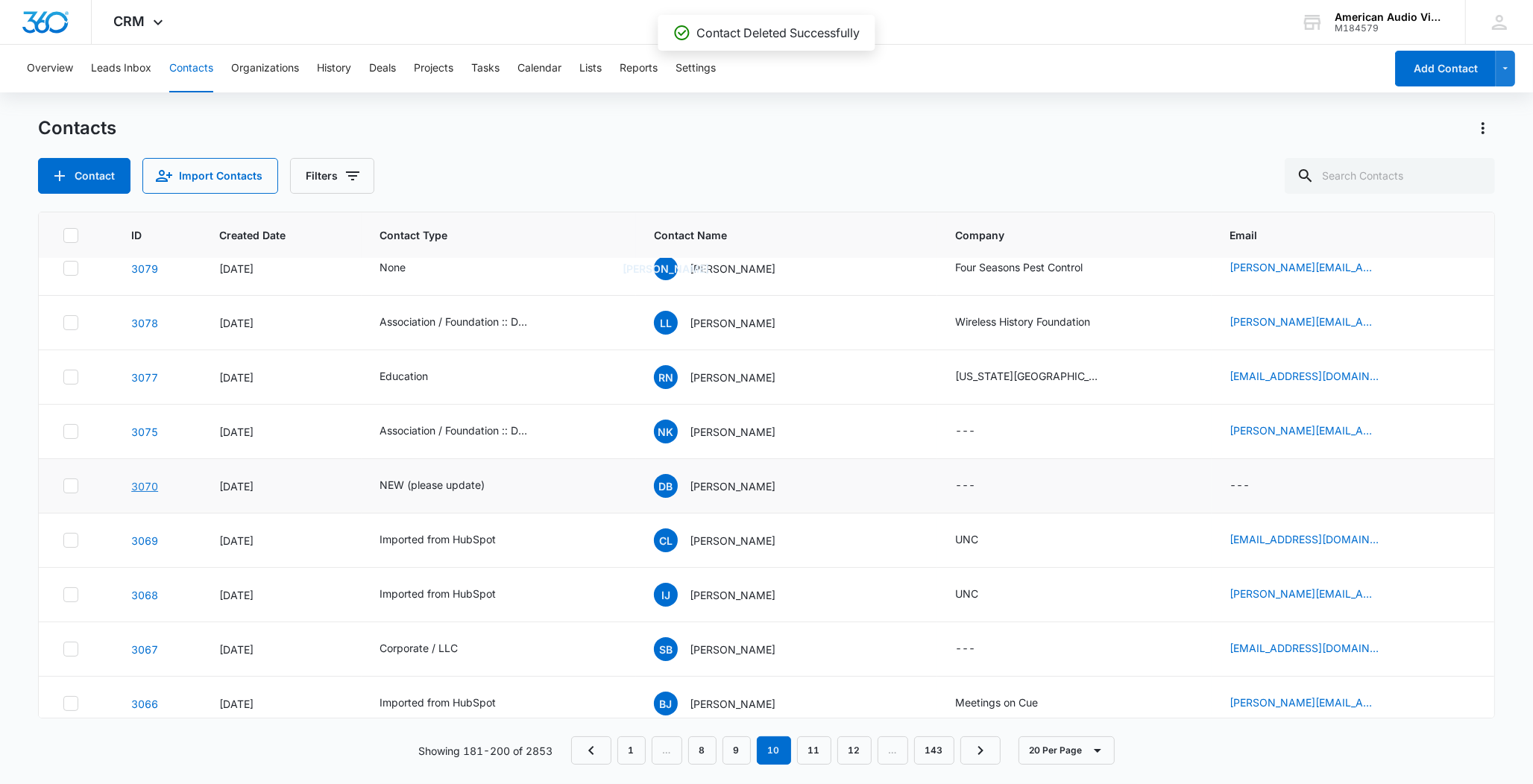
click at [135, 486] on link "3070" at bounding box center [145, 486] width 27 height 13
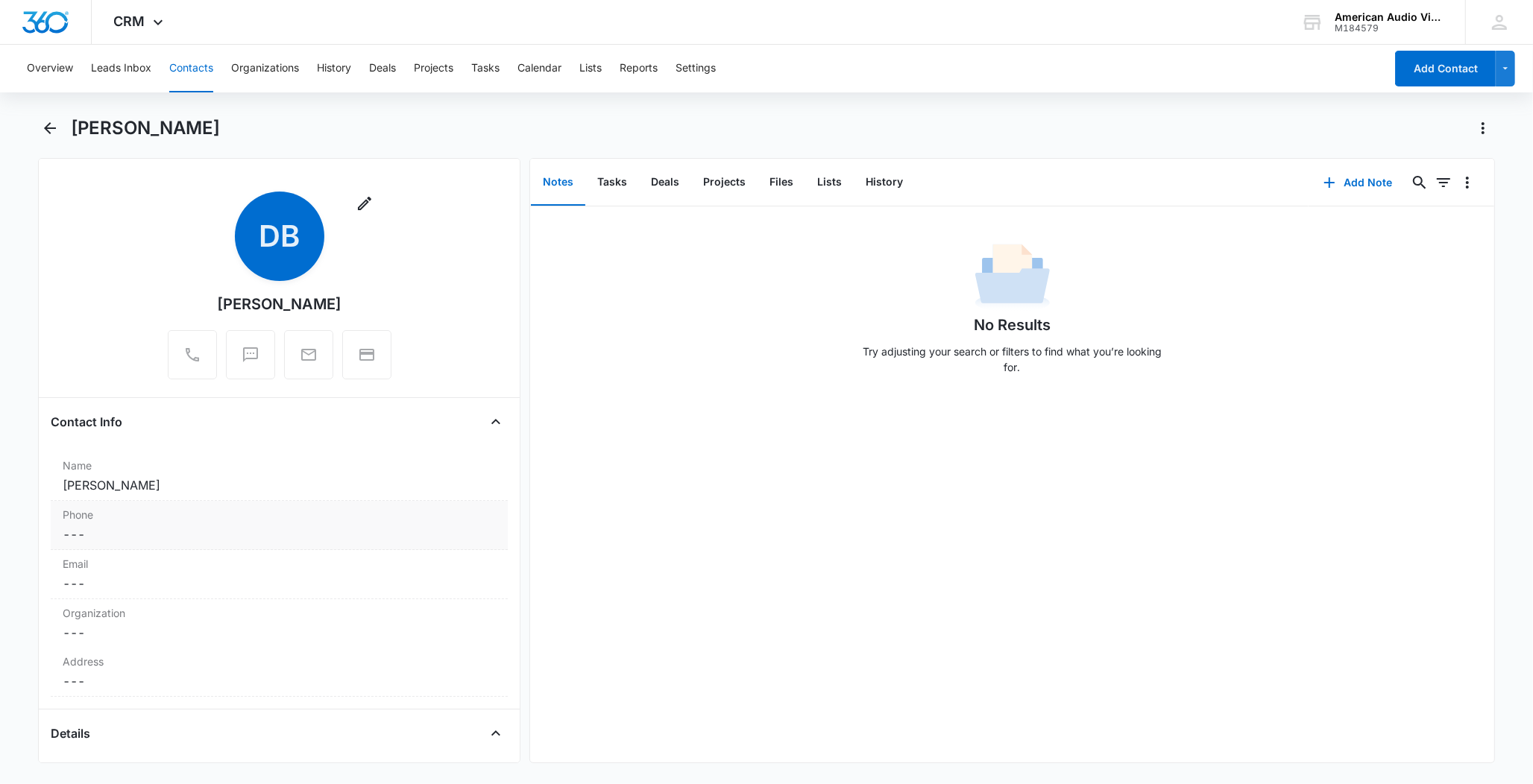
click at [136, 540] on dd "Cancel Save Changes ---" at bounding box center [278, 535] width 433 height 18
click at [150, 538] on input "Phone" at bounding box center [279, 546] width 439 height 36
type input "[PHONE_NUMBER]"
click at [463, 594] on button "Save Changes" at bounding box center [456, 590] width 85 height 28
click at [121, 643] on div "Organization Cancel Save Changes ---" at bounding box center [279, 624] width 457 height 49
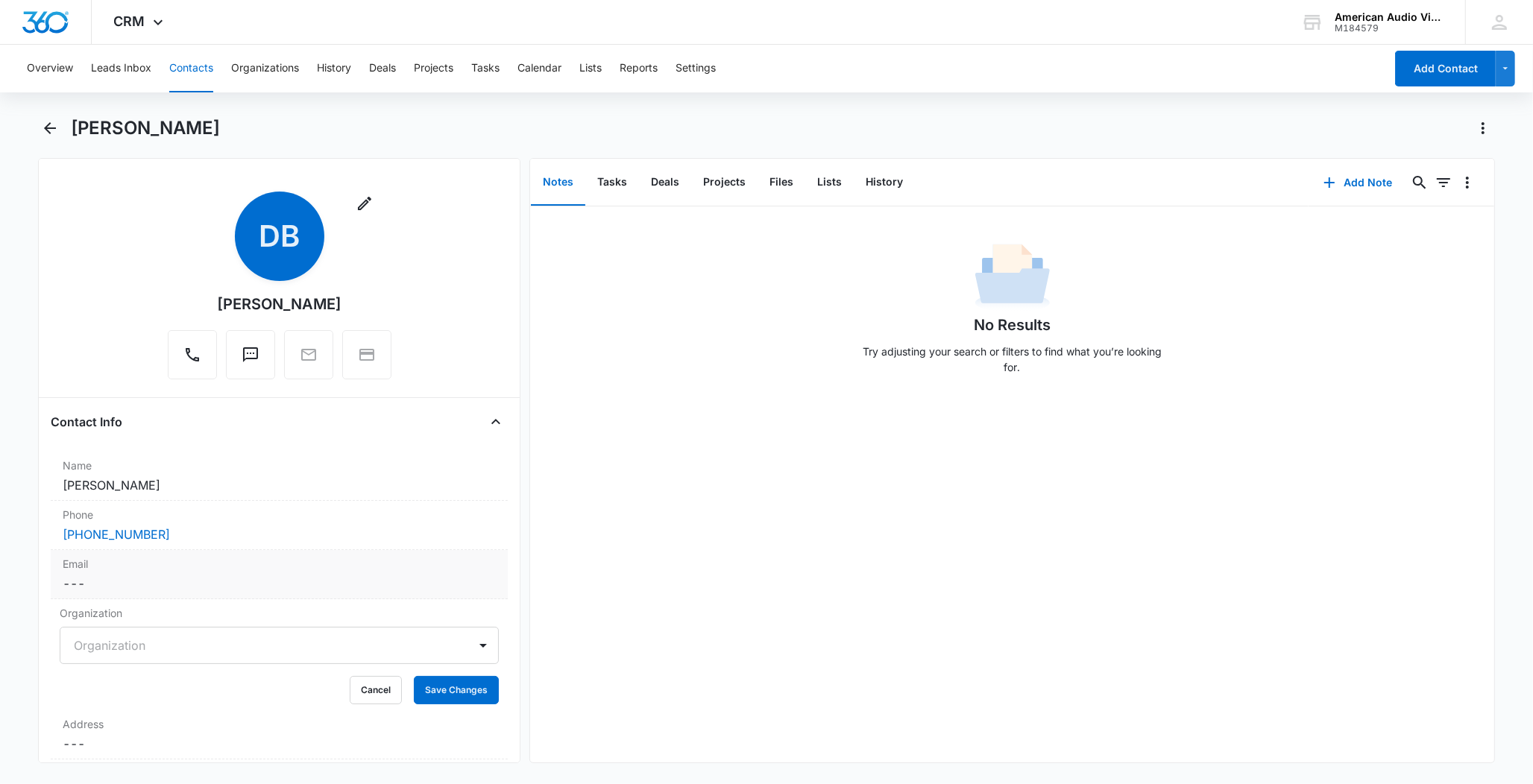
click at [134, 577] on dd "Cancel Save Changes ---" at bounding box center [278, 583] width 433 height 18
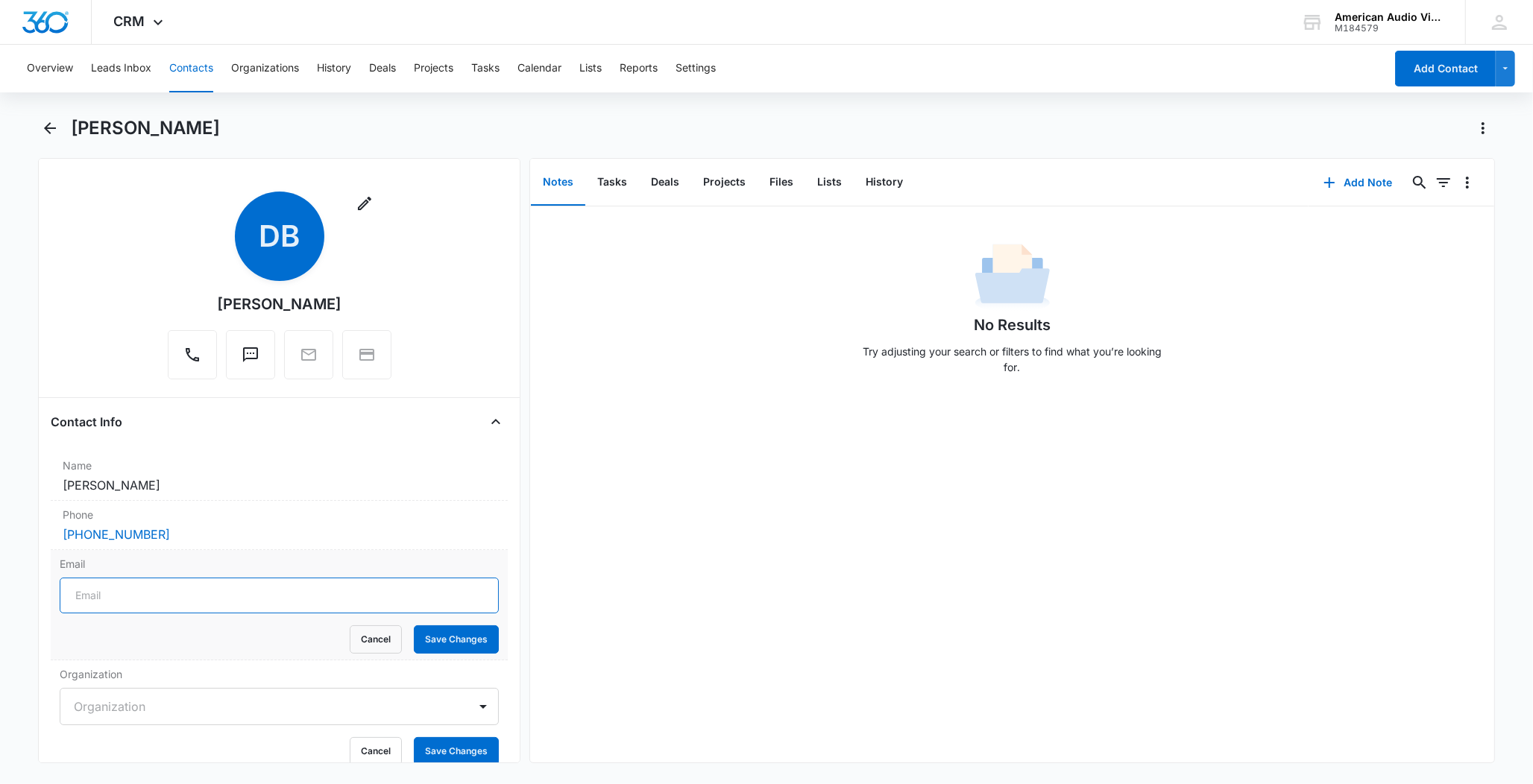
click at [139, 583] on input "Email" at bounding box center [279, 596] width 439 height 36
type input "[PERSON_NAME][EMAIL_ADDRESS][PERSON_NAME][DOMAIN_NAME]"
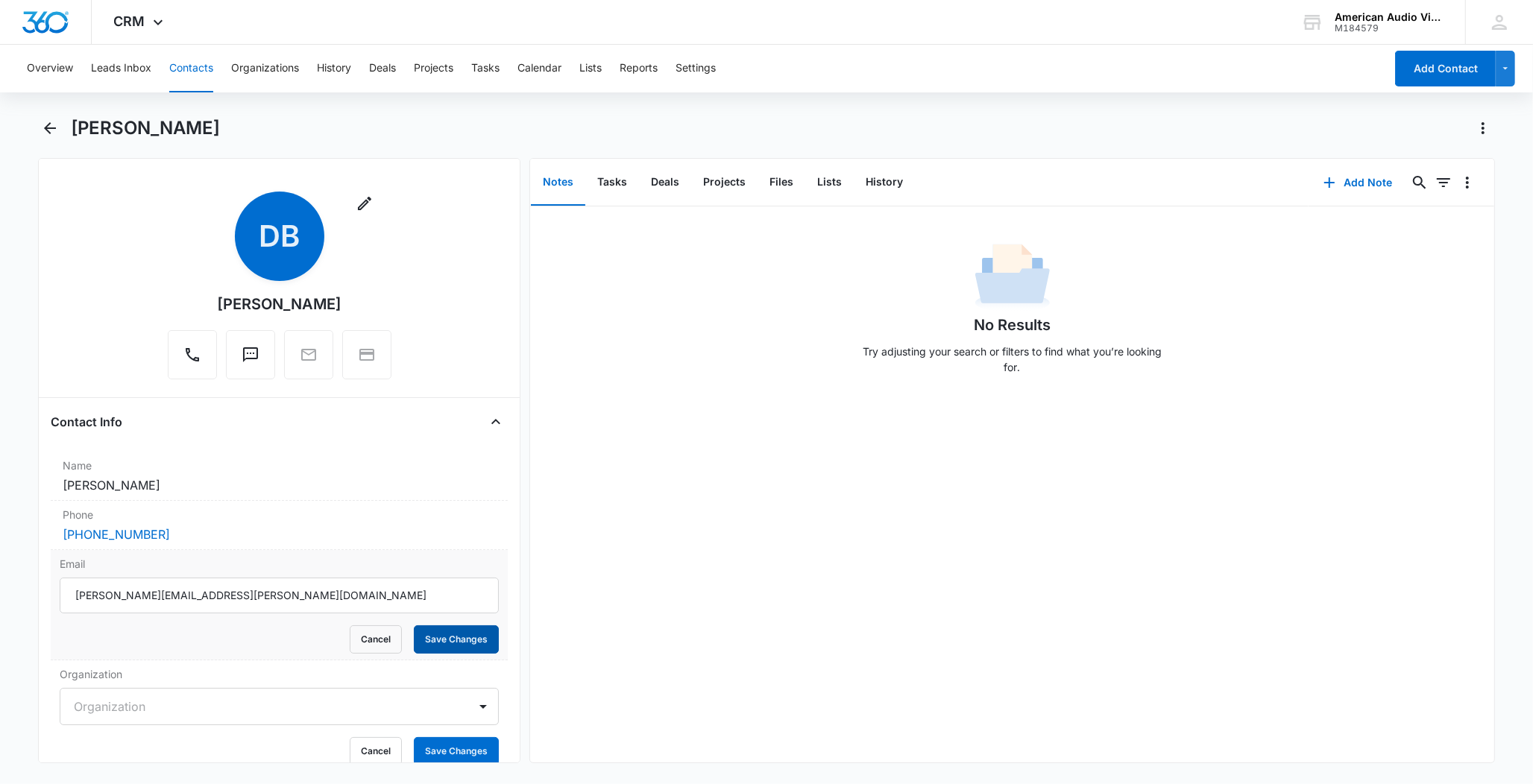
click at [459, 641] on button "Save Changes" at bounding box center [456, 639] width 85 height 28
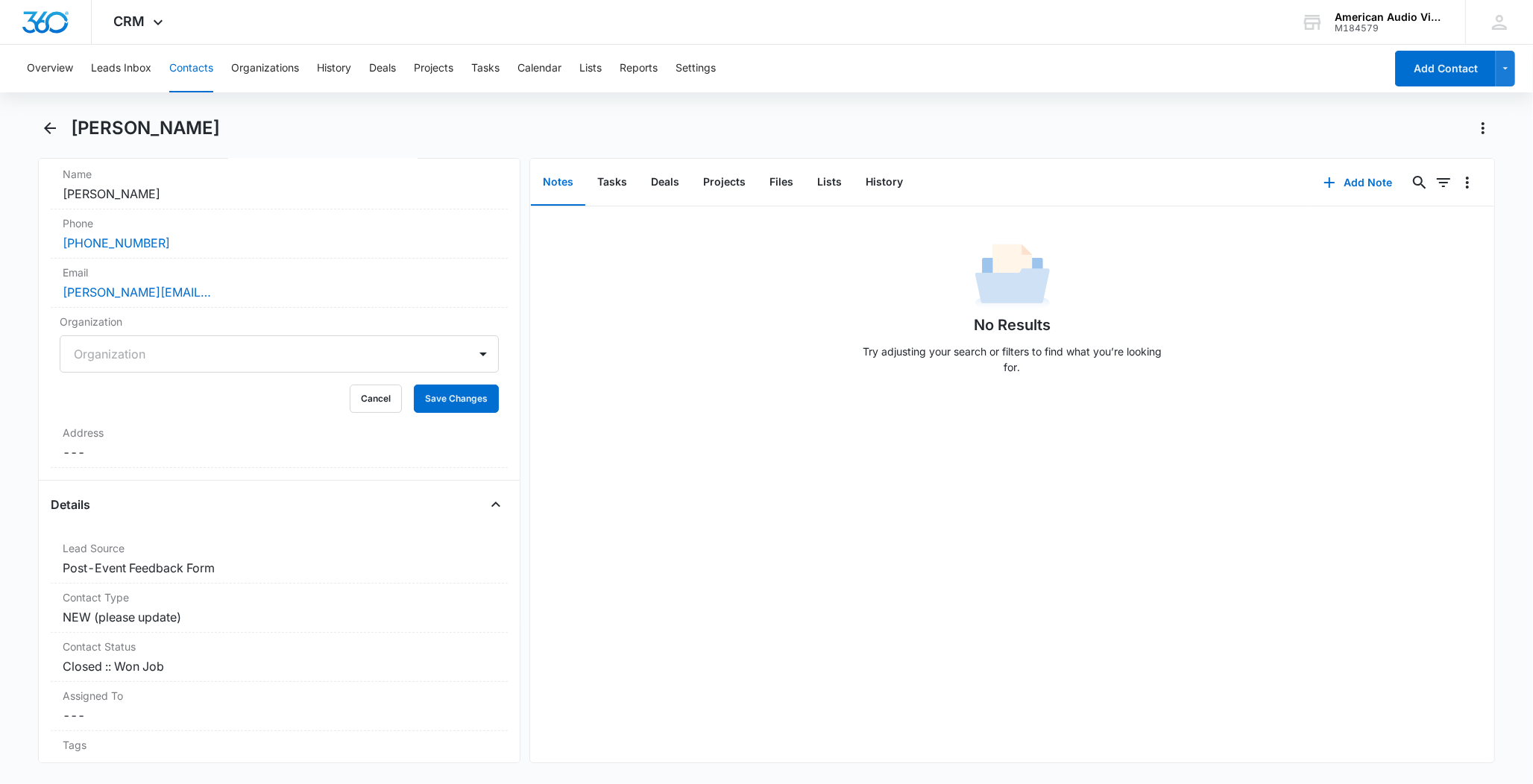
scroll to position [347, 0]
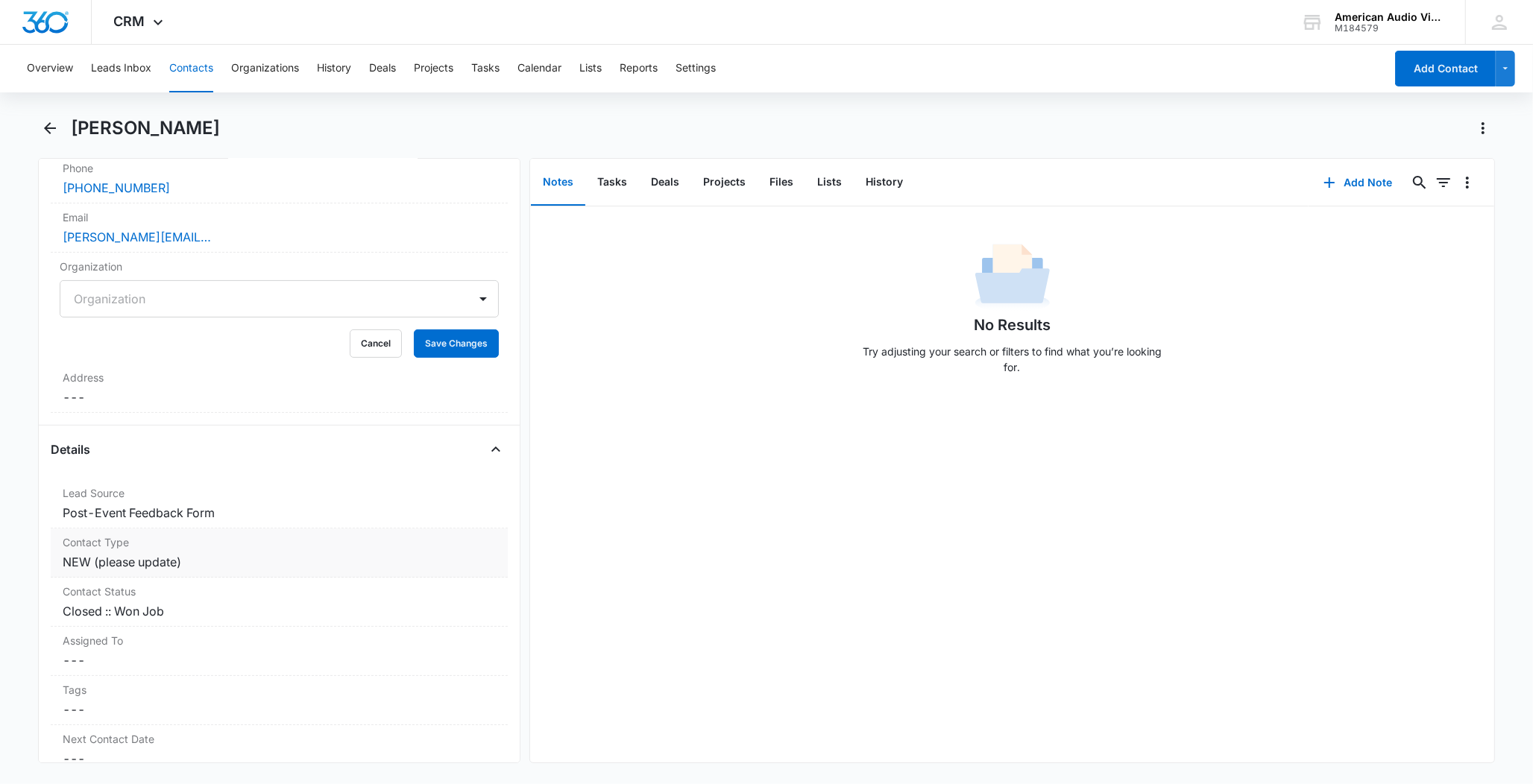
click at [139, 569] on dd "Cancel Save Changes NEW (please update)" at bounding box center [278, 562] width 433 height 18
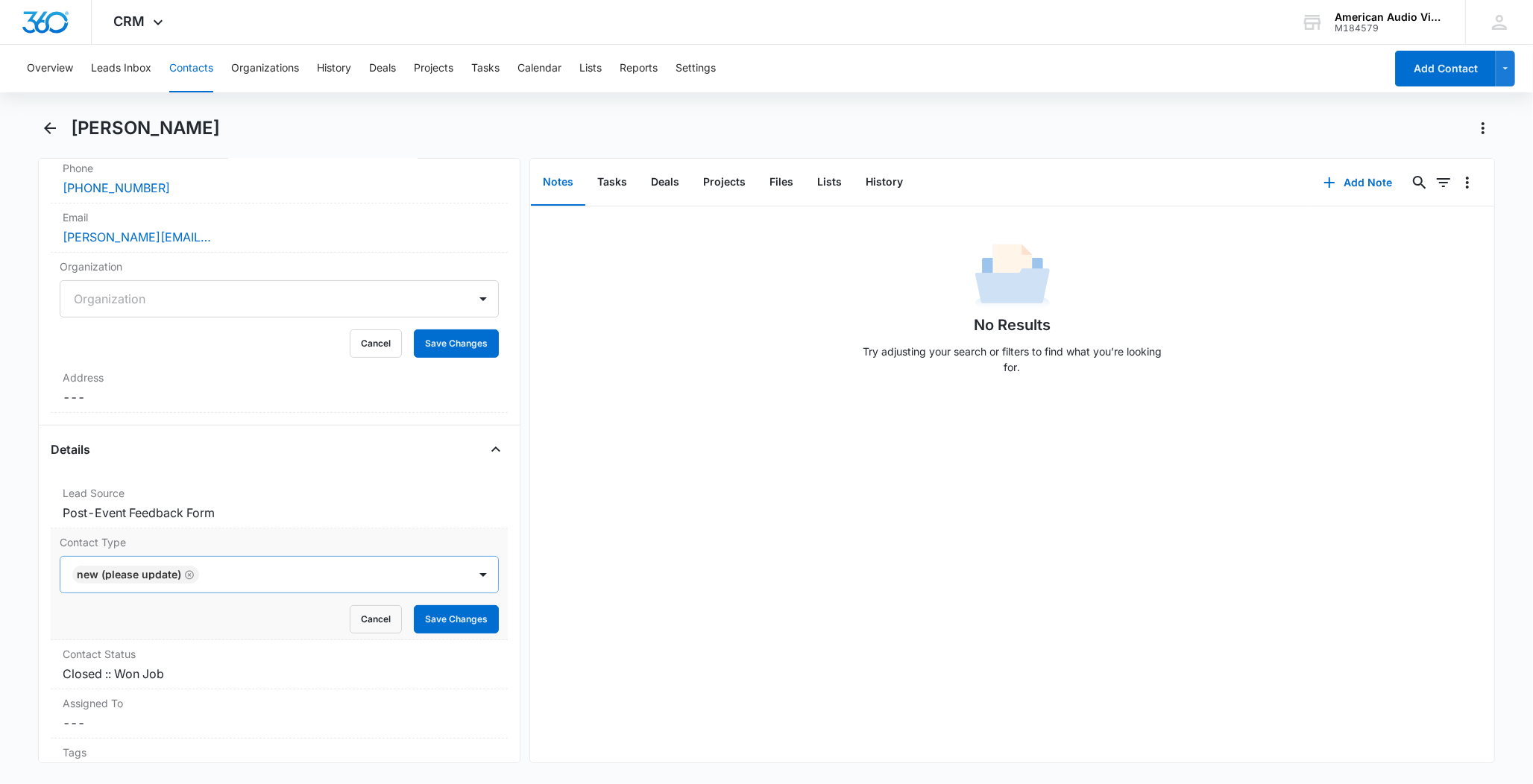
click at [190, 577] on icon "Remove NEW (please update)" at bounding box center [190, 574] width 9 height 9
click at [472, 578] on div at bounding box center [483, 574] width 23 height 23
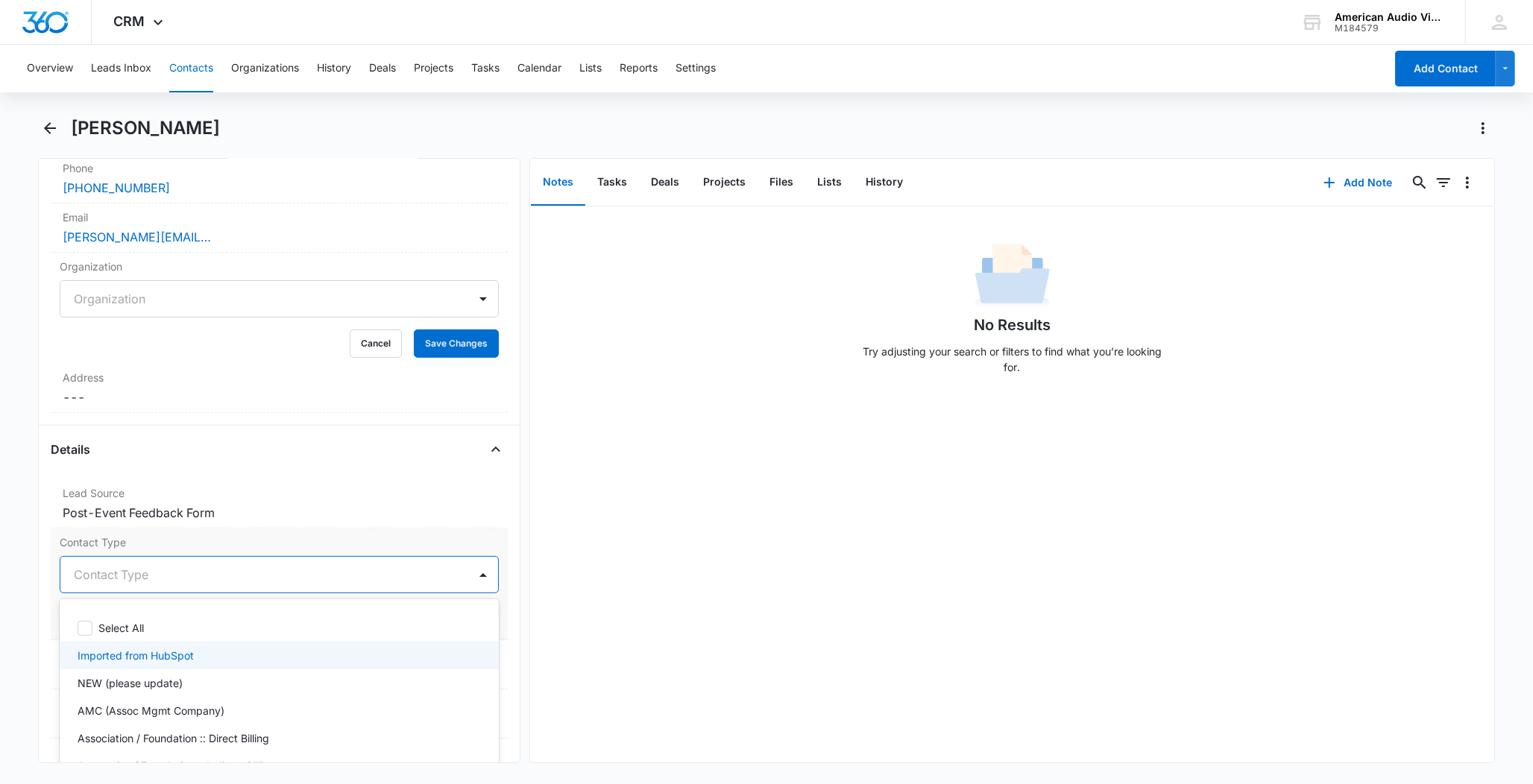
click at [206, 659] on div "Imported from HubSpot" at bounding box center [277, 655] width 400 height 15
click at [482, 517] on div "Lead Source Cancel Save Changes Post-Event Feedback Form" at bounding box center [279, 504] width 457 height 49
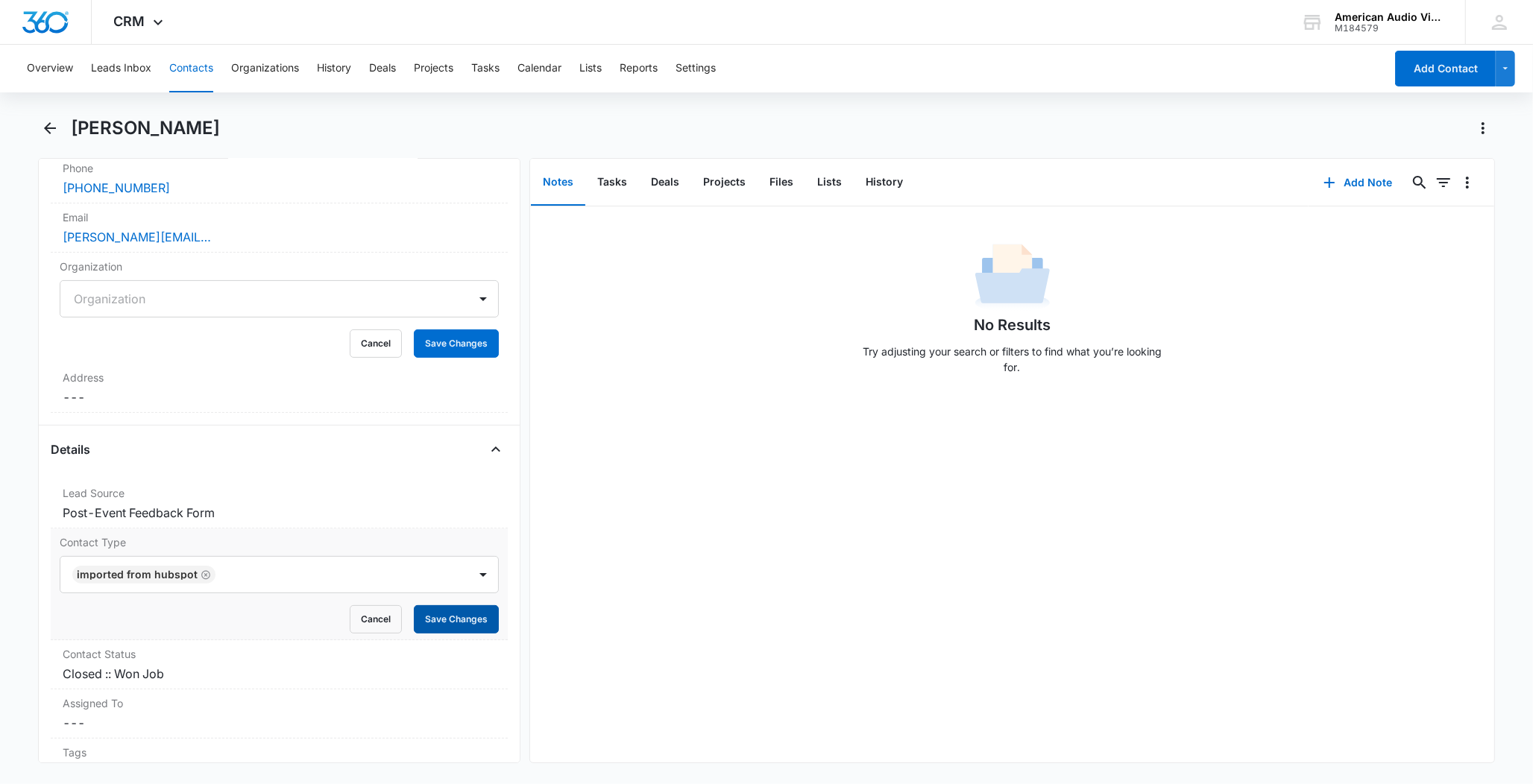
click at [467, 613] on button "Save Changes" at bounding box center [456, 619] width 85 height 28
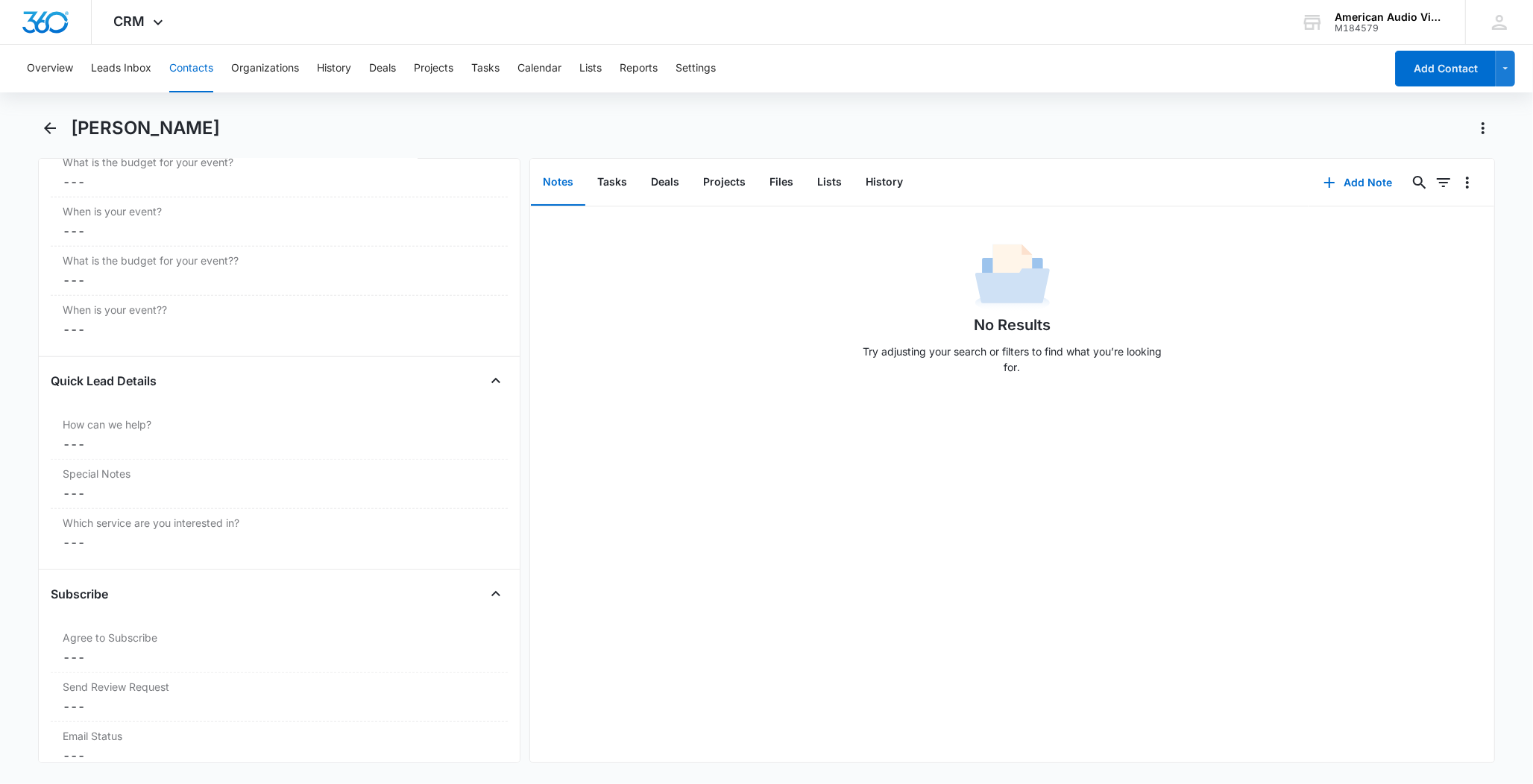
scroll to position [1604, 0]
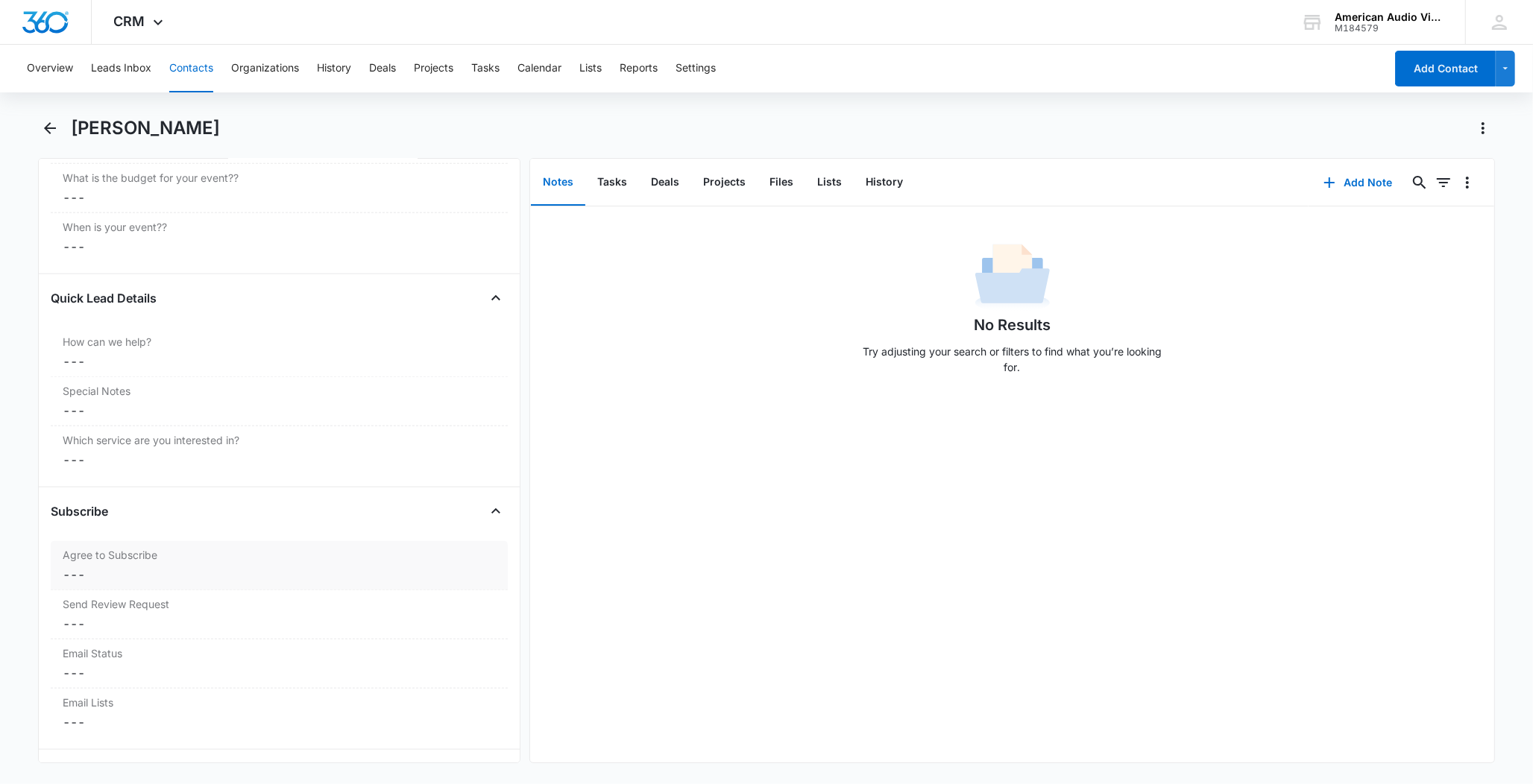
click at [109, 590] on div "Agree to Subscribe Cancel Save Changes ---" at bounding box center [279, 565] width 457 height 49
click at [472, 593] on div at bounding box center [483, 587] width 23 height 23
drag, startPoint x: 152, startPoint y: 673, endPoint x: 185, endPoint y: 664, distance: 34.2
click at [152, 673] on div "Yes" at bounding box center [277, 667] width 400 height 15
click at [438, 625] on button "Save Changes" at bounding box center [456, 631] width 85 height 28
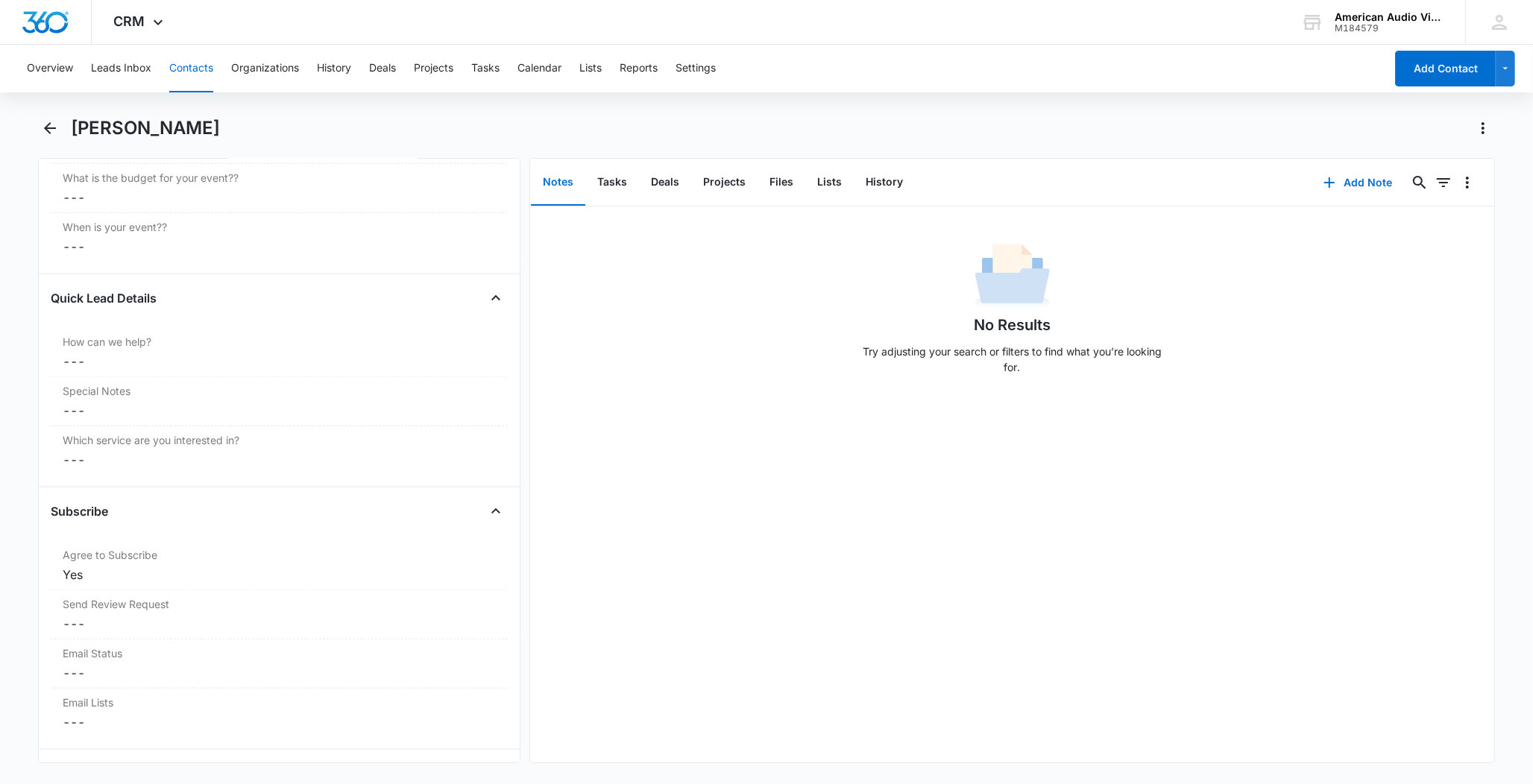
click at [199, 70] on button "Contacts" at bounding box center [191, 69] width 44 height 48
